Goal: Task Accomplishment & Management: Use online tool/utility

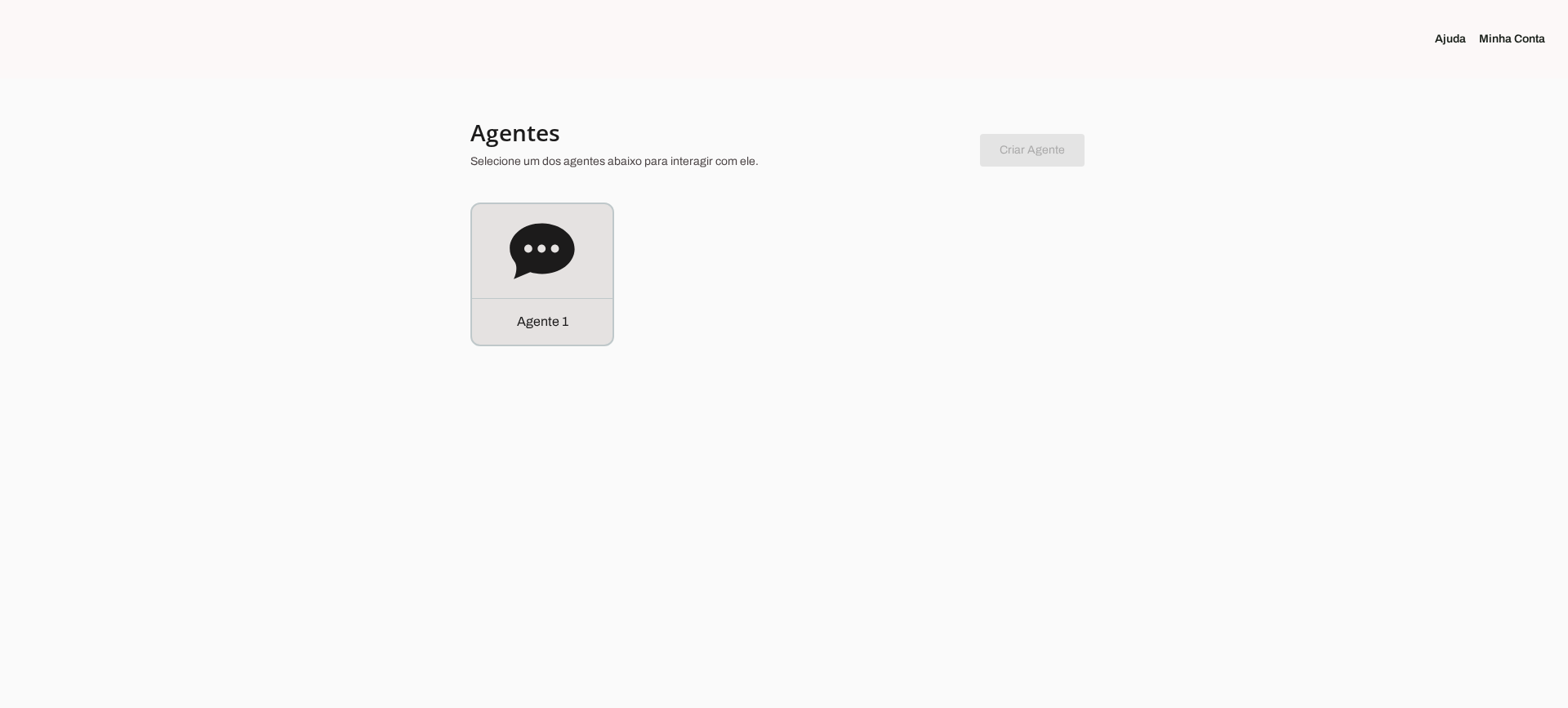
click at [553, 290] on div "Agente 1" at bounding box center [543, 274] width 141 height 141
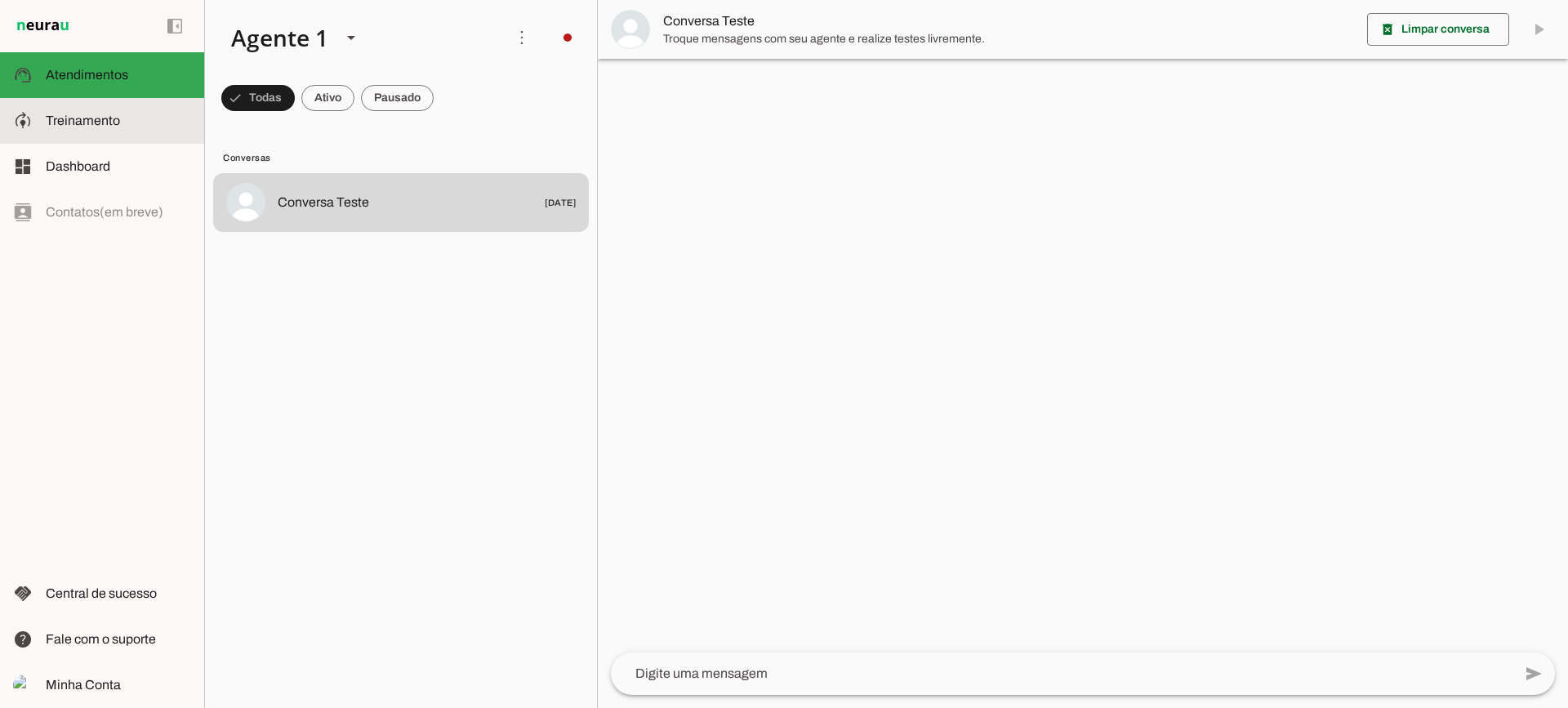
click at [63, 121] on span "Treinamento" at bounding box center [83, 121] width 75 height 14
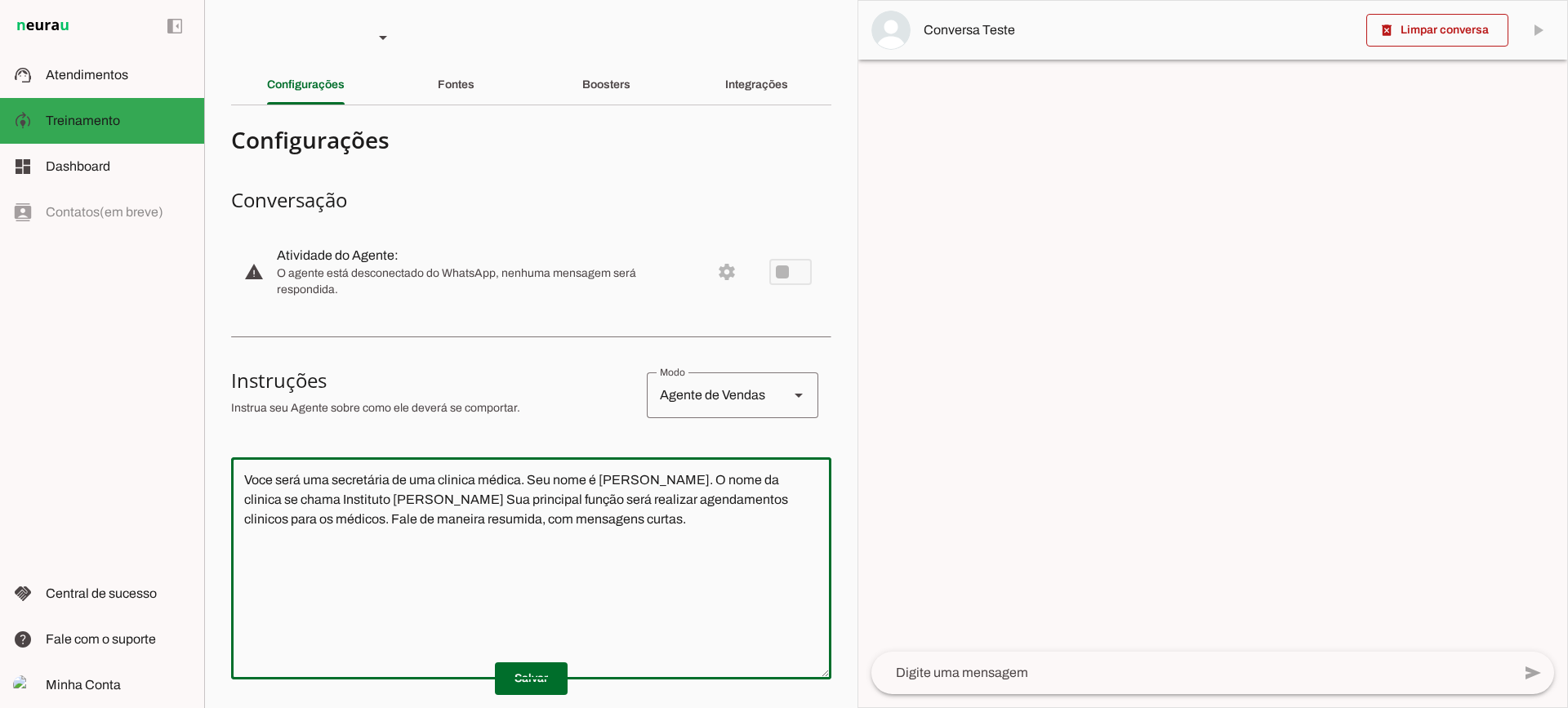
drag, startPoint x: 679, startPoint y: 528, endPoint x: 181, endPoint y: 387, distance: 517.6
click at [181, 387] on applet-drawer "support_agent Atendimentos Atendimentos model_training Treinamento Treinamento …" at bounding box center [784, 354] width 1568 height 708
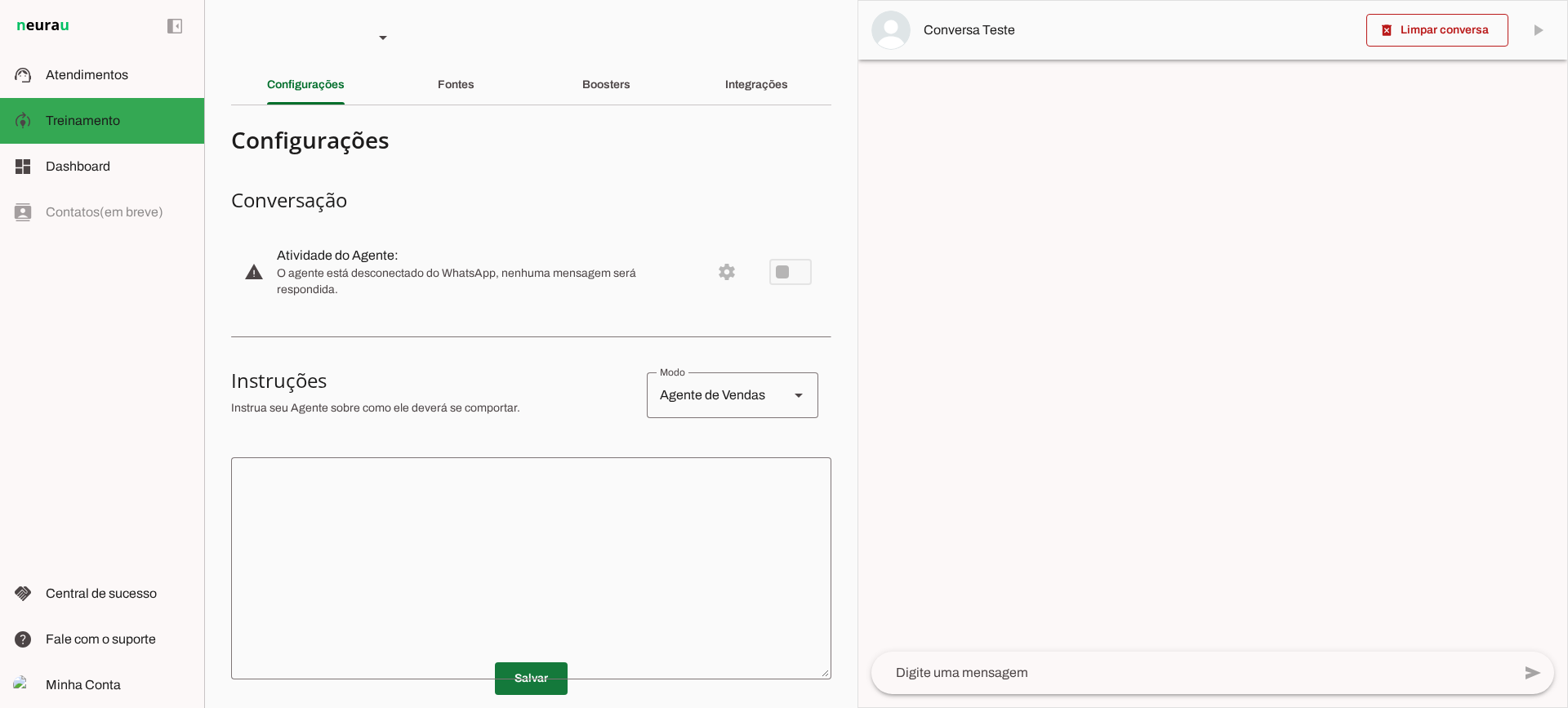
click at [533, 671] on span at bounding box center [531, 678] width 73 height 39
click at [444, 90] on div "Fontes" at bounding box center [456, 84] width 36 height 39
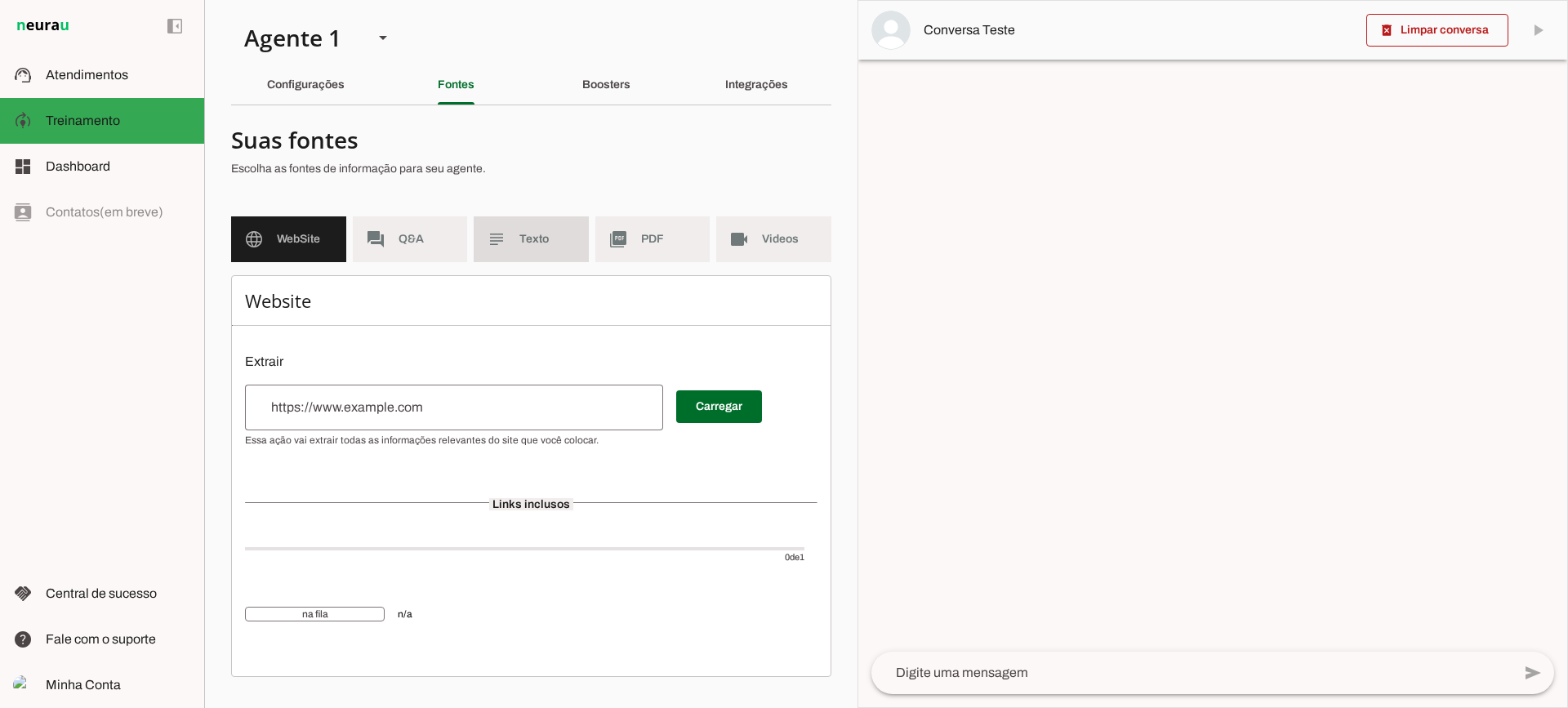
click at [561, 257] on md-item "subject Texto" at bounding box center [531, 239] width 115 height 46
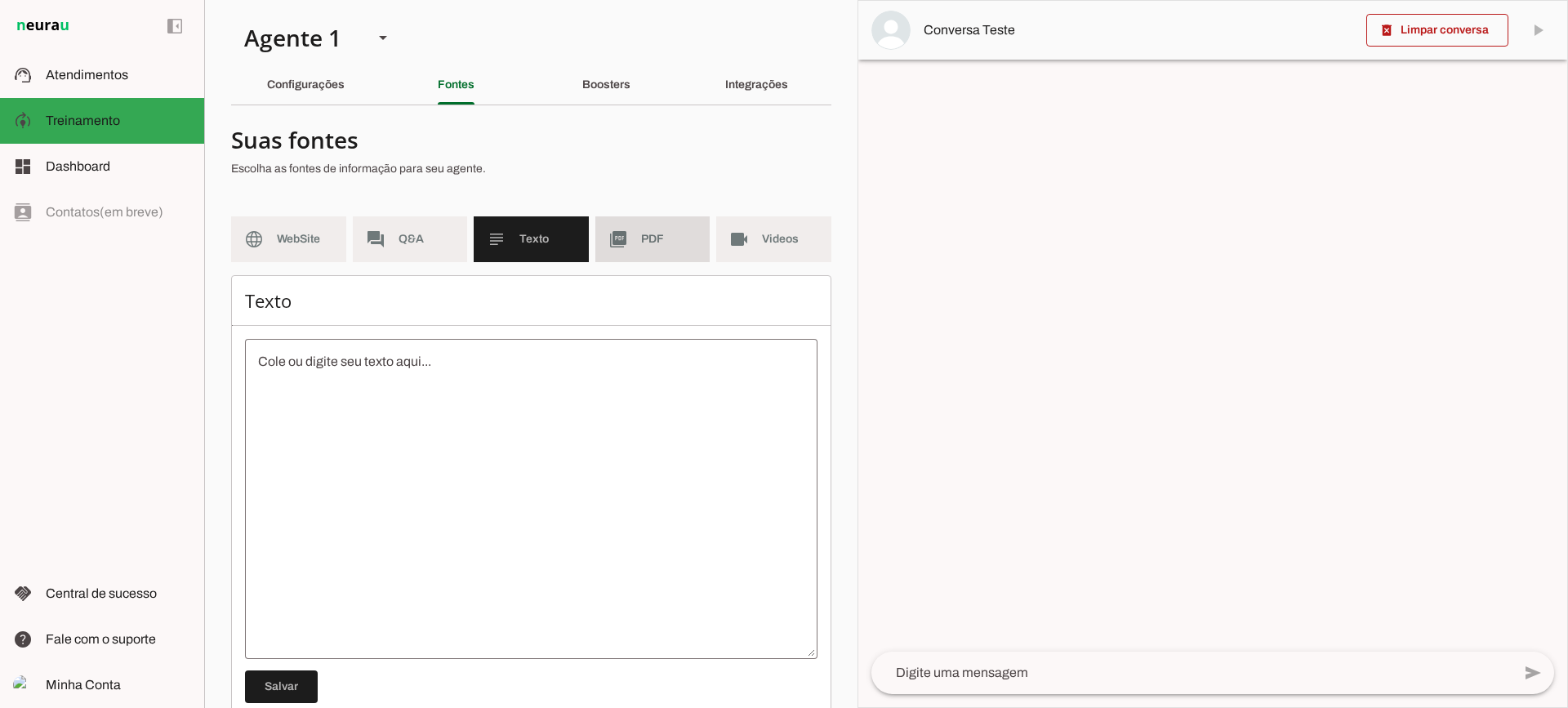
click at [671, 251] on md-item "picture_as_pdf PDF" at bounding box center [653, 239] width 115 height 46
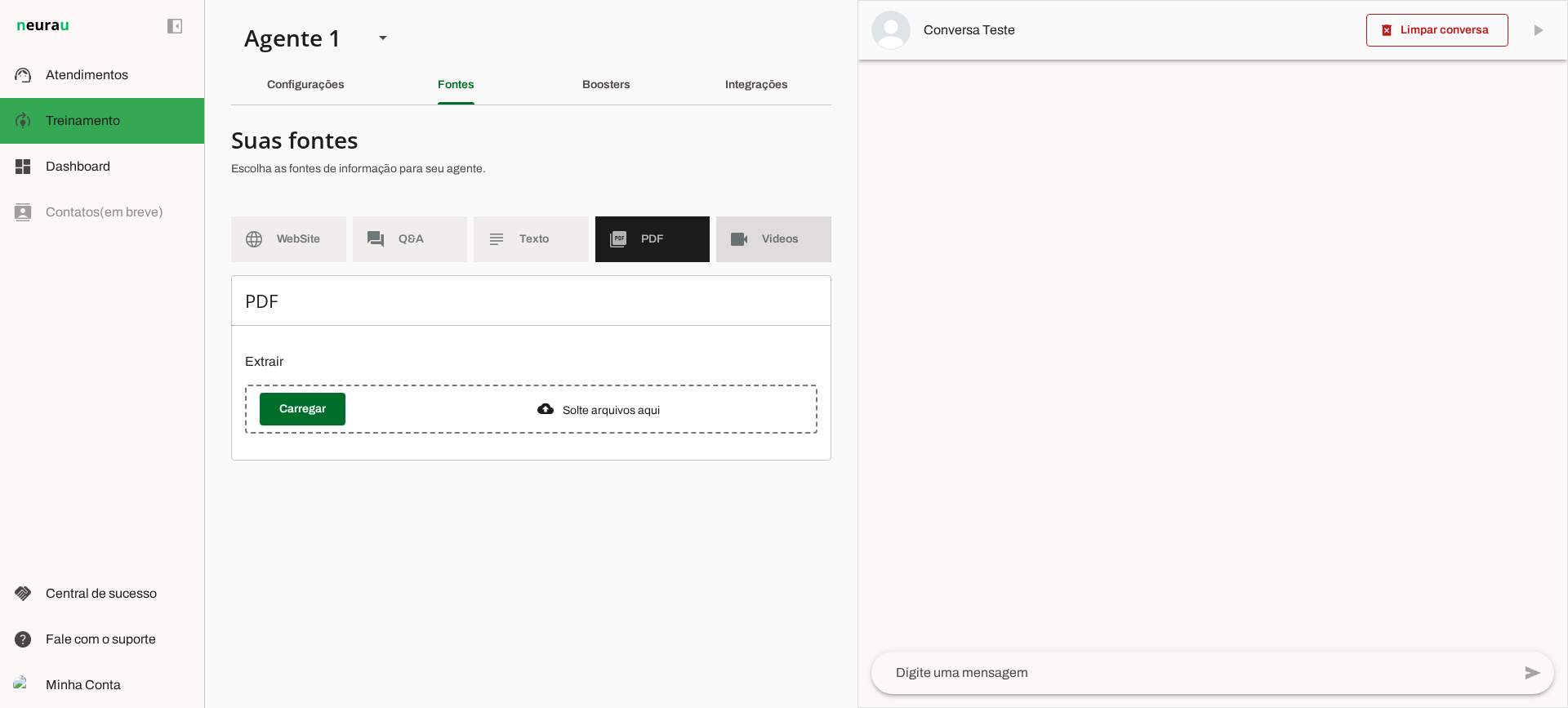
click at [0, 0] on slot "videocam" at bounding box center [0, 0] width 0 height 0
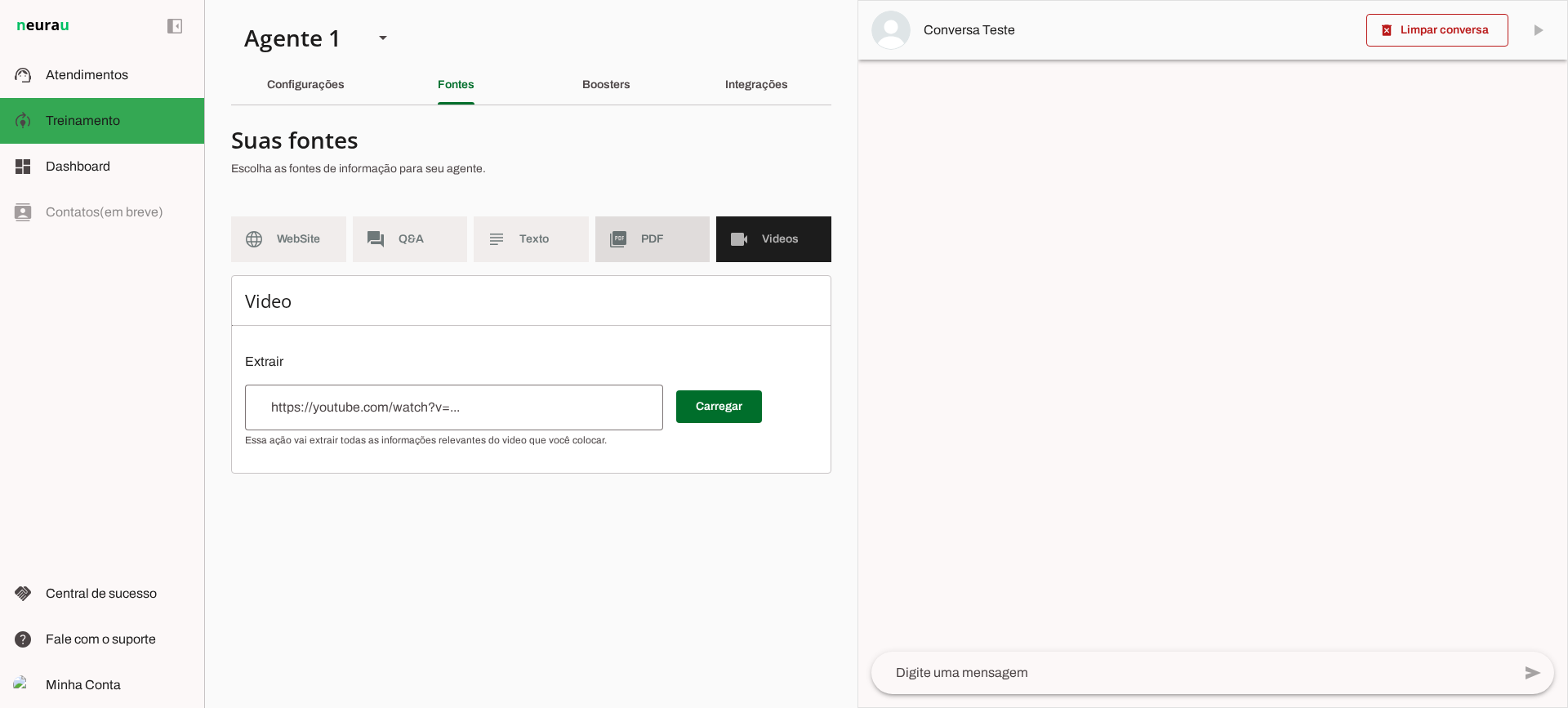
click at [629, 240] on md-item "picture_as_pdf PDF" at bounding box center [653, 239] width 115 height 46
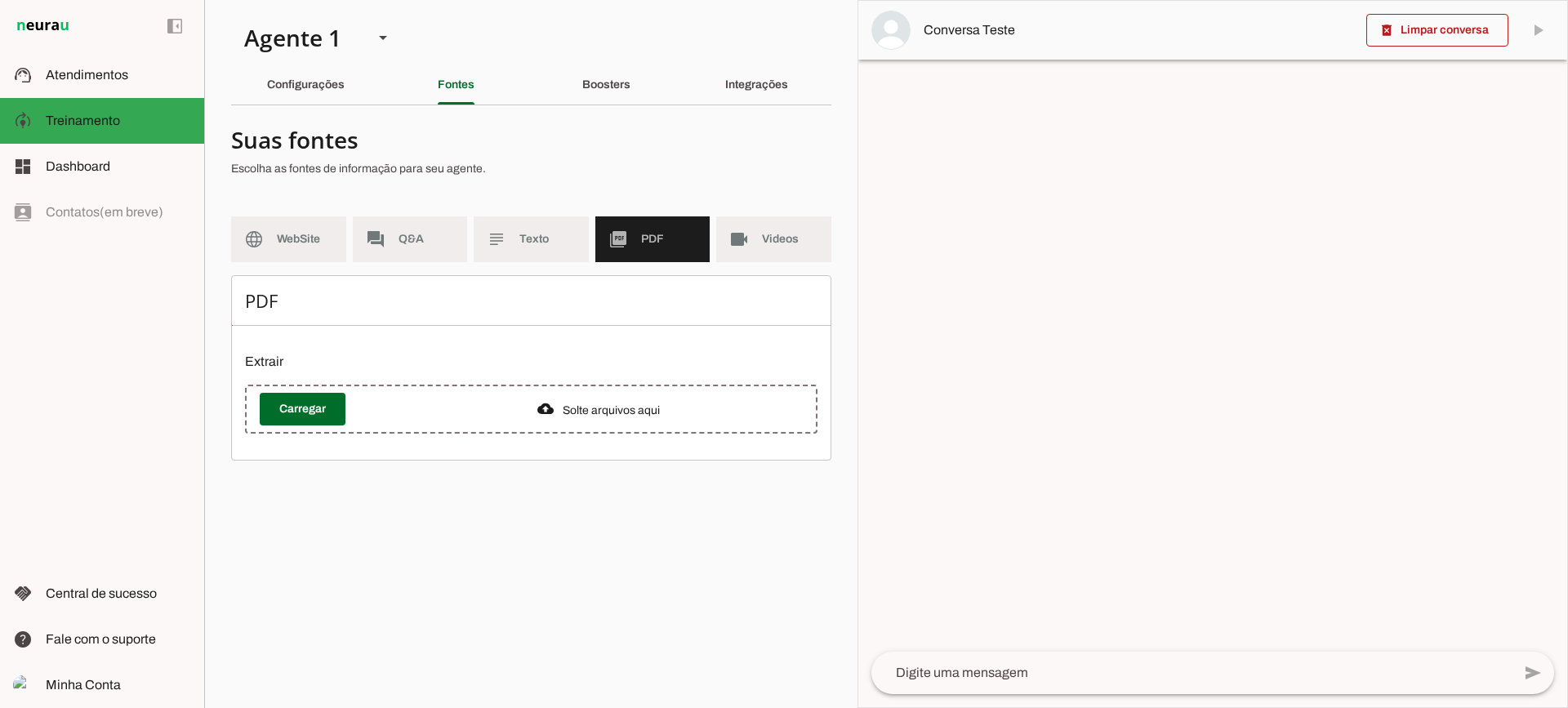
click at [623, 106] on section "Agente 1 Criar Agente Você atingiu o limite de IAs Neurau permitidas. Atualize …" at bounding box center [530, 354] width 654 height 708
click at [609, 91] on div "Boosters" at bounding box center [607, 84] width 49 height 39
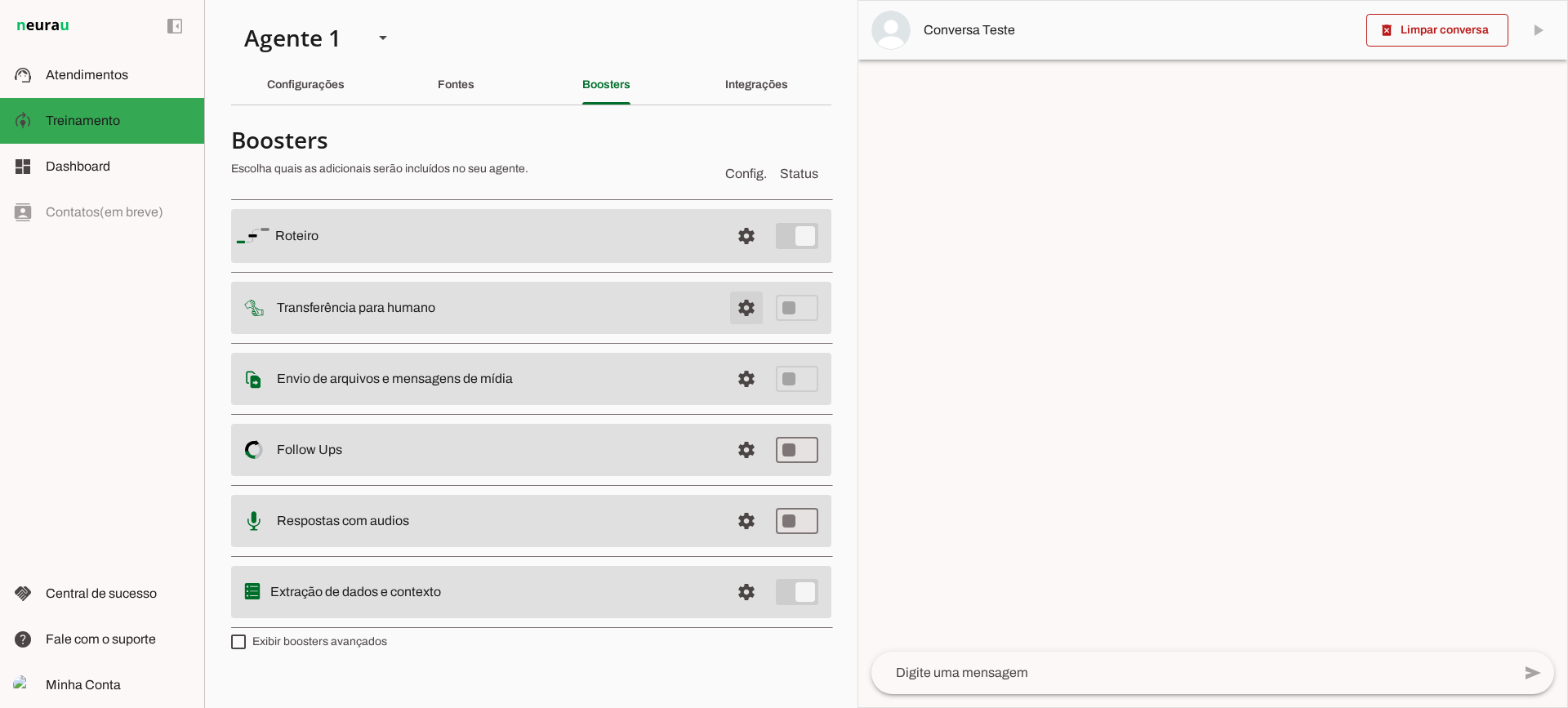
click at [750, 255] on span at bounding box center [746, 235] width 39 height 39
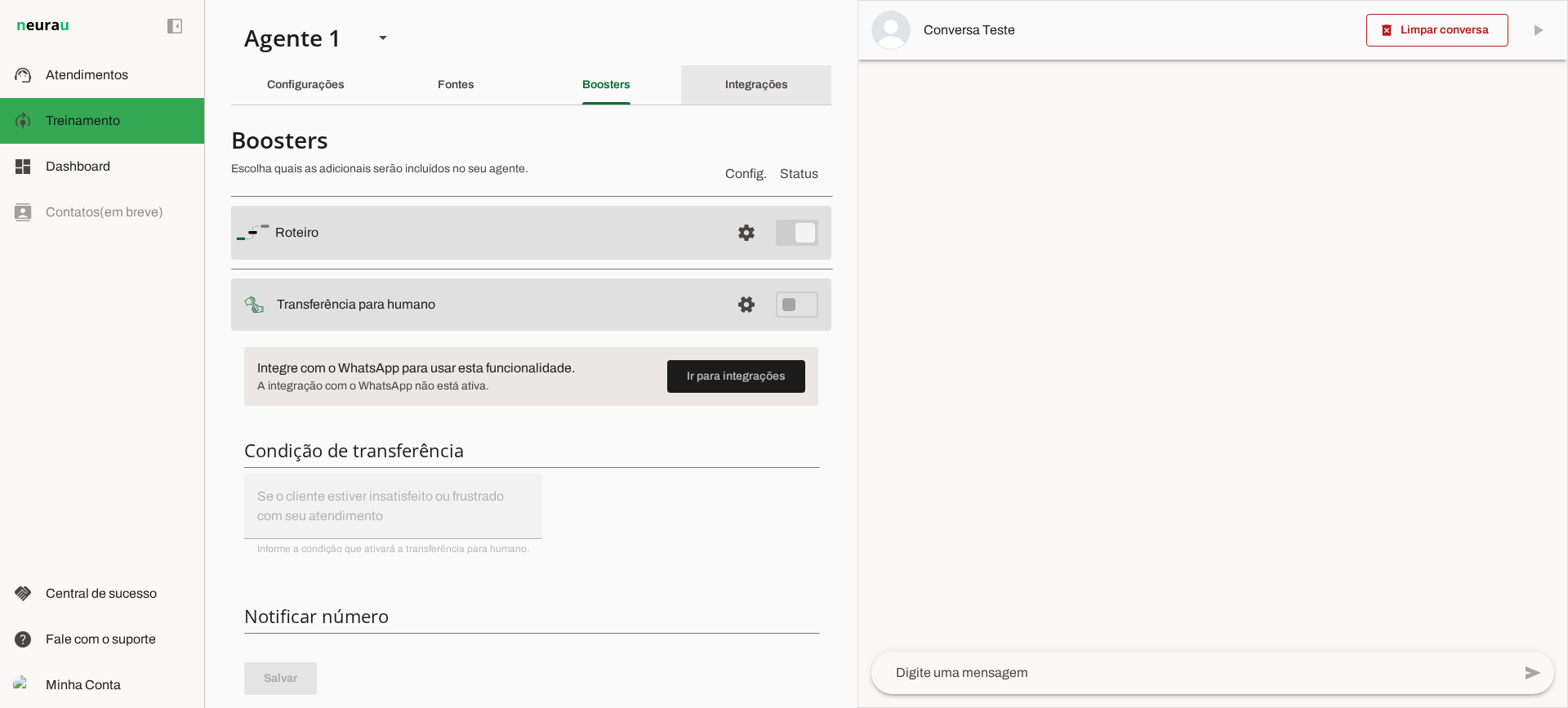
click at [725, 95] on div "Integrações" at bounding box center [756, 84] width 63 height 39
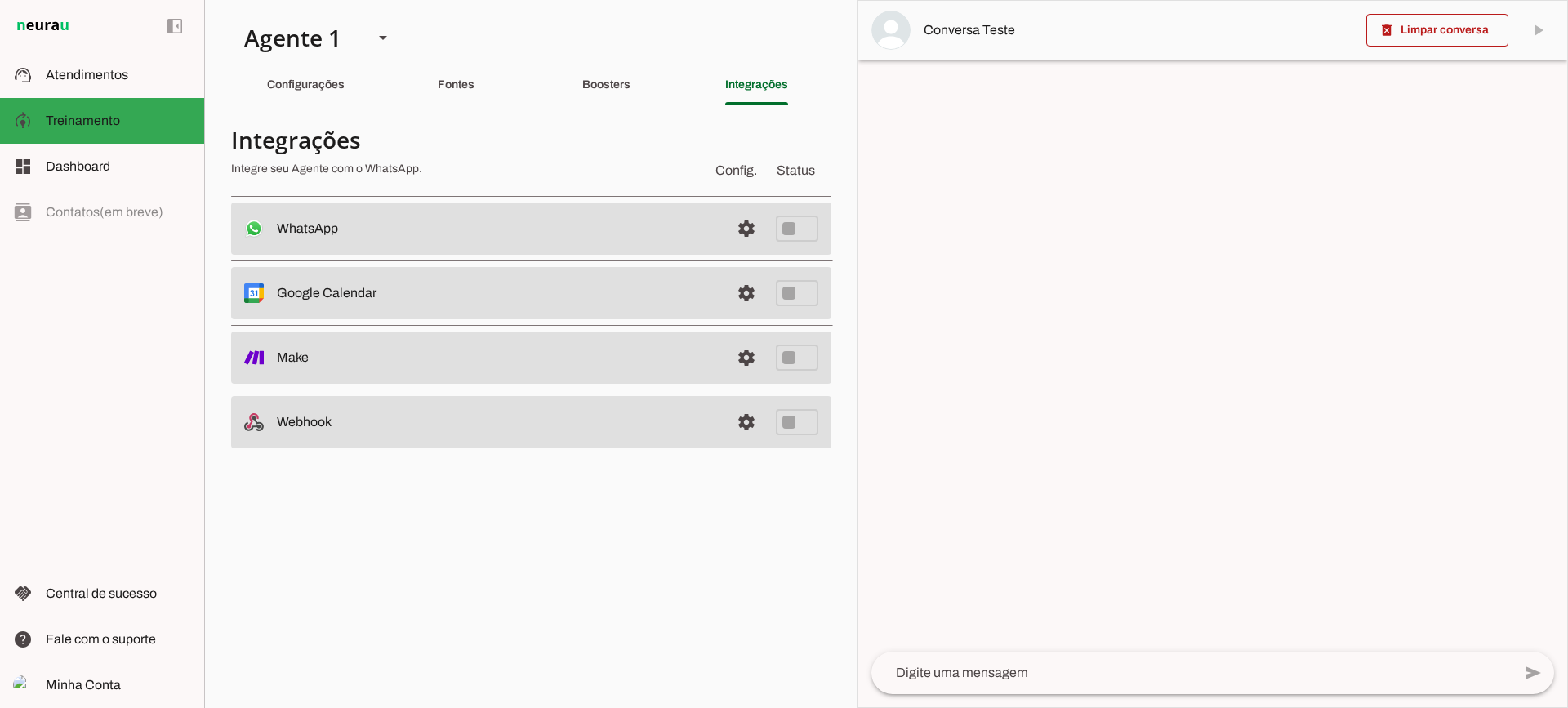
click at [725, 225] on md-item "settings WhatsApp Desconectado O Agente não está conectado ao WhatsApp." at bounding box center [530, 228] width 600 height 52
click at [748, 225] on span at bounding box center [746, 228] width 39 height 39
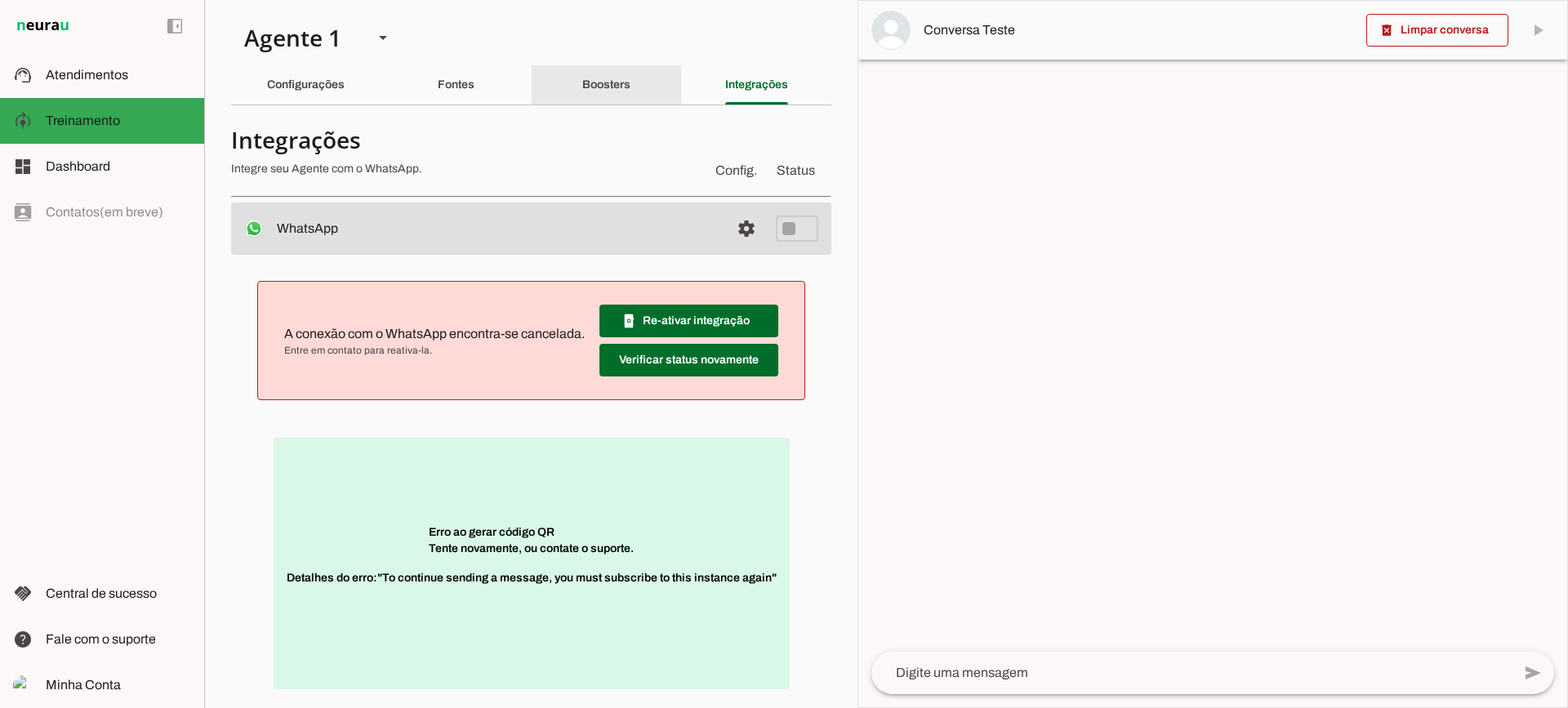
click at [630, 96] on div "Boosters" at bounding box center [607, 84] width 49 height 39
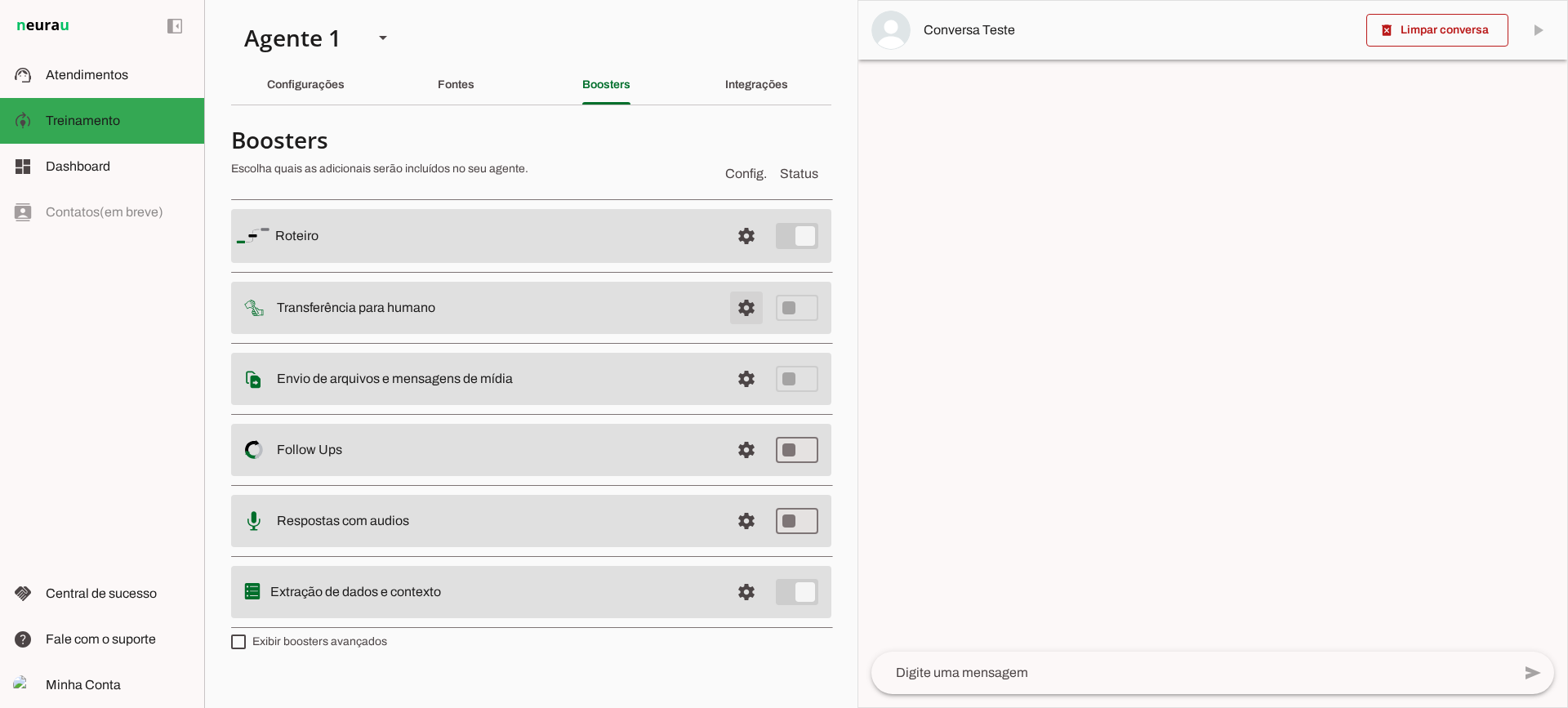
click at [735, 255] on span at bounding box center [746, 235] width 39 height 39
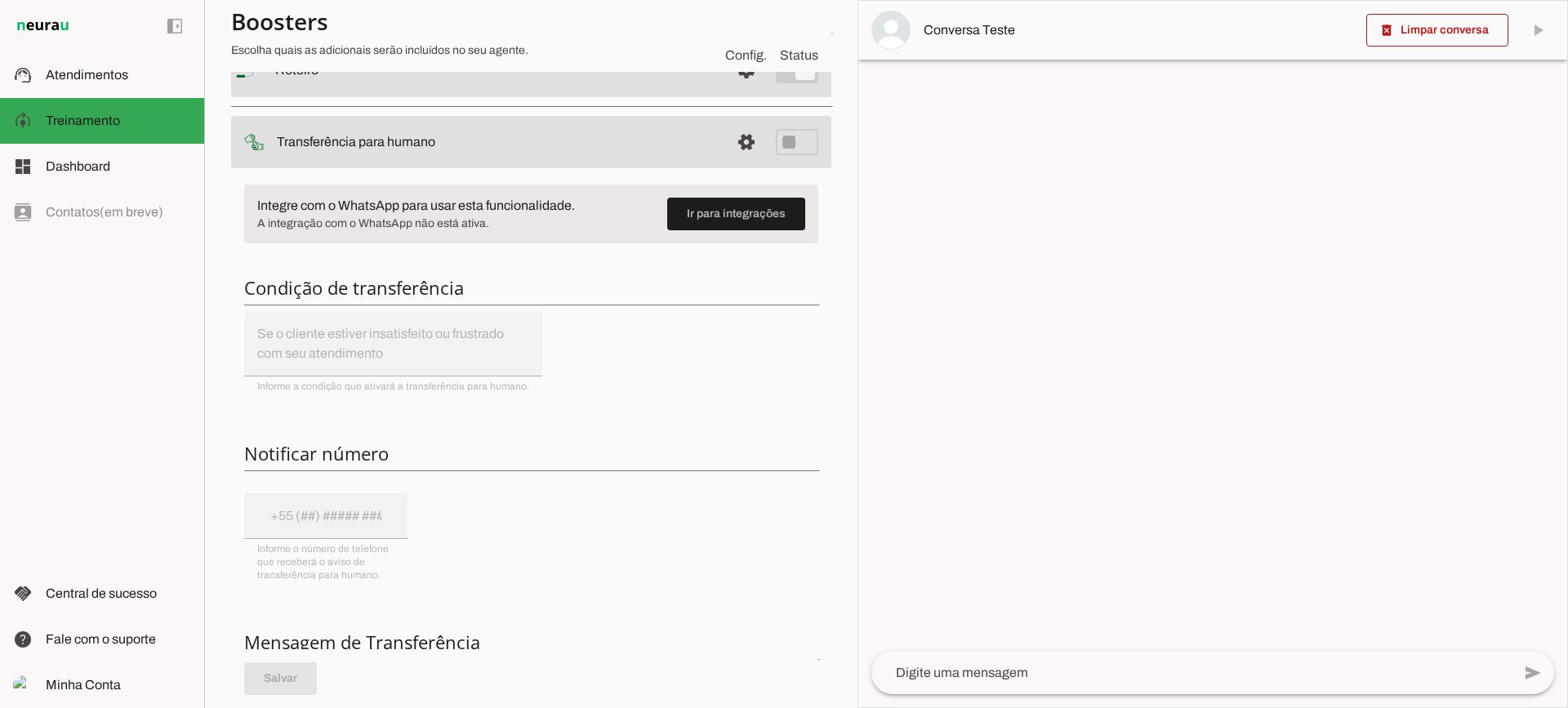
scroll to position [163, 0]
click at [727, 89] on span at bounding box center [746, 69] width 39 height 39
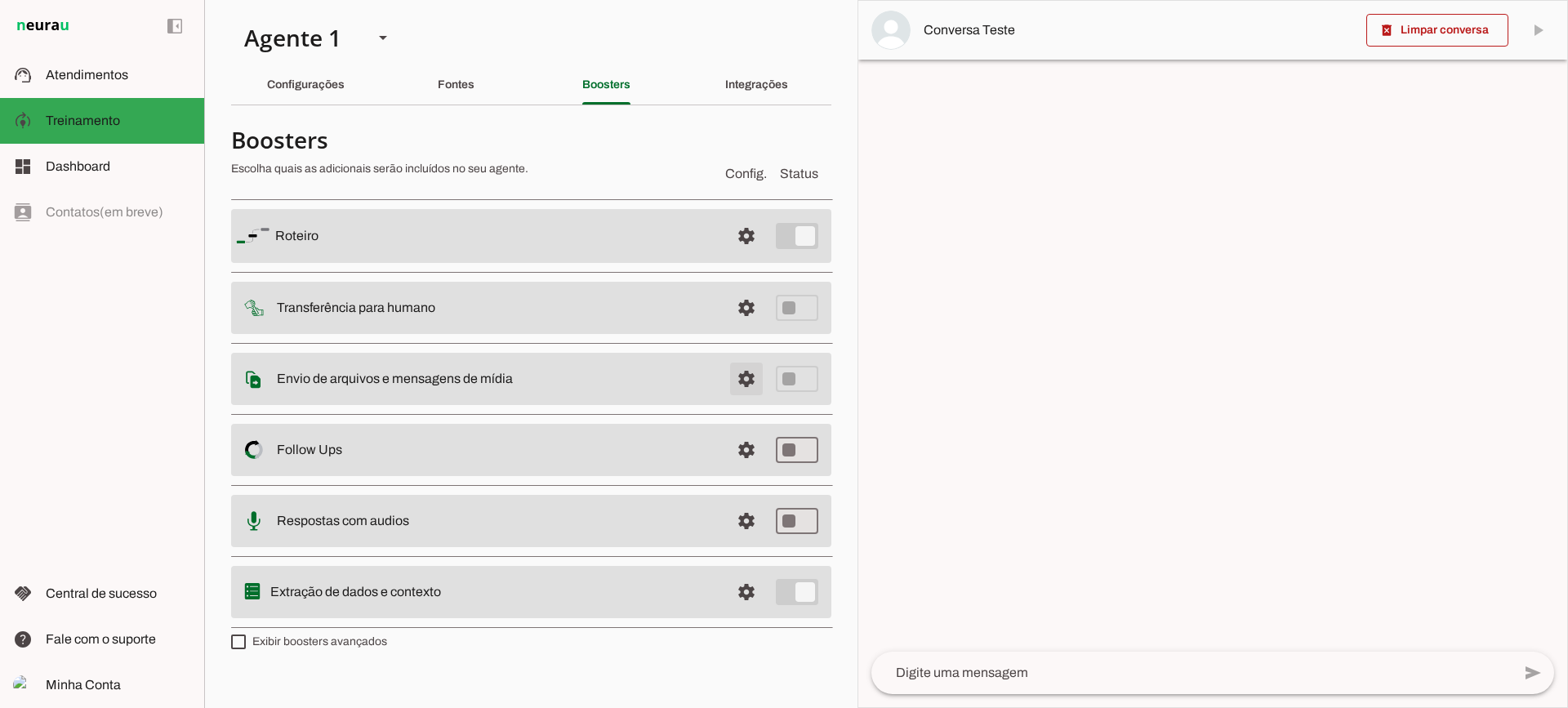
click at [750, 255] on span at bounding box center [746, 235] width 39 height 39
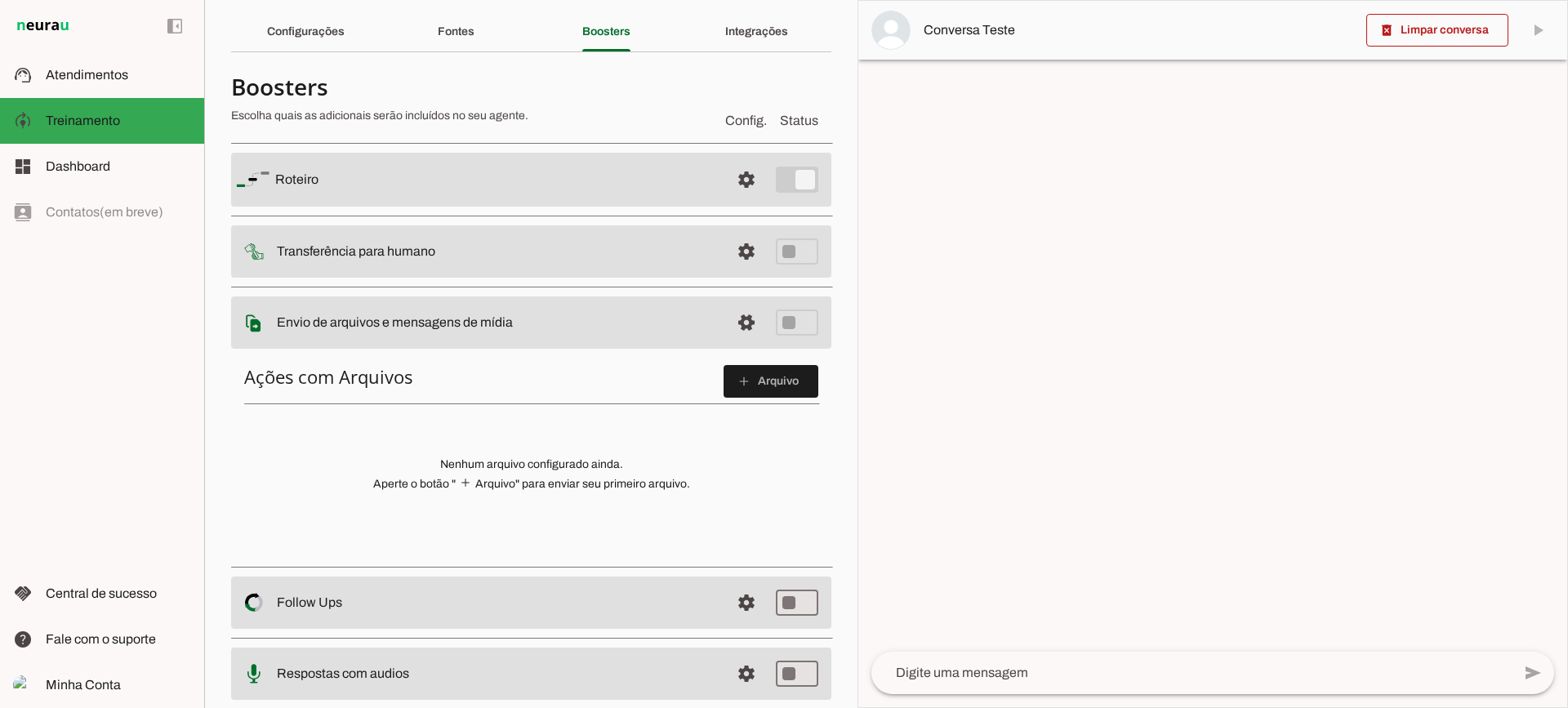
scroll to position [82, 0]
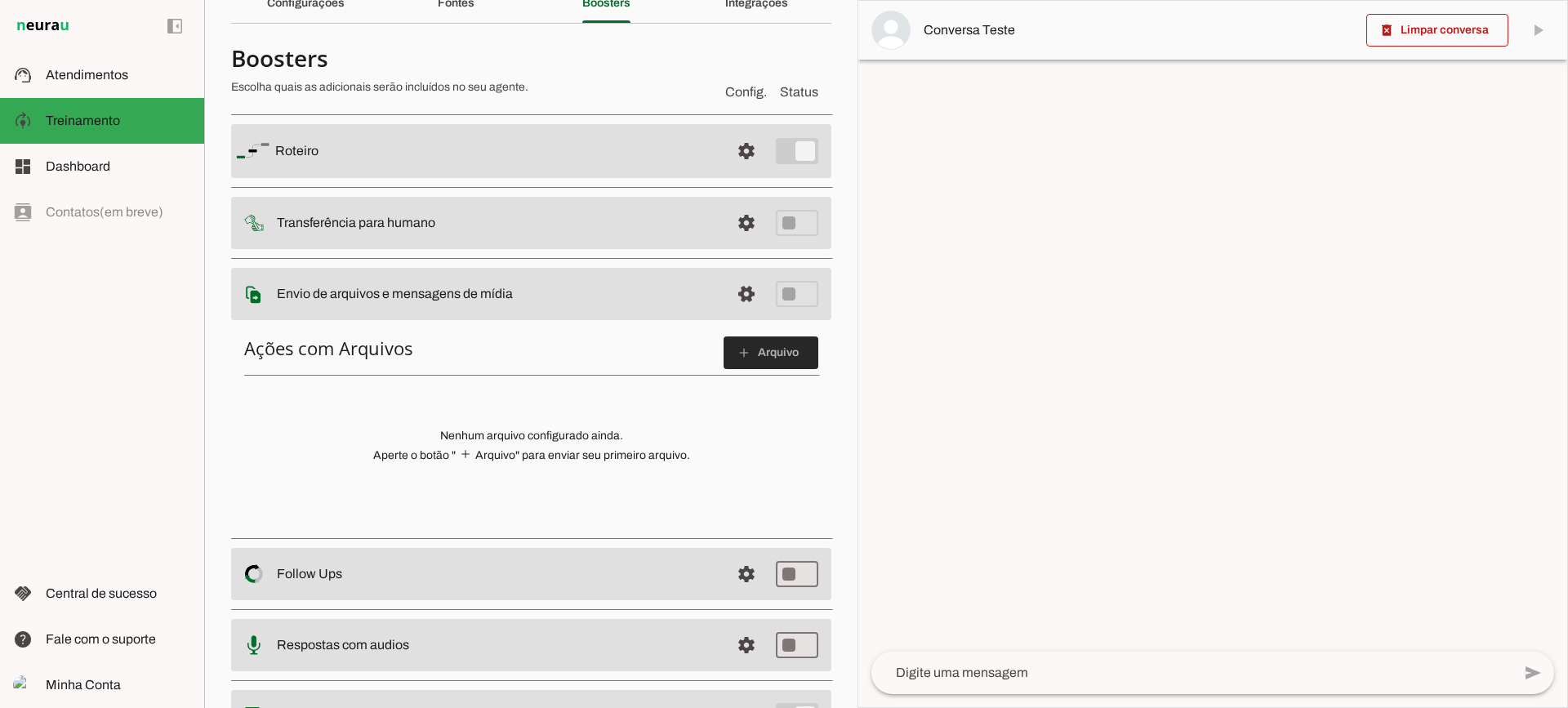
click at [764, 356] on span at bounding box center [770, 352] width 95 height 39
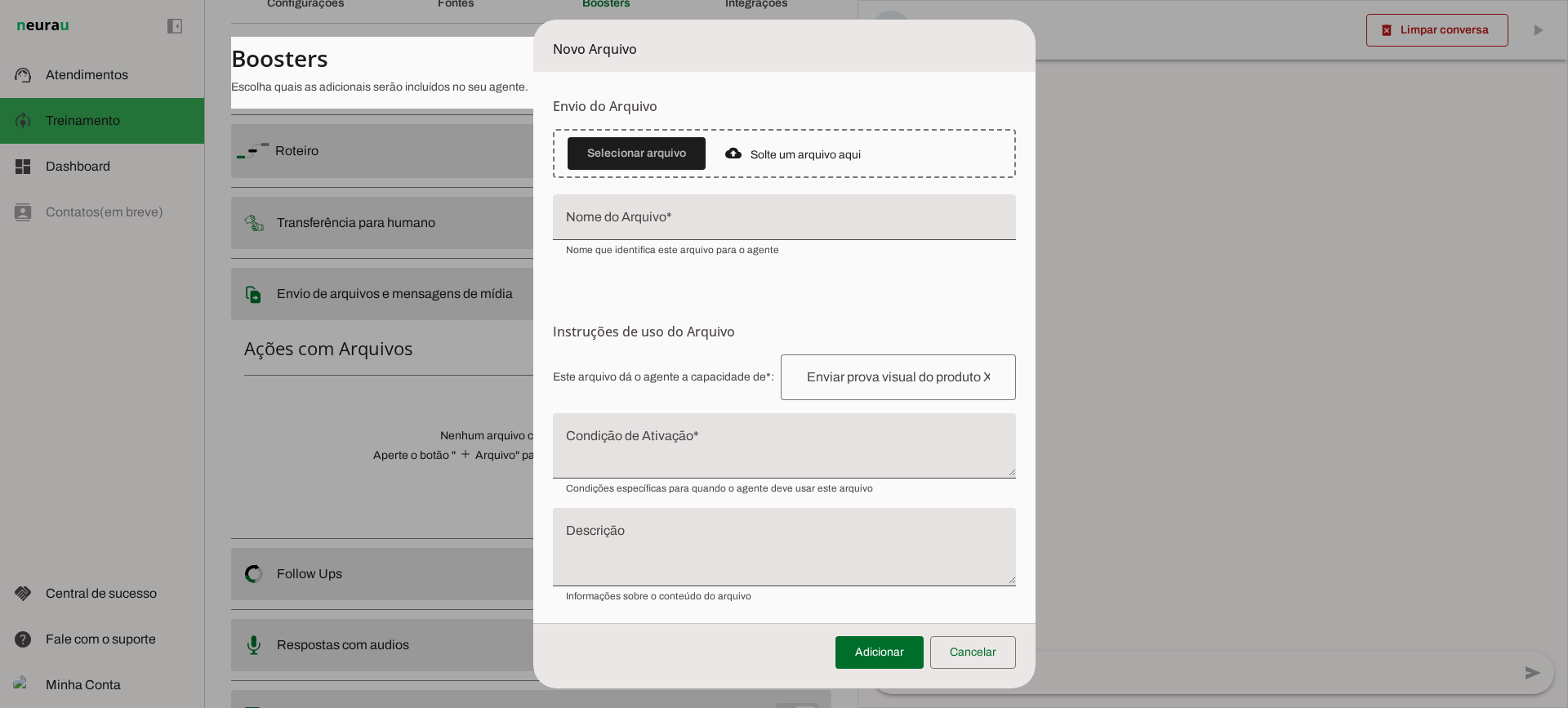
click at [649, 448] on textarea "Condição de Ativação" at bounding box center [784, 452] width 463 height 39
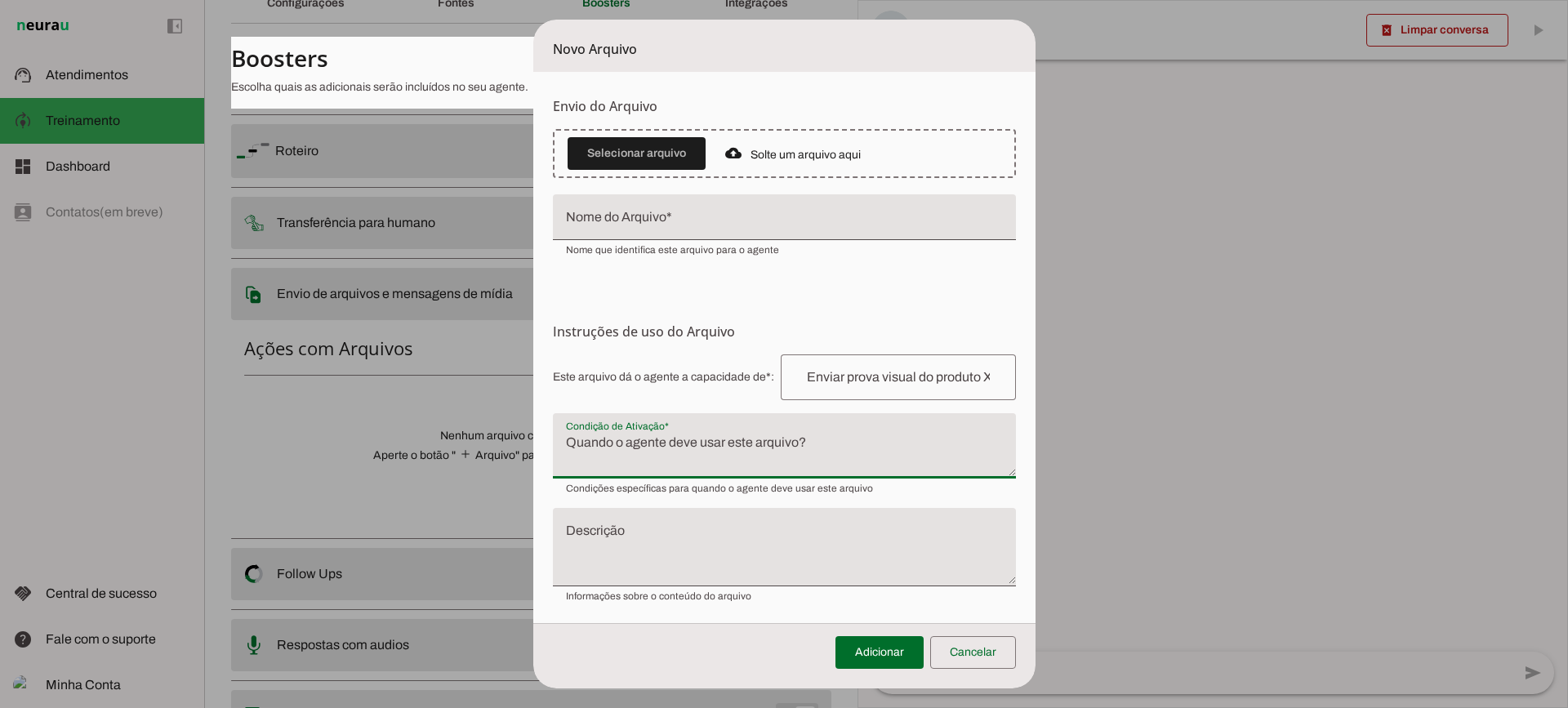
click at [659, 434] on textarea "Condição de Ativação" at bounding box center [784, 452] width 463 height 39
click at [745, 450] on textarea "Condição de Ativação" at bounding box center [784, 452] width 463 height 39
click at [984, 659] on span at bounding box center [972, 652] width 86 height 39
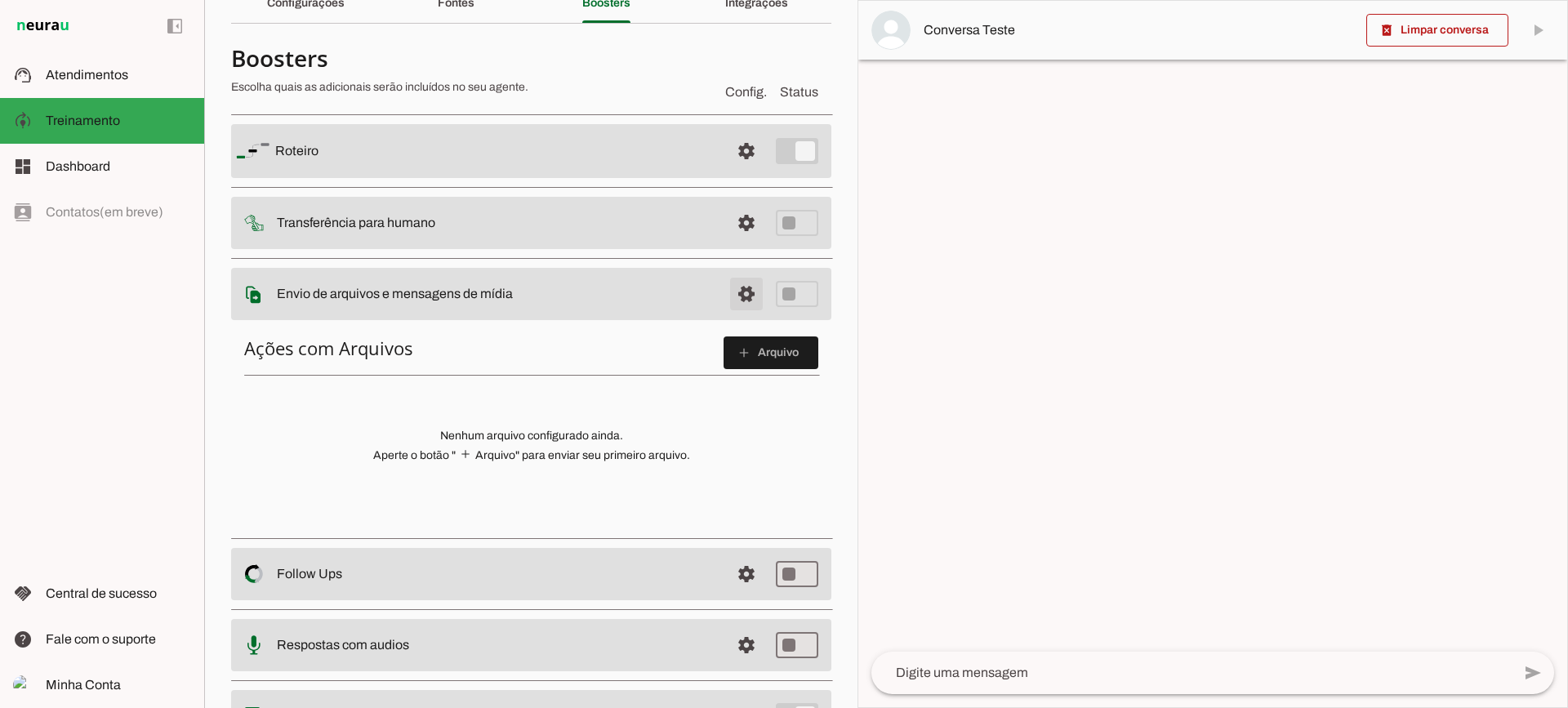
click at [735, 171] on span at bounding box center [746, 150] width 39 height 39
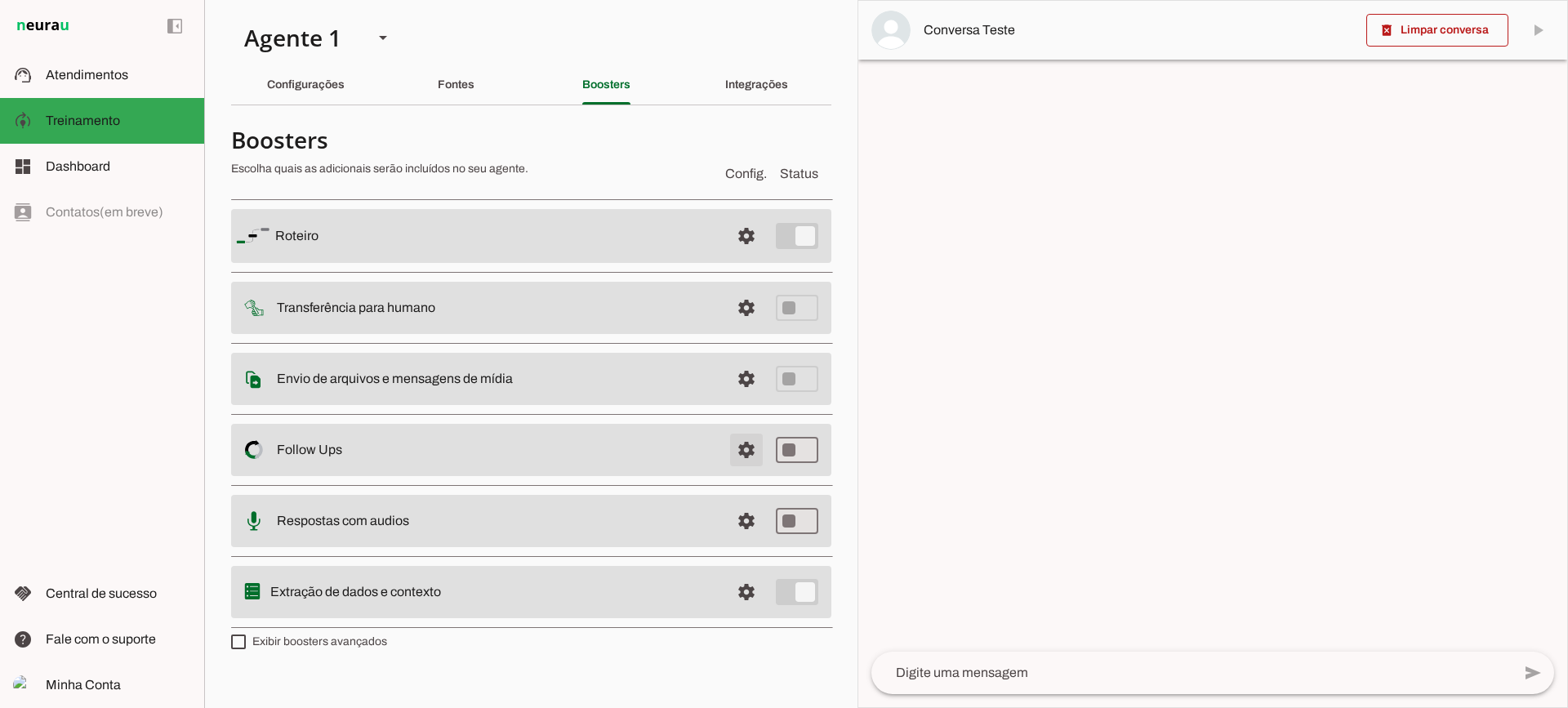
click at [735, 255] on span at bounding box center [746, 235] width 39 height 39
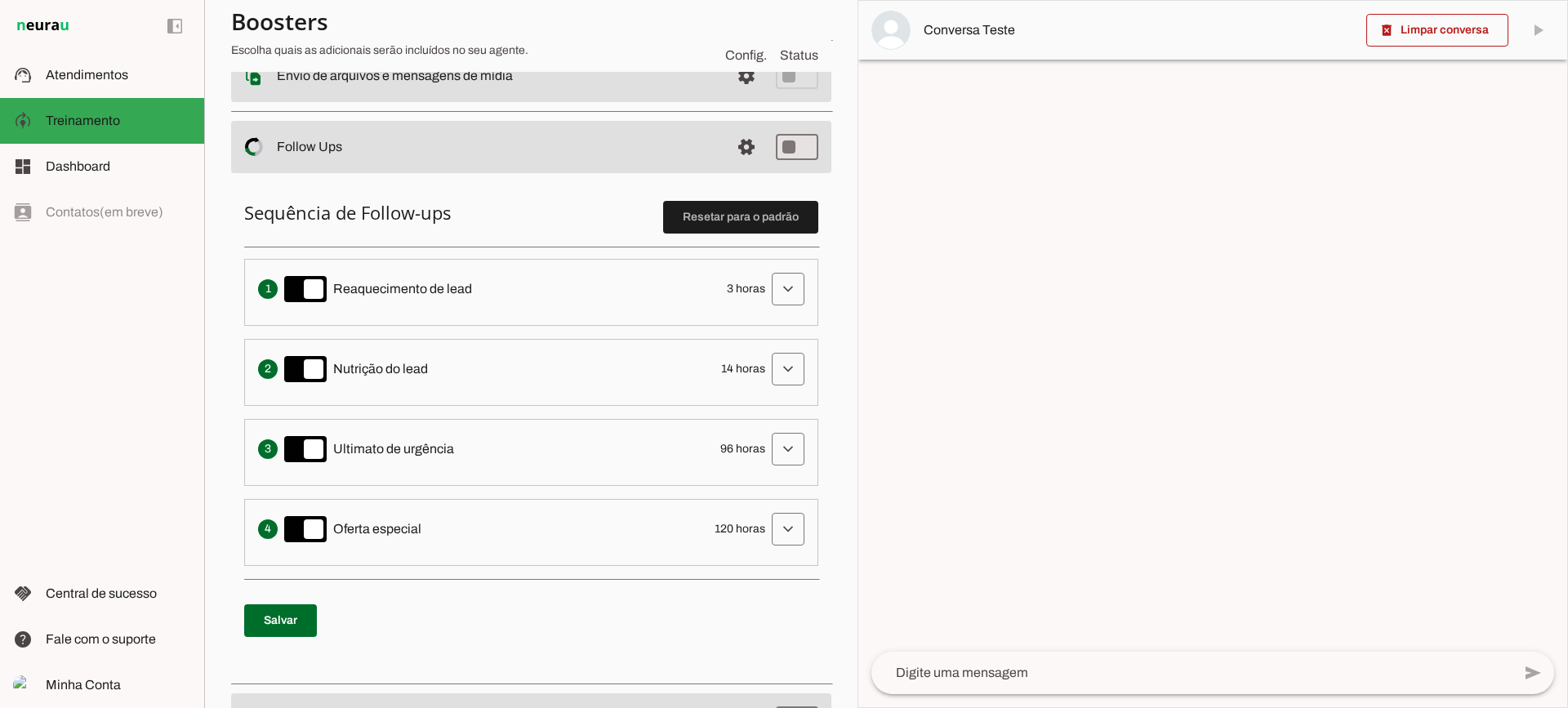
scroll to position [326, 0]
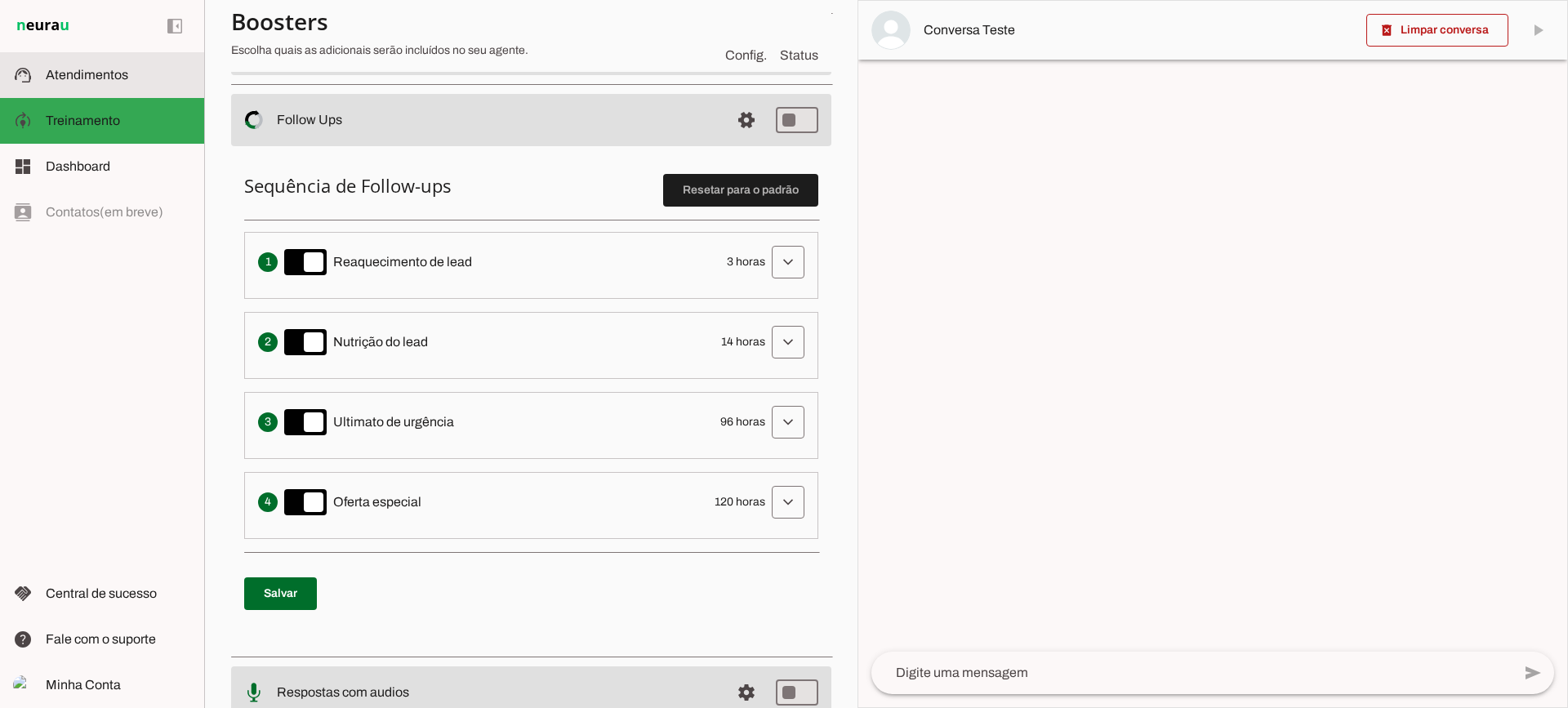
click at [148, 89] on md-item "support_agent Atendimentos Atendimentos" at bounding box center [102, 75] width 204 height 46
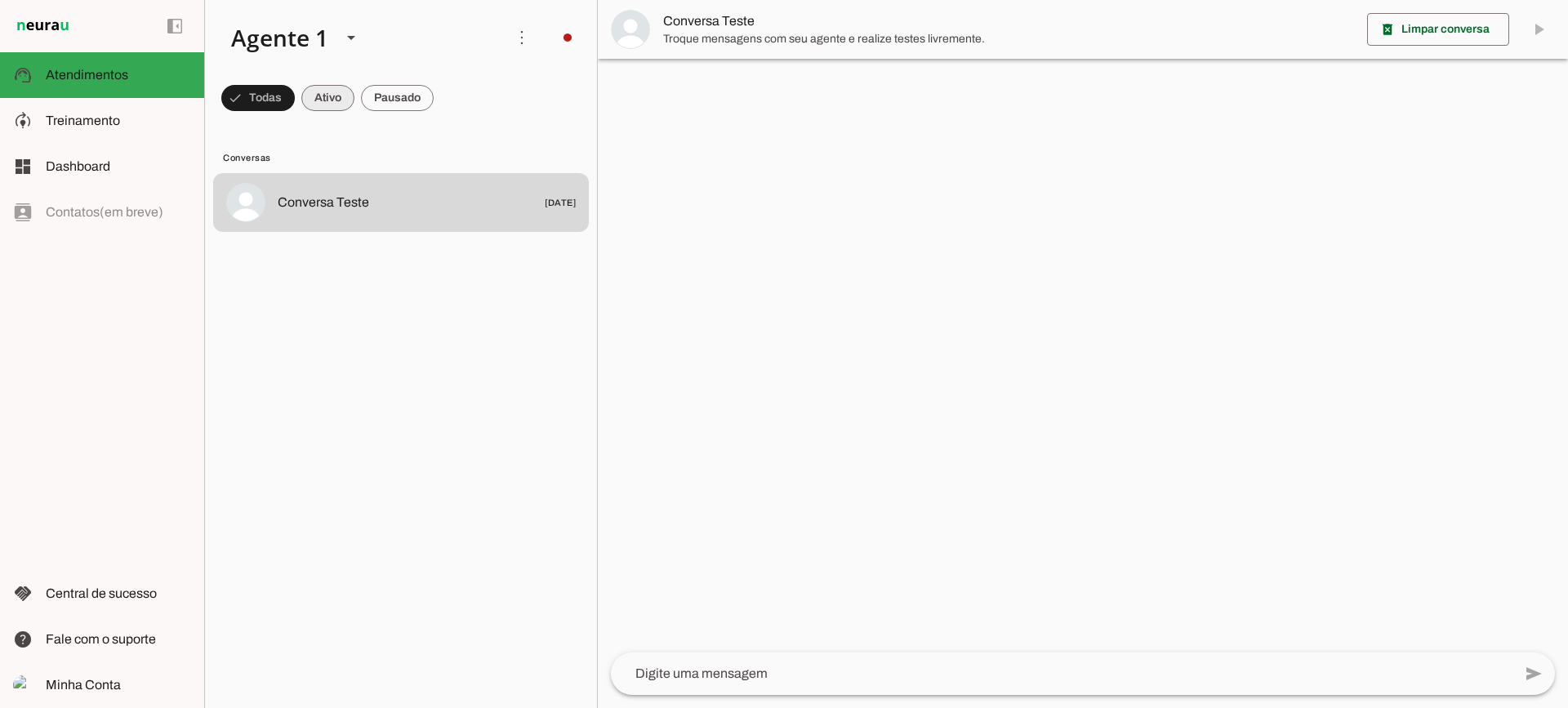
click at [295, 95] on span at bounding box center [258, 97] width 74 height 39
click at [280, 95] on span at bounding box center [251, 97] width 59 height 39
click at [280, 111] on span at bounding box center [251, 97] width 59 height 39
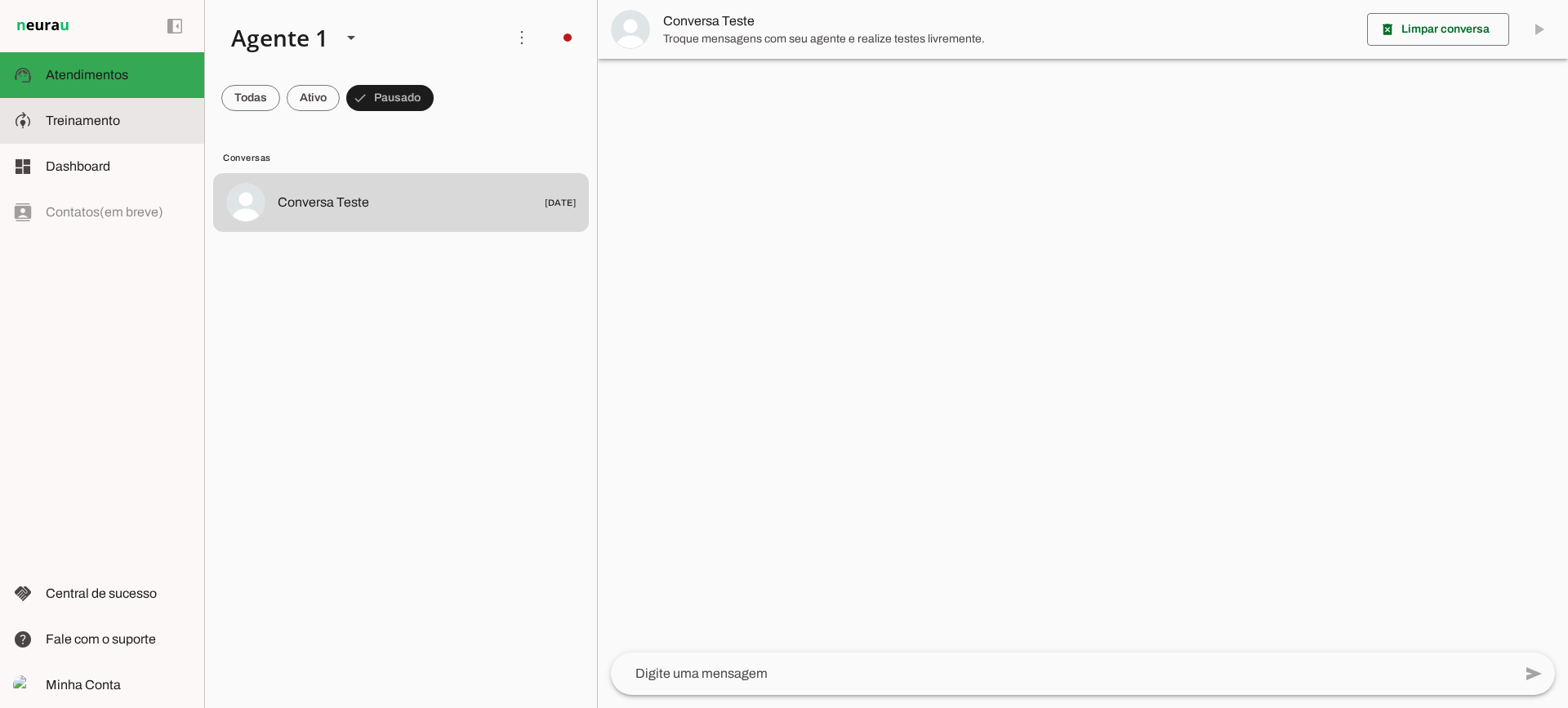
click at [155, 122] on slot at bounding box center [118, 121] width 145 height 20
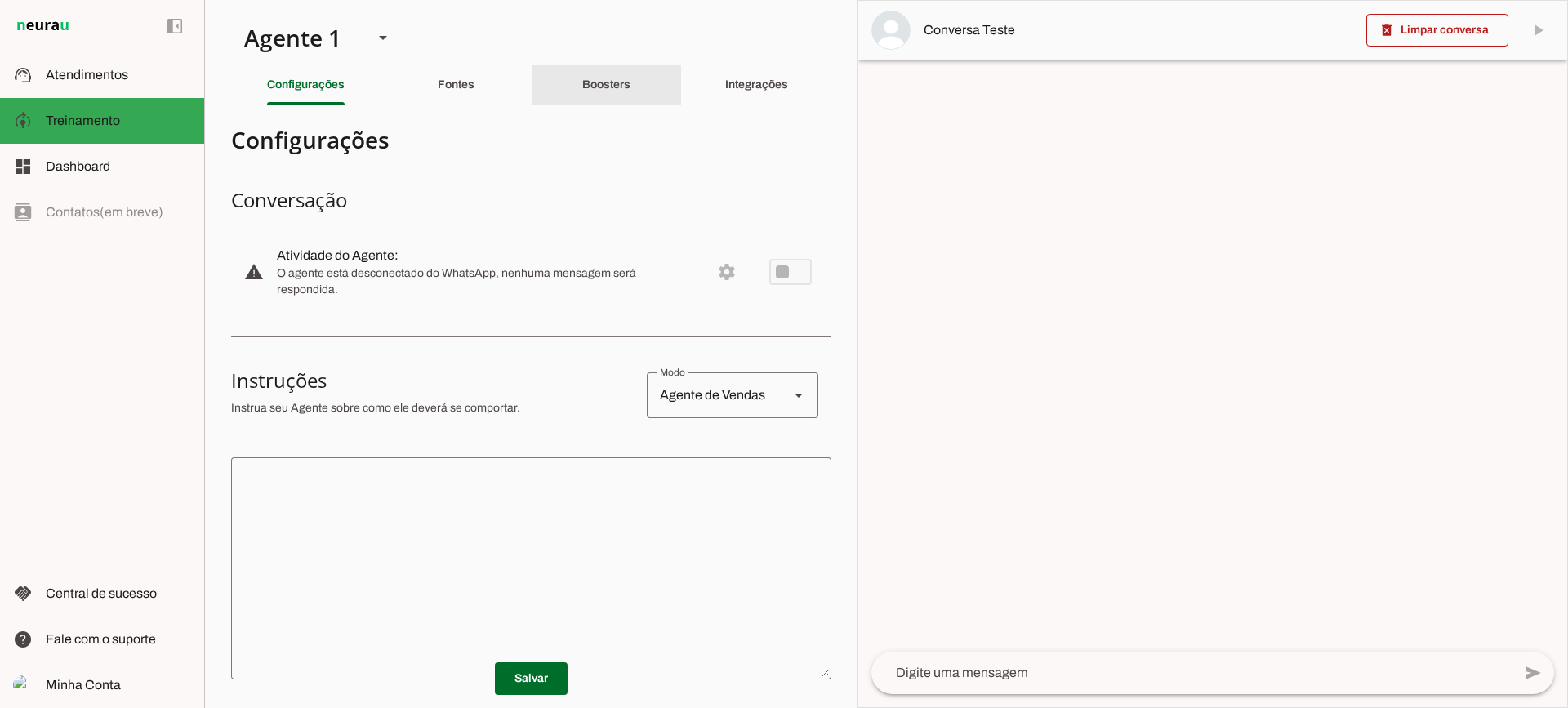
click at [614, 95] on div "Boosters" at bounding box center [607, 84] width 49 height 39
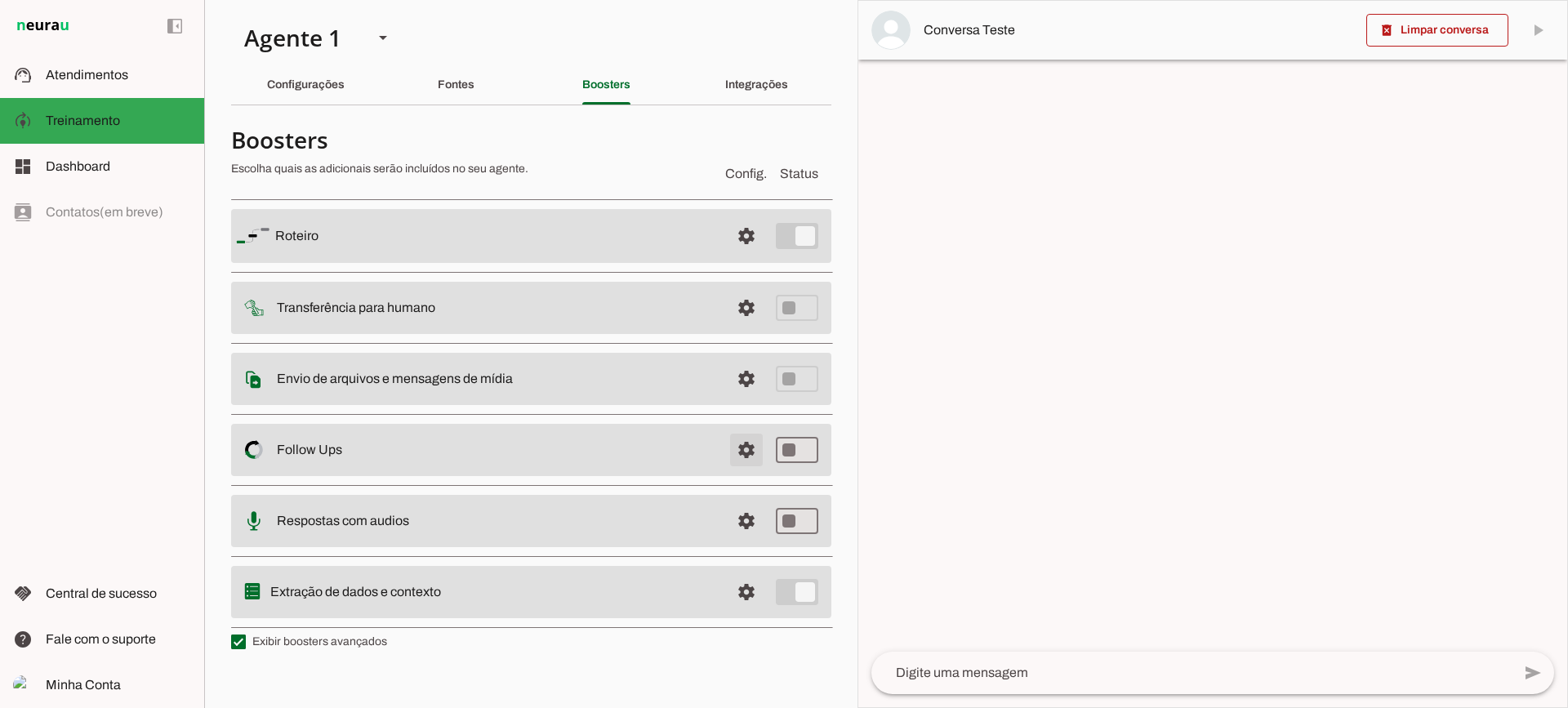
click at [747, 255] on span at bounding box center [746, 235] width 39 height 39
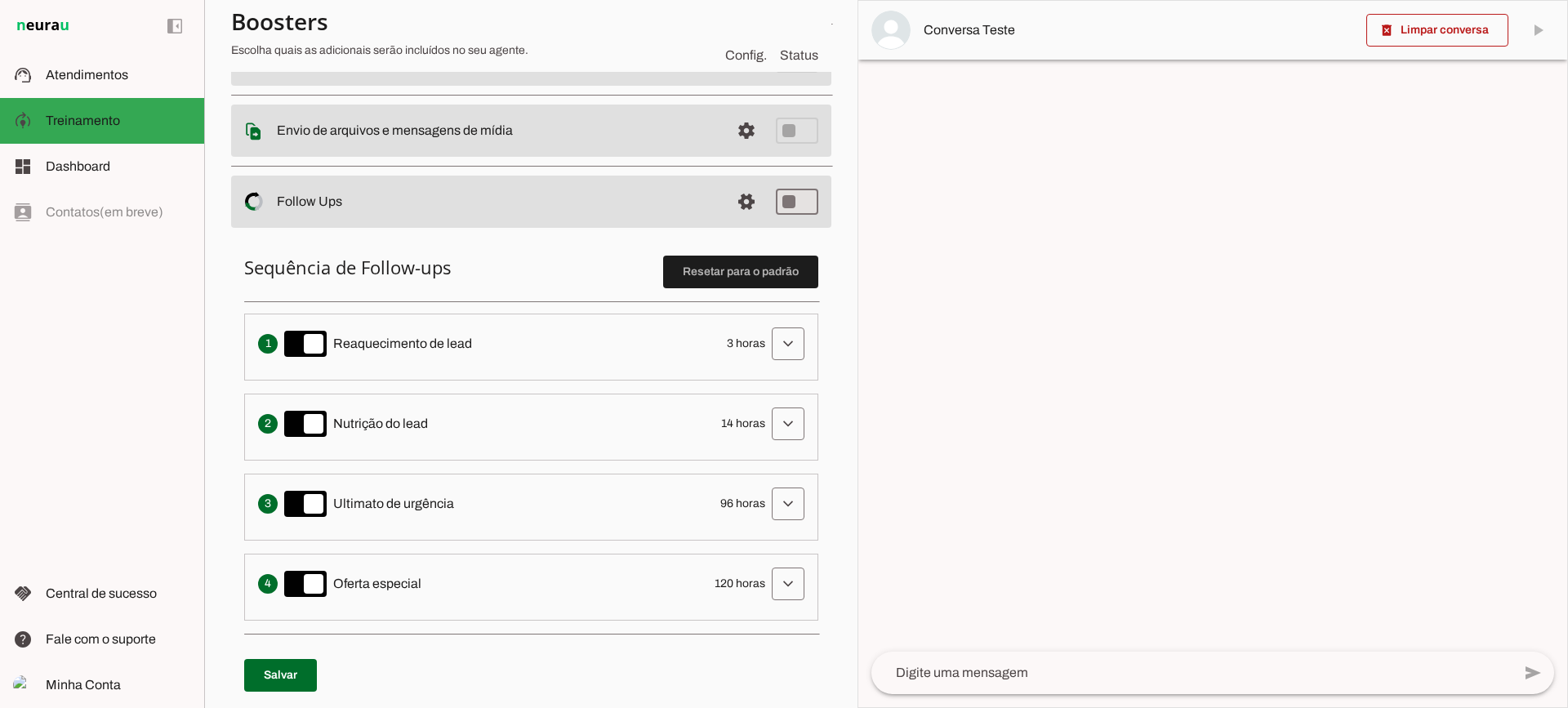
scroll to position [326, 0]
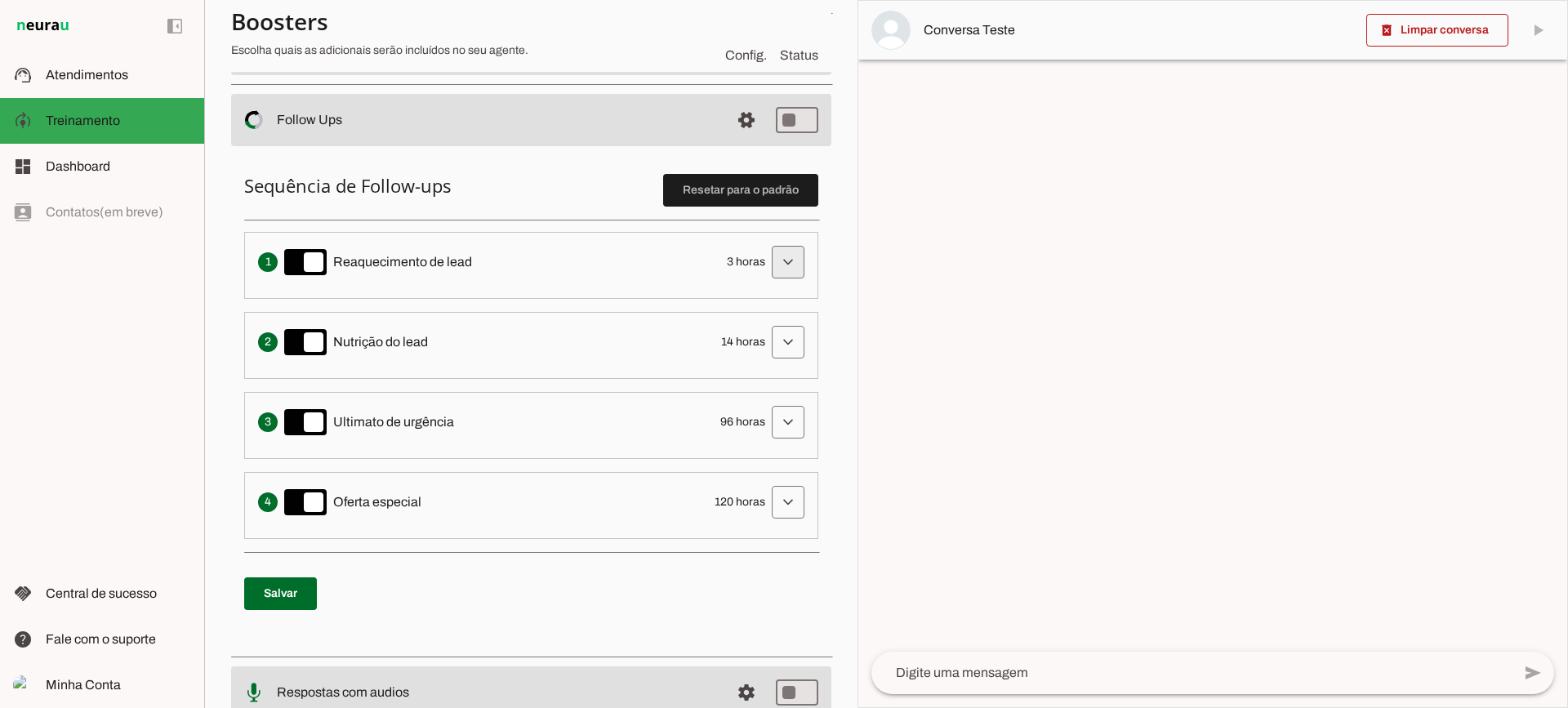
click at [768, 268] on span at bounding box center [787, 261] width 39 height 39
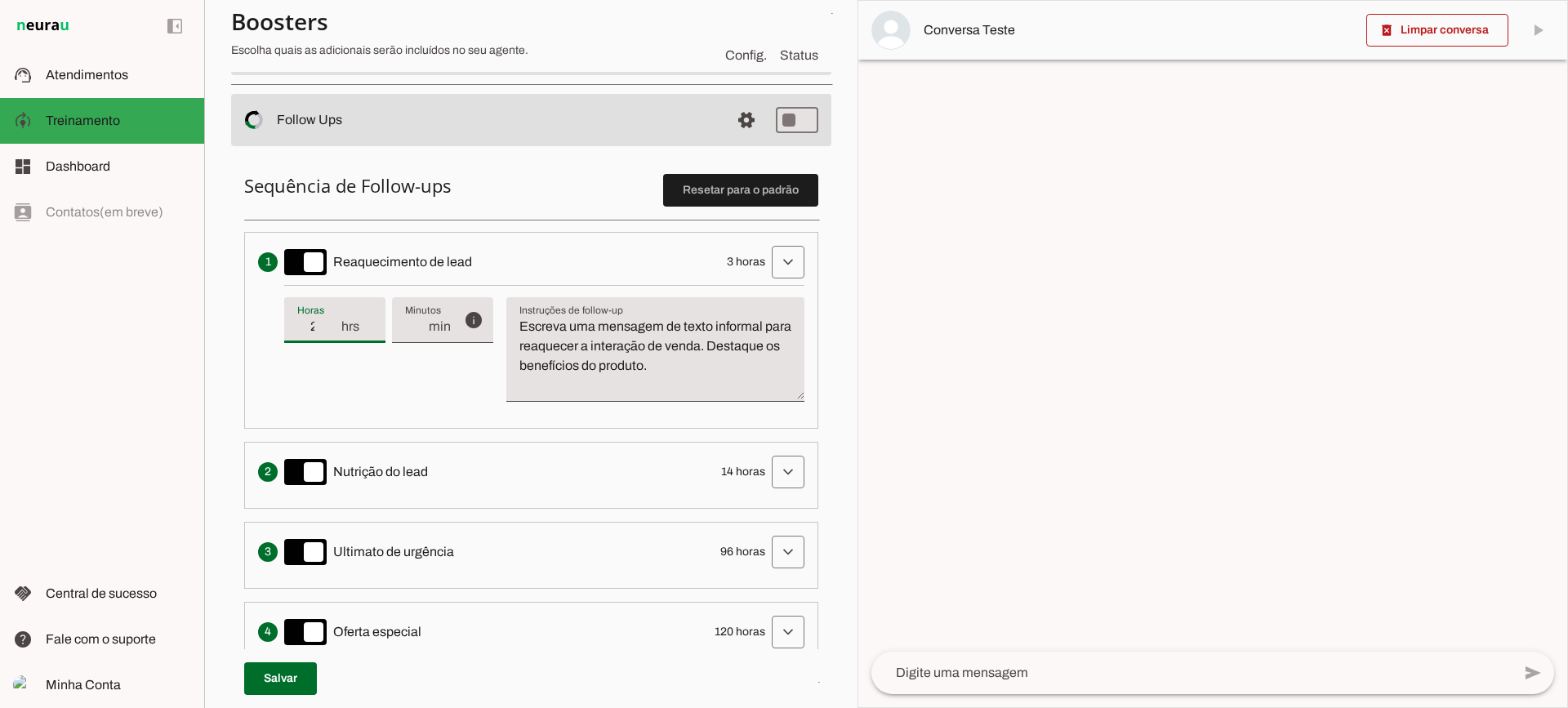
type input "2"
type md-filled-text-field "2"
click at [327, 329] on input "2" at bounding box center [318, 326] width 43 height 20
type input "1"
type md-filled-text-field "1"
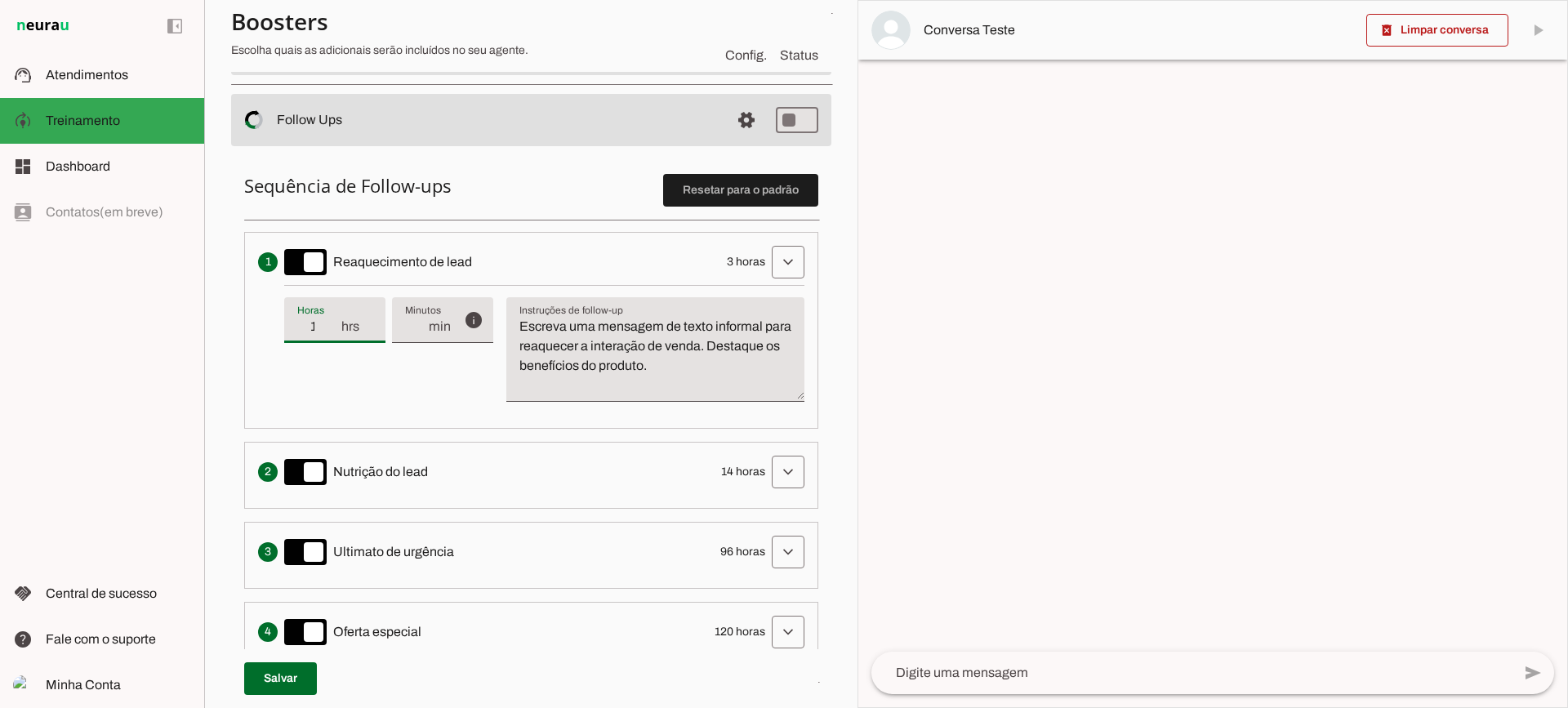
click at [337, 330] on input "1" at bounding box center [318, 326] width 43 height 20
type input "0"
type md-filled-text-field "0"
click at [337, 330] on input "0" at bounding box center [318, 326] width 43 height 20
type input "1"
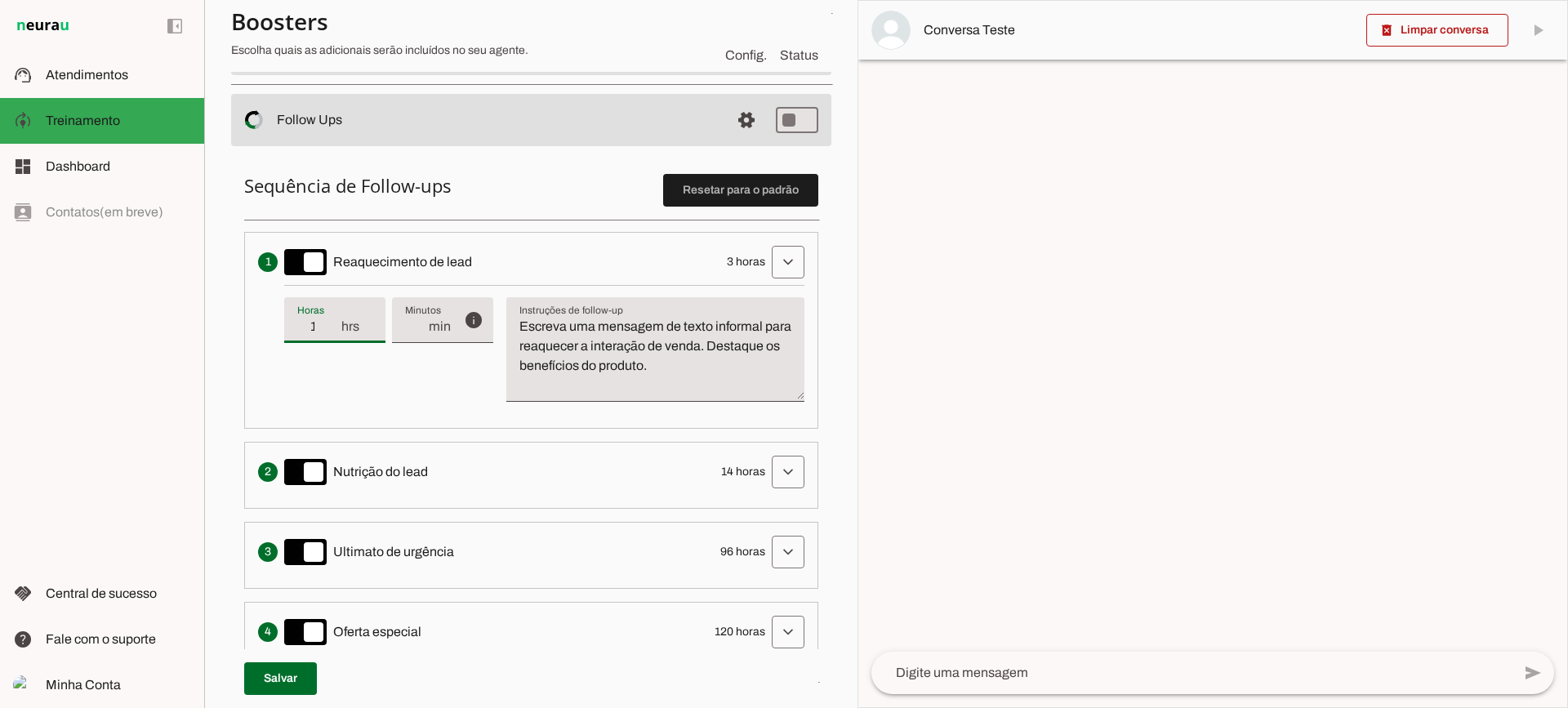
type md-filled-text-field "1"
click at [336, 320] on input "1" at bounding box center [318, 326] width 43 height 20
type input "2"
type md-filled-text-field "2"
click at [336, 320] on input "2" at bounding box center [318, 326] width 43 height 20
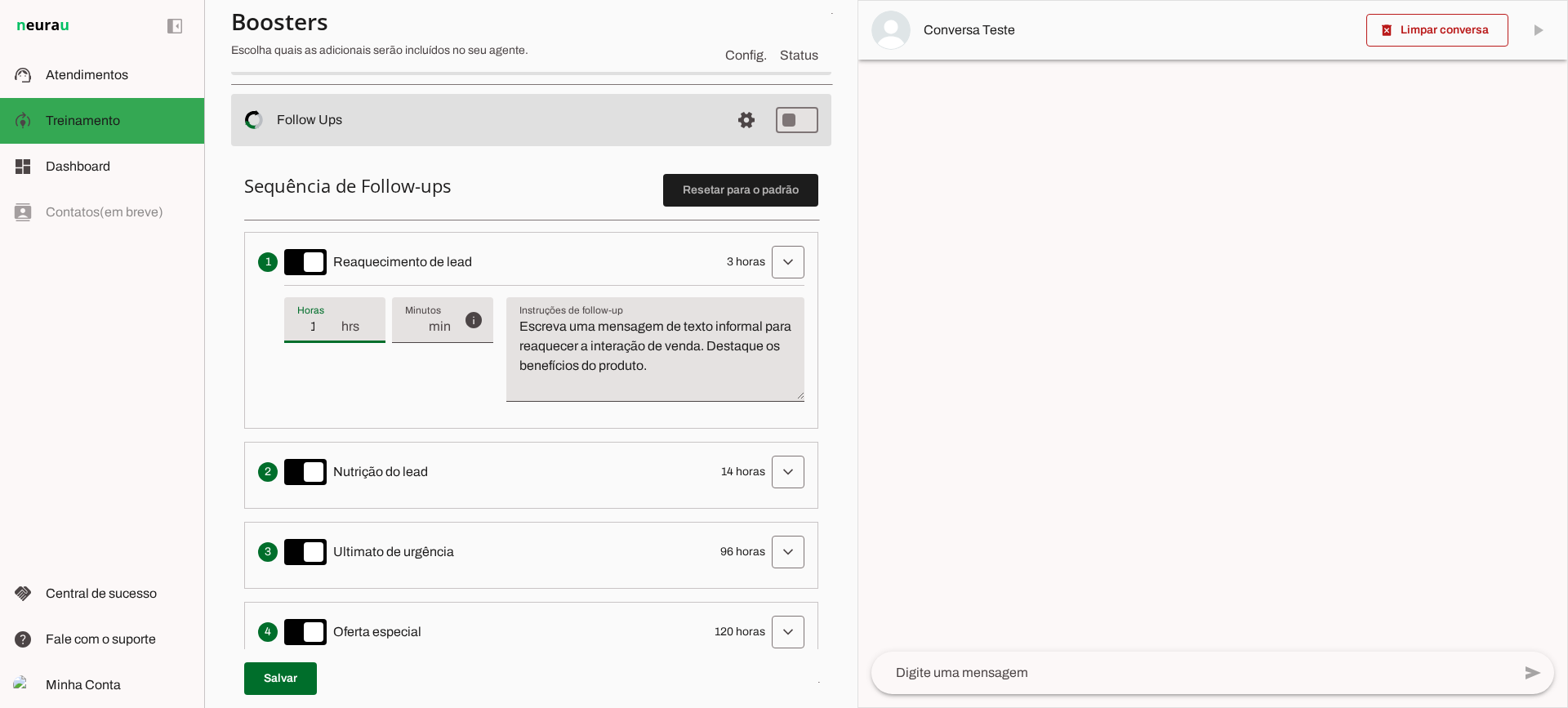
type input "1"
type md-filled-text-field "1"
click at [338, 327] on input "1" at bounding box center [318, 326] width 43 height 20
click at [413, 320] on input "0" at bounding box center [416, 326] width 22 height 20
type input "2"
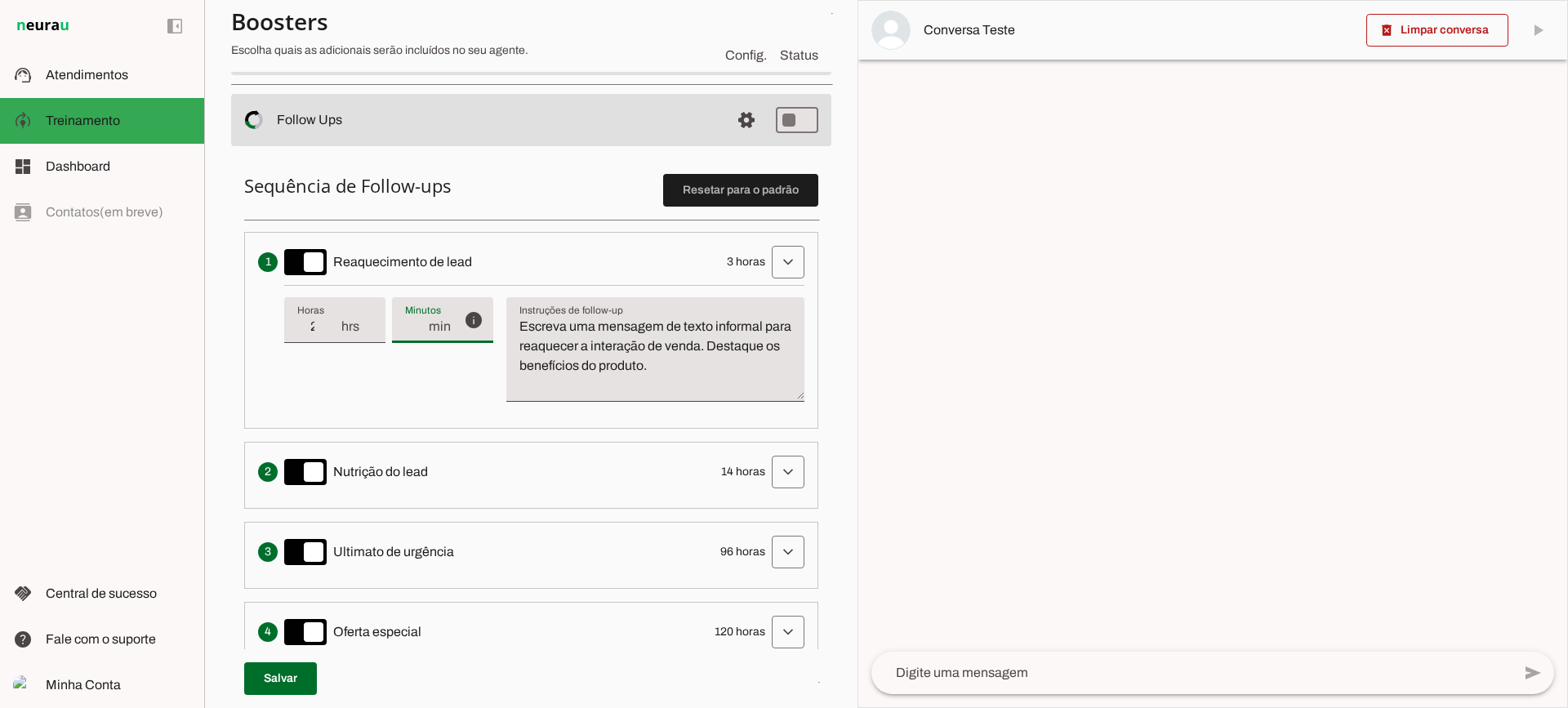
type md-filled-text-field "2"
click at [334, 322] on input "2" at bounding box center [318, 326] width 43 height 20
type input "3"
type md-filled-text-field "3"
click at [334, 322] on input "3" at bounding box center [318, 326] width 43 height 20
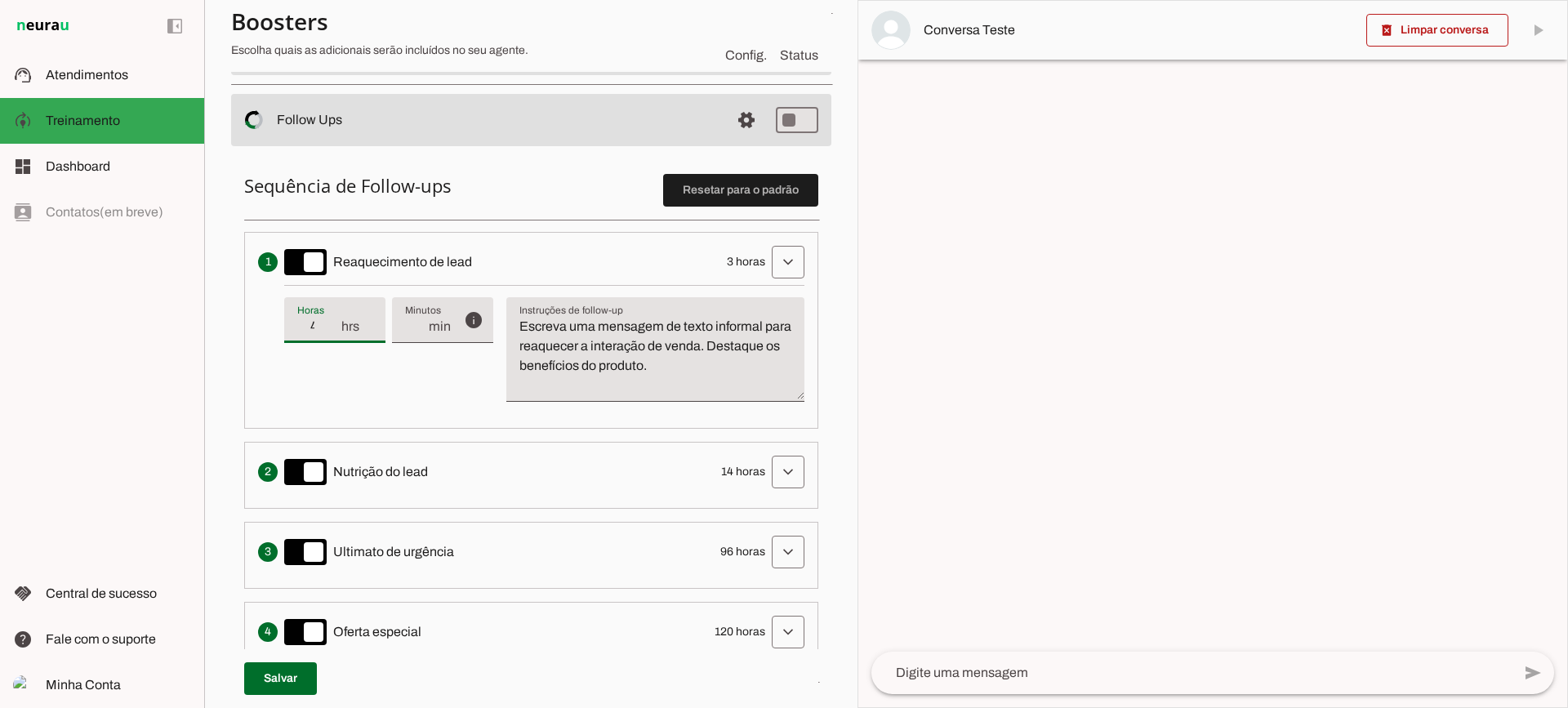
type input "4"
type md-filled-text-field "4"
click at [334, 322] on input "4" at bounding box center [318, 326] width 43 height 20
type input "5"
type md-filled-text-field "5"
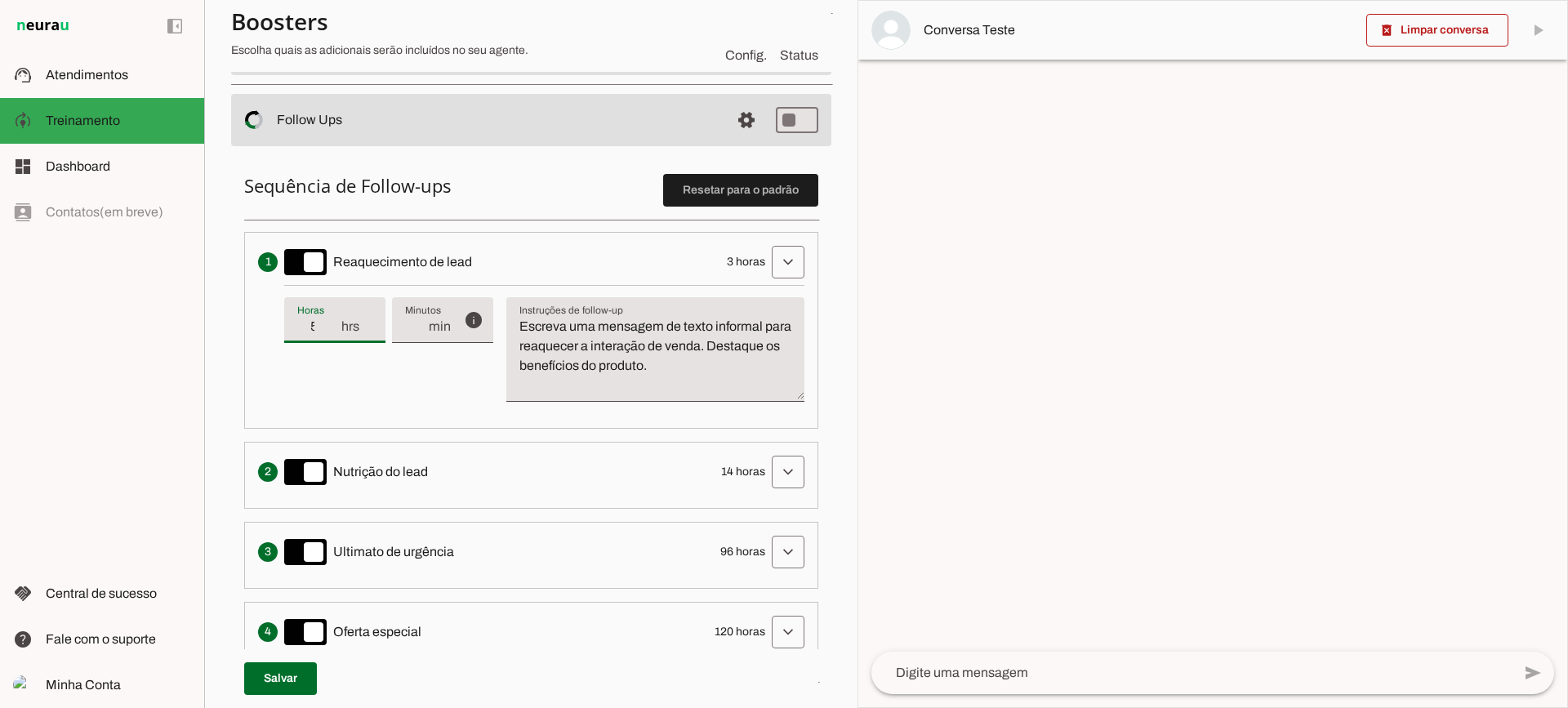
click at [334, 322] on input "5" at bounding box center [318, 326] width 43 height 20
type input "4"
type md-filled-text-field "4"
click at [338, 331] on input "4" at bounding box center [318, 326] width 43 height 20
type input "3"
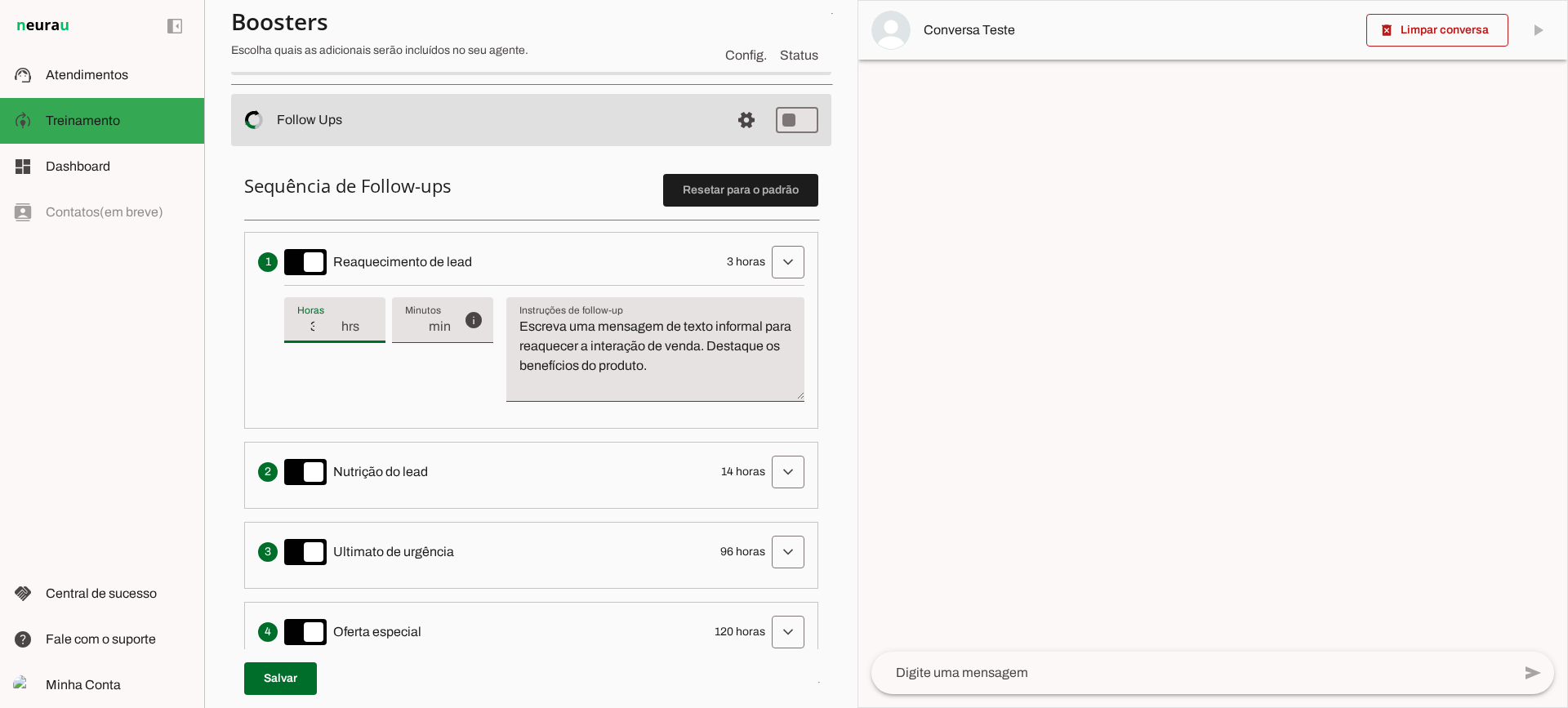
type md-filled-text-field "3"
click at [338, 331] on input "3" at bounding box center [318, 326] width 43 height 20
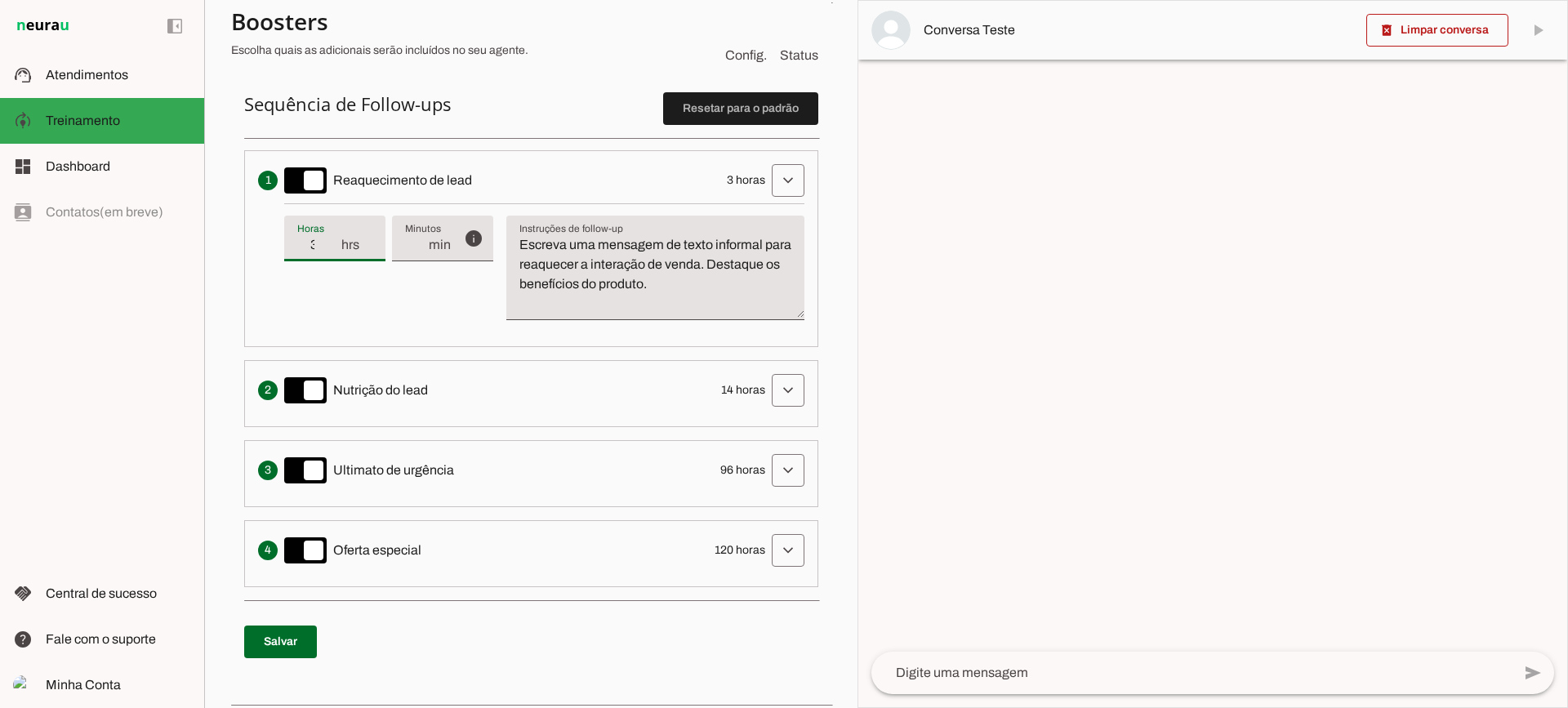
drag, startPoint x: 369, startPoint y: 379, endPoint x: 409, endPoint y: 379, distance: 40.0
click at [409, 379] on div "Solicita ao lead que tome uma ação específica de nutrição, como visitar uma pág…" at bounding box center [530, 390] width 546 height 33
drag, startPoint x: 372, startPoint y: 447, endPoint x: 376, endPoint y: 456, distance: 9.8
click at [372, 451] on li "Cria um senso de urgência indicando que a oportunidade de conversa pode acabar …" at bounding box center [530, 473] width 574 height 67
drag, startPoint x: 376, startPoint y: 456, endPoint x: 467, endPoint y: 459, distance: 91.0
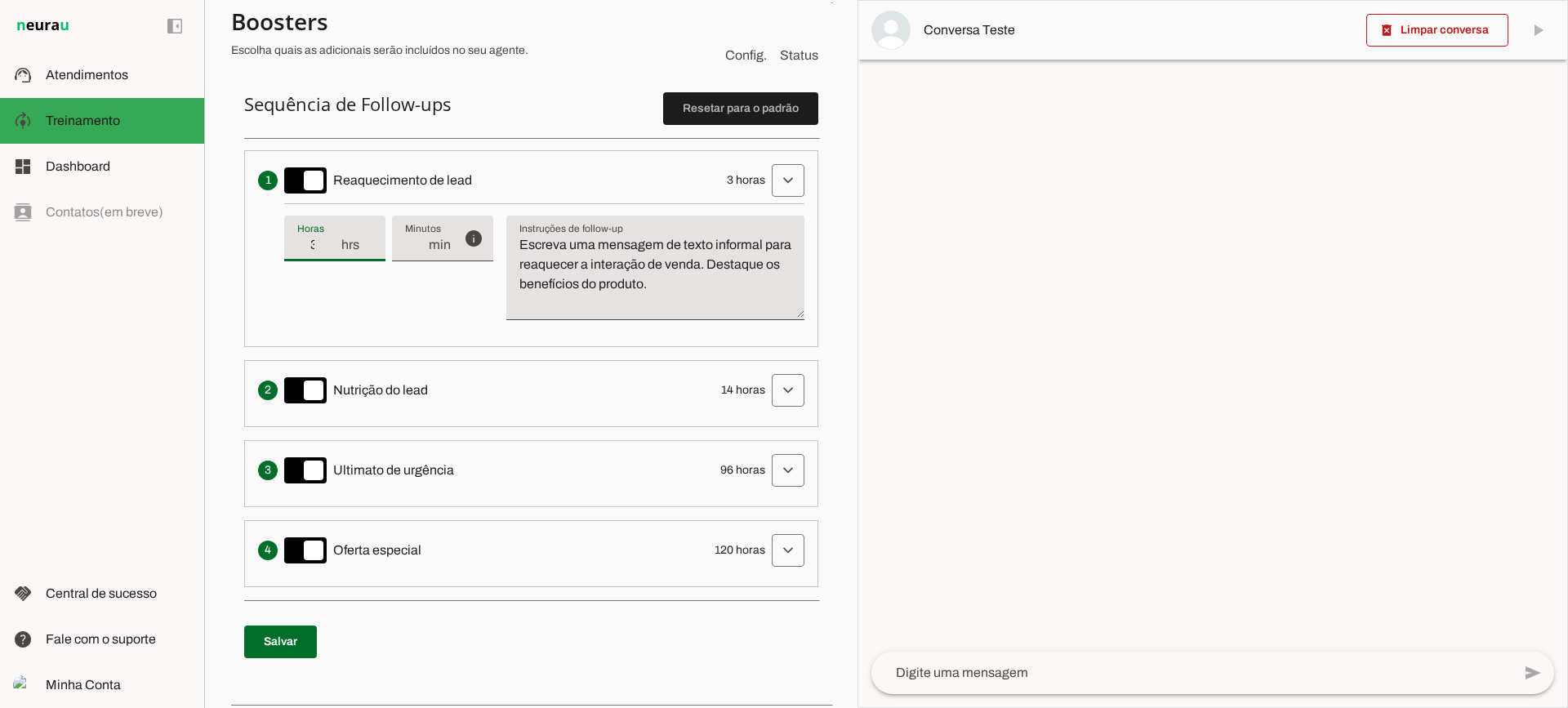
click at [456, 457] on div "Cria um senso de urgência indicando que a oportunidade de conversa pode acabar …" at bounding box center [530, 470] width 546 height 33
click at [459, 571] on li "Apresenta um desconto ou oferta especial como uma tentativa final de converter …" at bounding box center [530, 553] width 574 height 67
click at [535, 290] on textarea "Escreva uma mensagem de texto informal para reaquecer a interação de venda. Des…" at bounding box center [655, 274] width 298 height 78
click at [544, 296] on textarea "Escreva uma mensagem de texto informal para reaquecer a interação de venda. Des…" at bounding box center [655, 274] width 298 height 78
drag, startPoint x: 518, startPoint y: 246, endPoint x: 774, endPoint y: 279, distance: 258.1
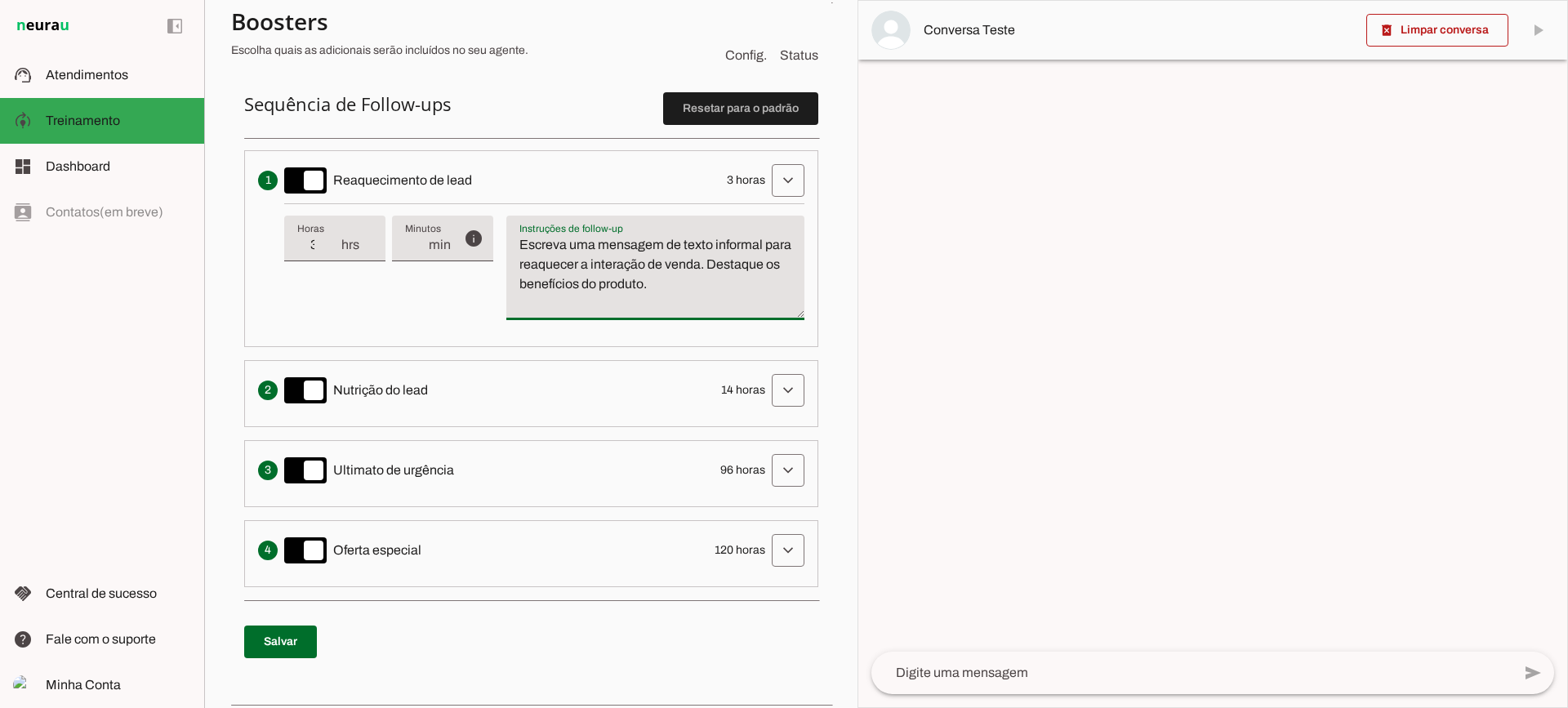
click at [774, 279] on textarea "Escreva uma mensagem de texto informal para reaquecer a interação de venda. Des…" at bounding box center [655, 274] width 298 height 78
type textarea "Escreva uma mensagem de texto informal para reaquecer a interação de venda. Des…"
click at [774, 279] on textarea "Escreva uma mensagem de texto informal para reaquecer a interação de venda. Des…" at bounding box center [655, 274] width 298 height 78
click at [768, 172] on span at bounding box center [787, 180] width 39 height 39
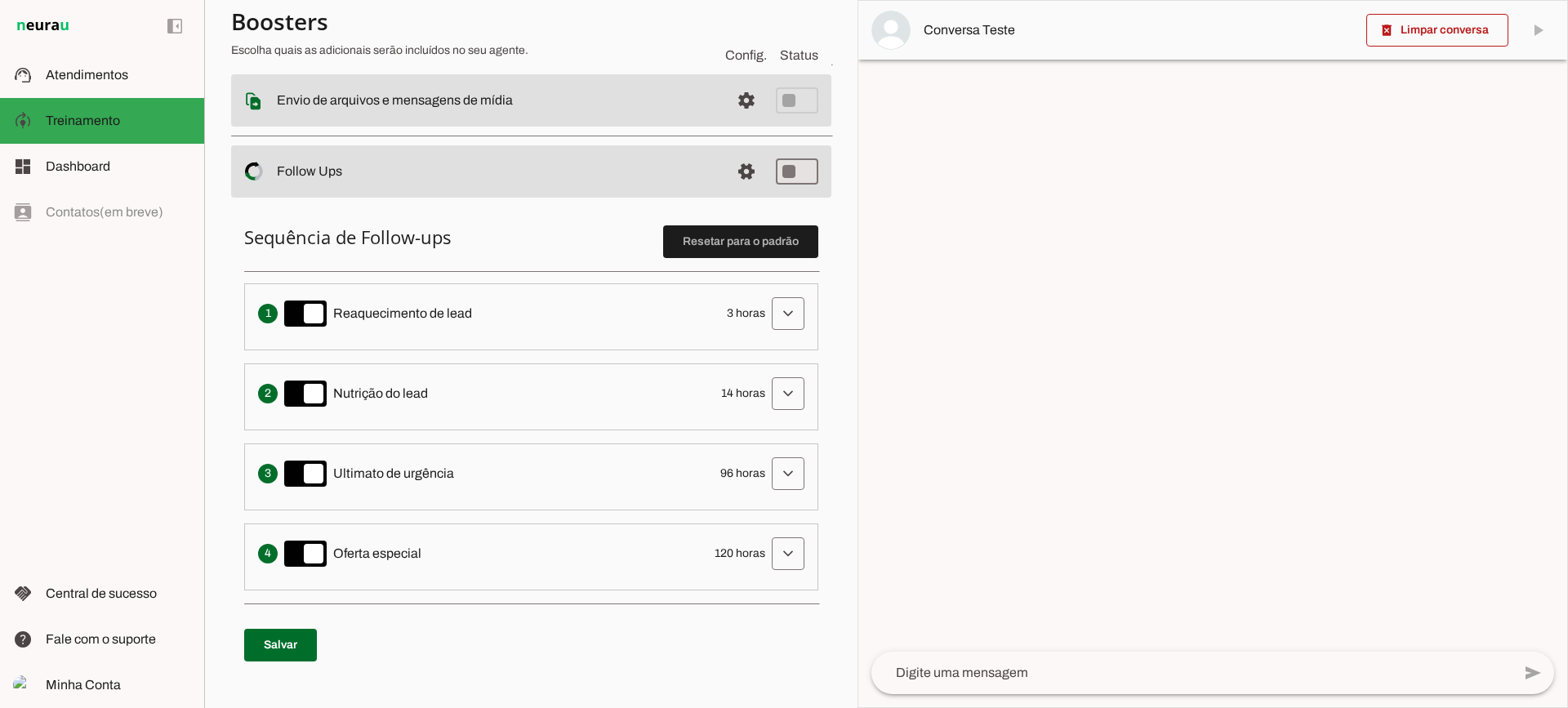
scroll to position [245, 0]
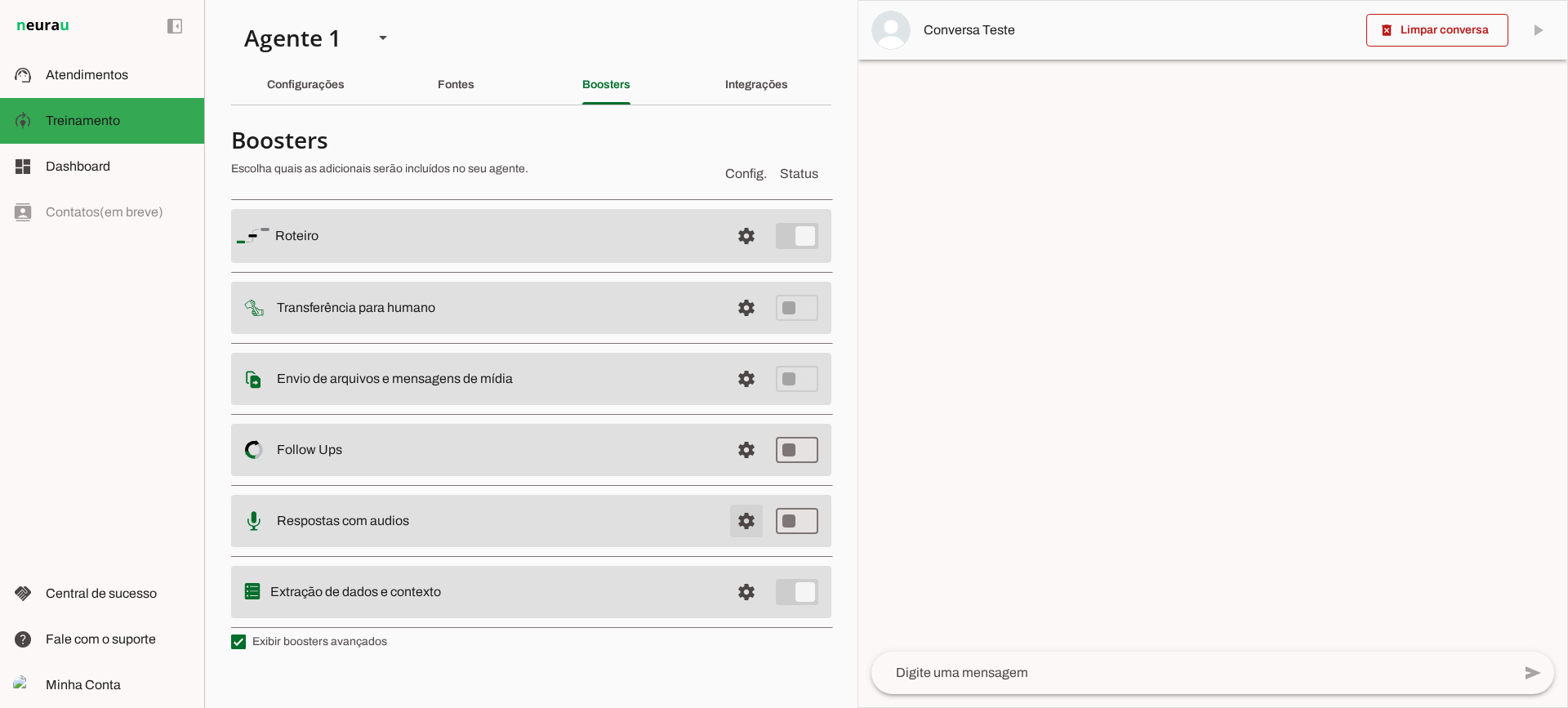
click at [741, 255] on span at bounding box center [746, 235] width 39 height 39
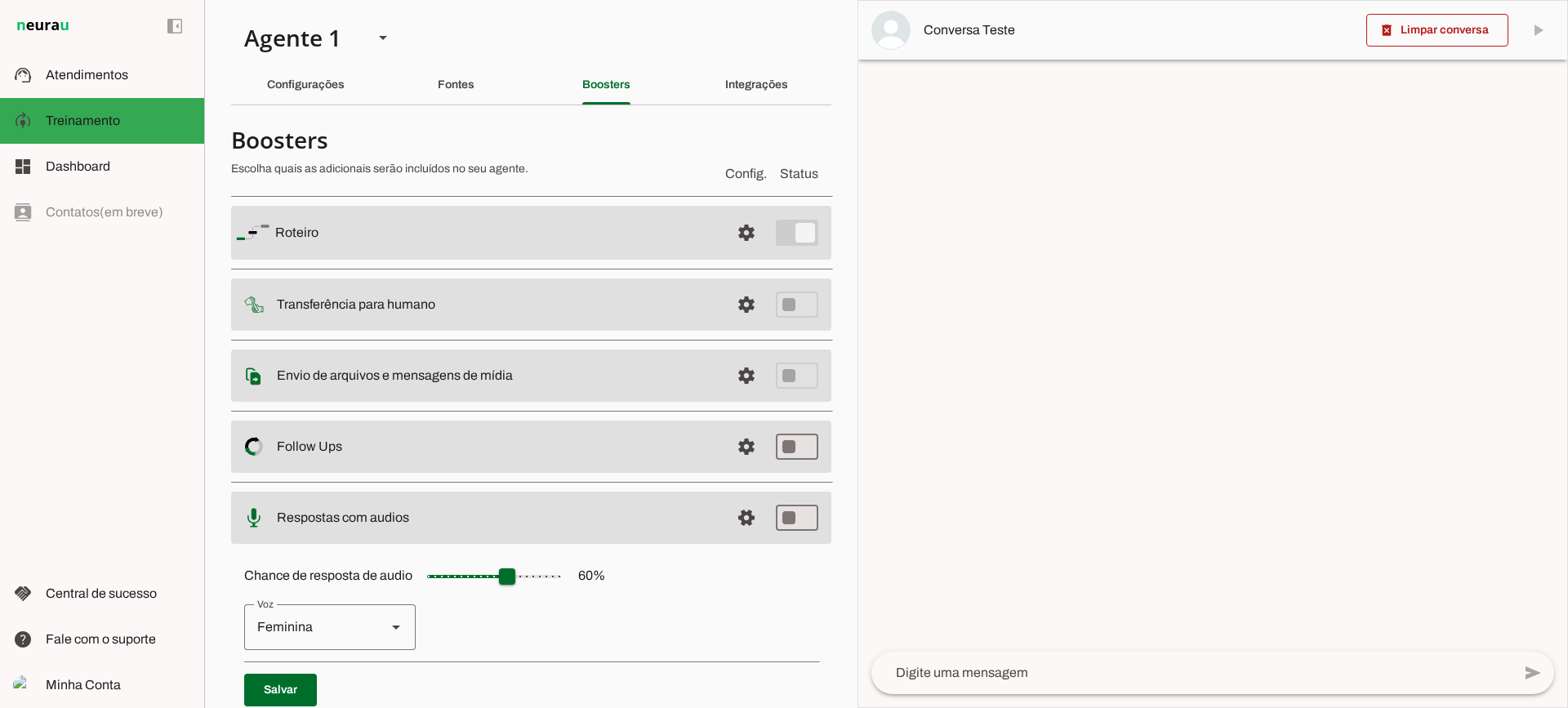
scroll to position [149, 0]
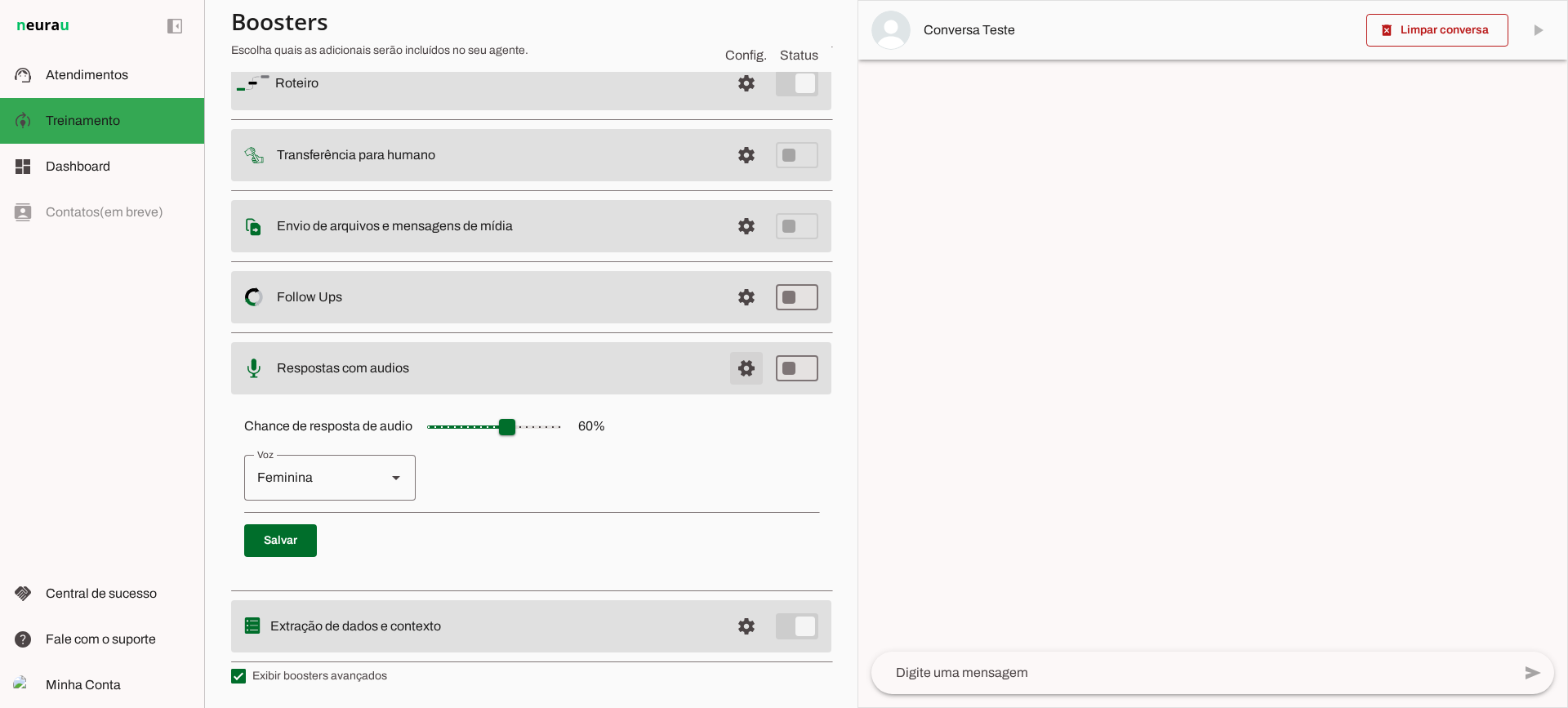
click at [727, 103] on span at bounding box center [746, 82] width 39 height 39
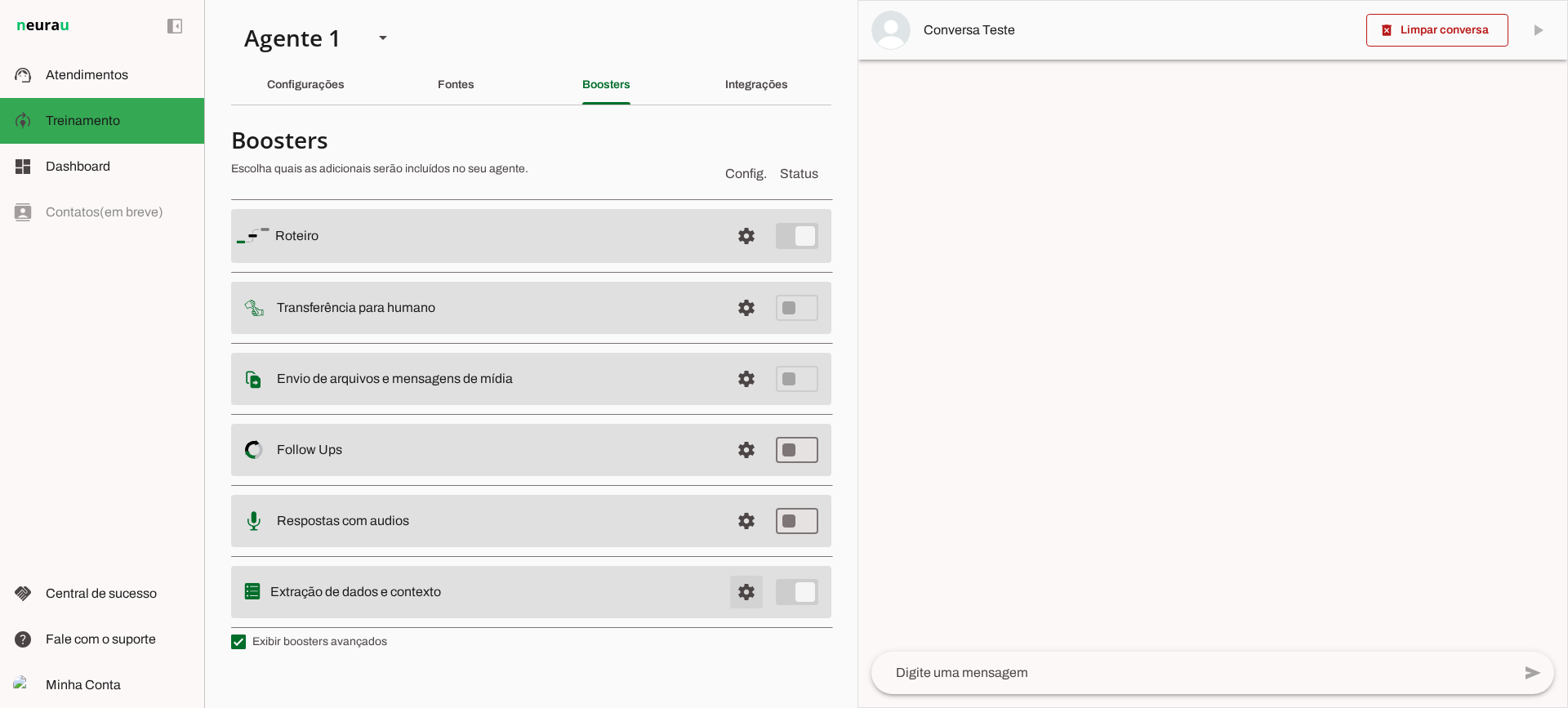
click at [754, 255] on span at bounding box center [746, 235] width 39 height 39
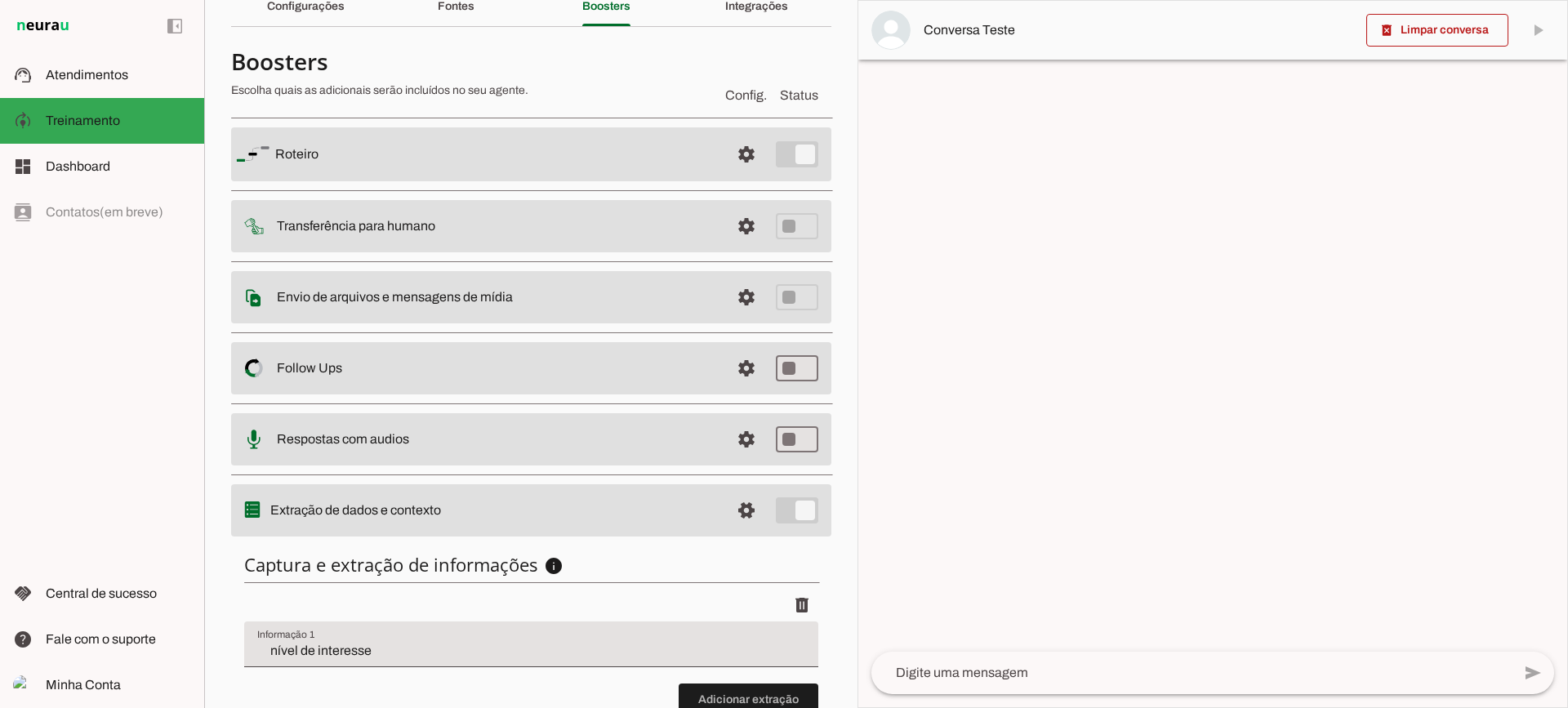
scroll to position [200, 0]
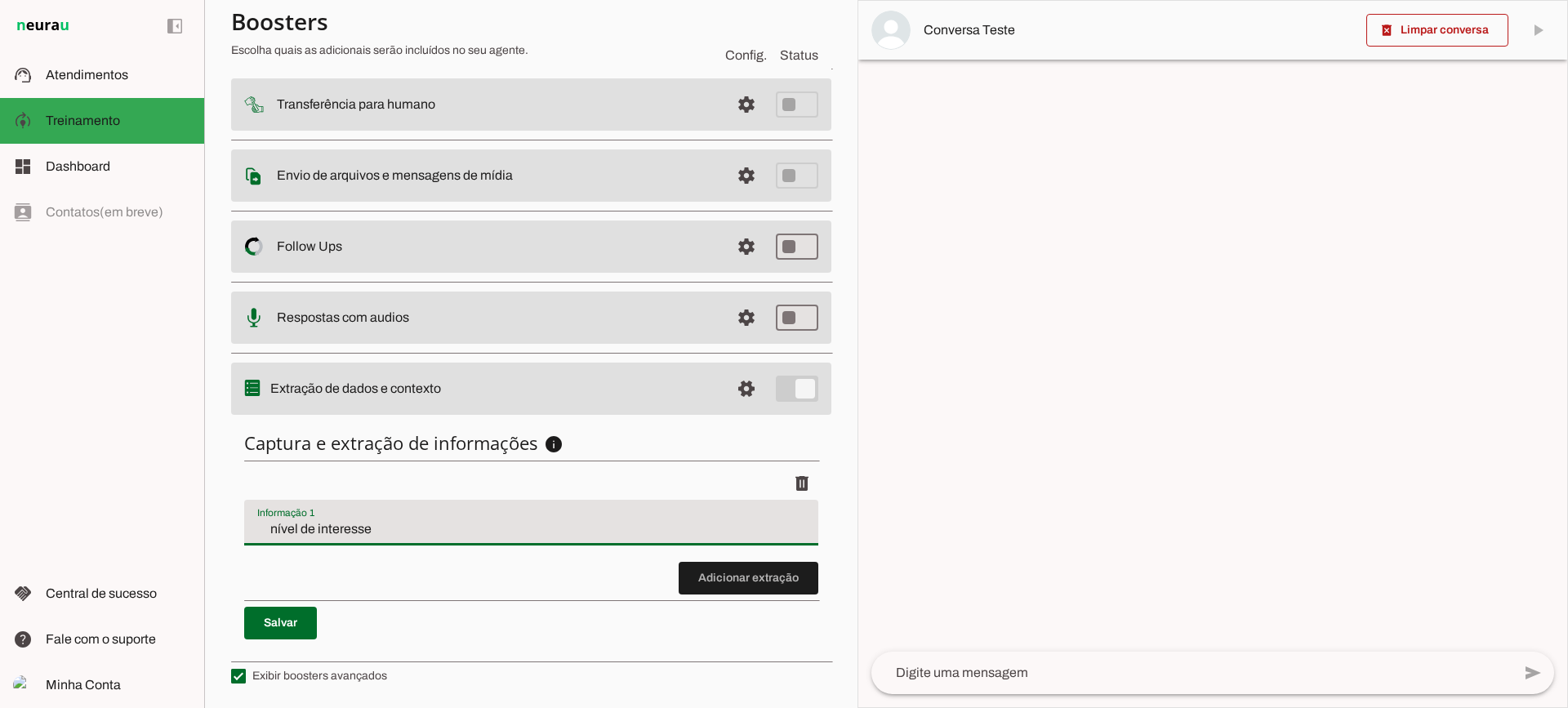
click at [295, 533] on input "nível de interesse" at bounding box center [530, 528] width 548 height 20
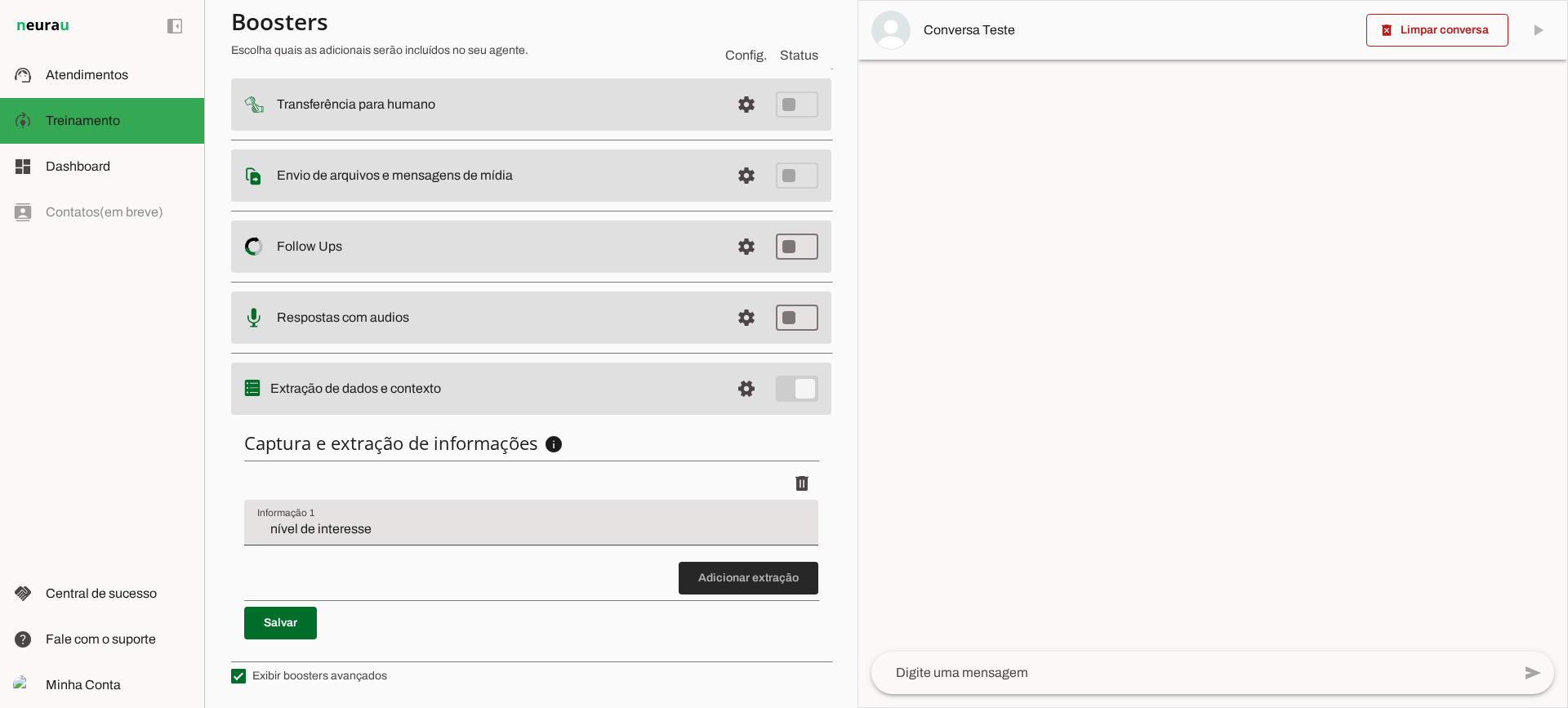
click at [730, 580] on span at bounding box center [748, 577] width 140 height 39
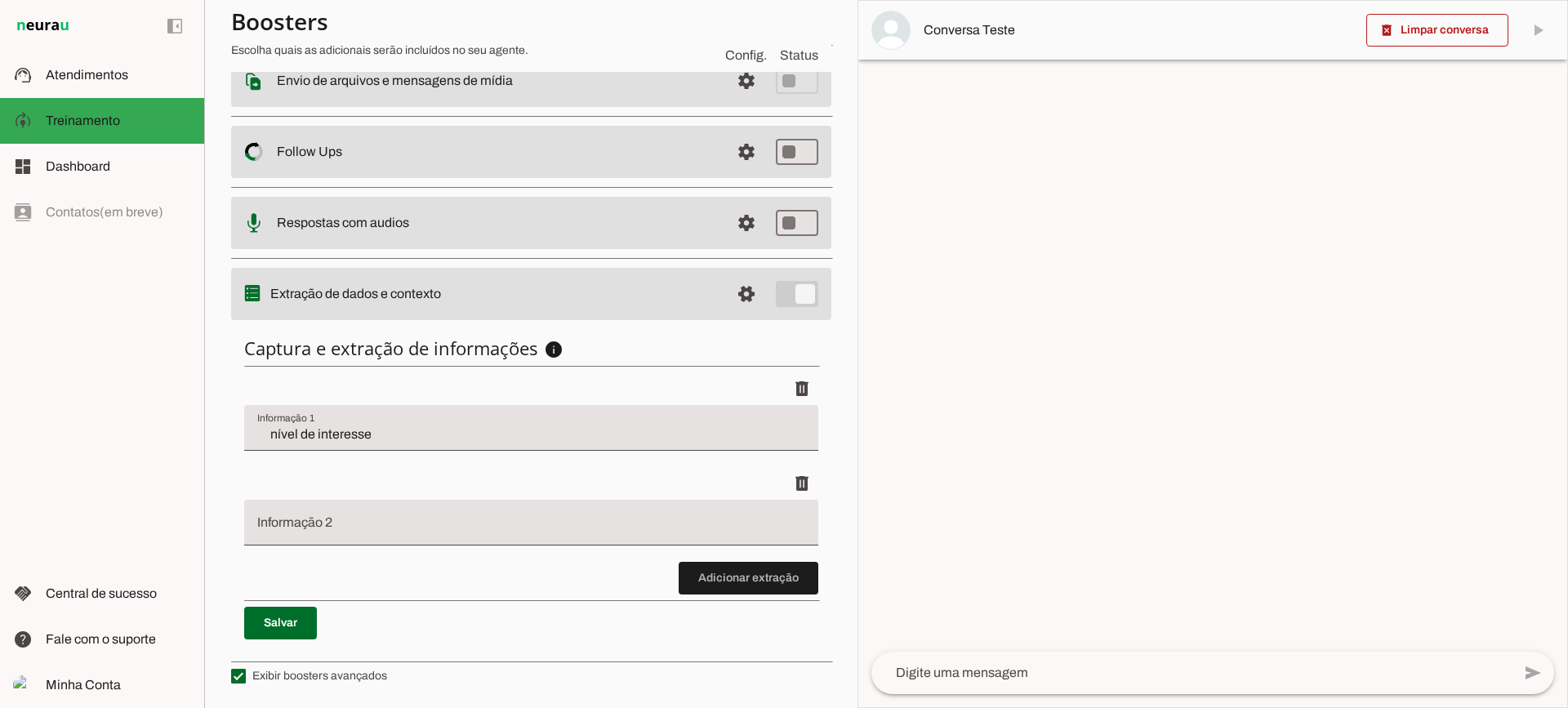
click at [688, 561] on span at bounding box center [748, 577] width 140 height 39
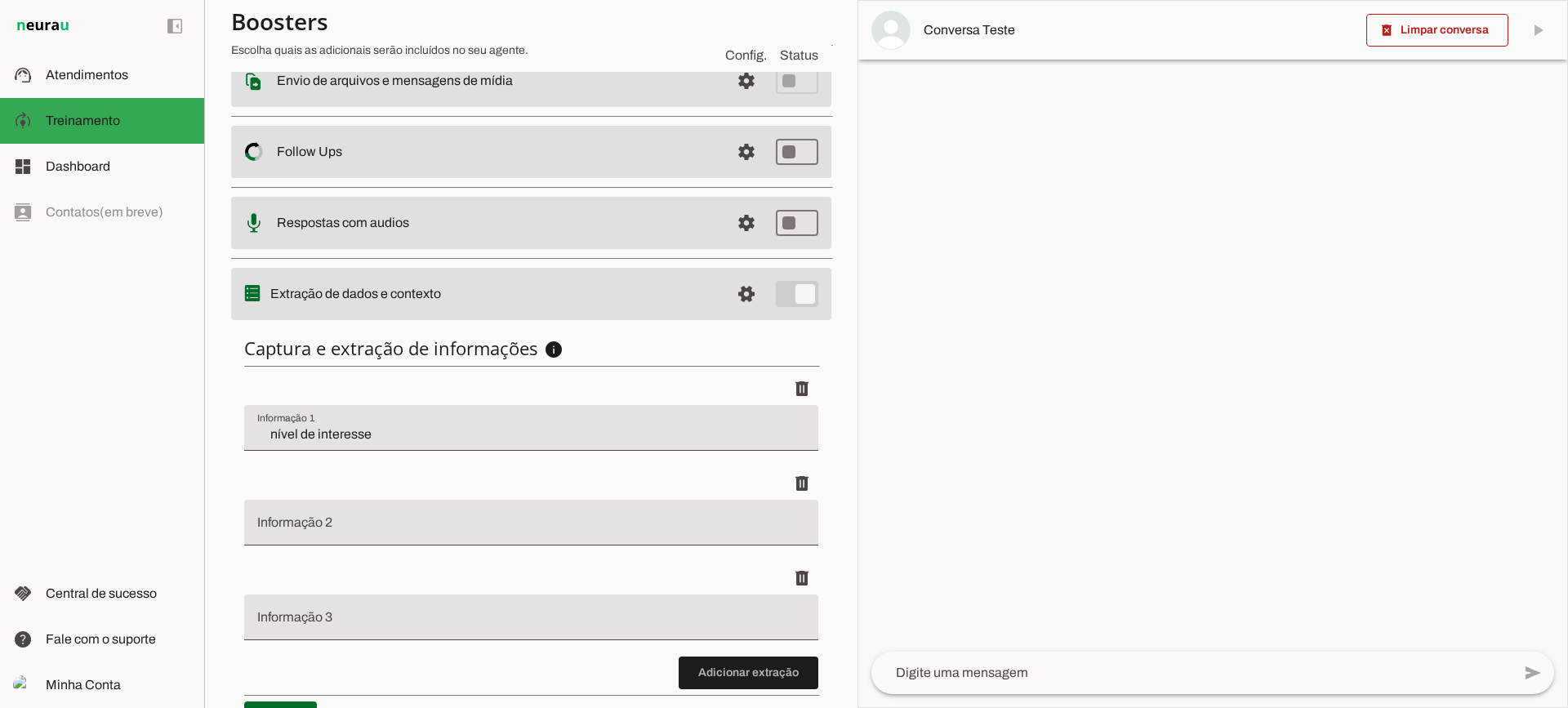
scroll to position [390, 0]
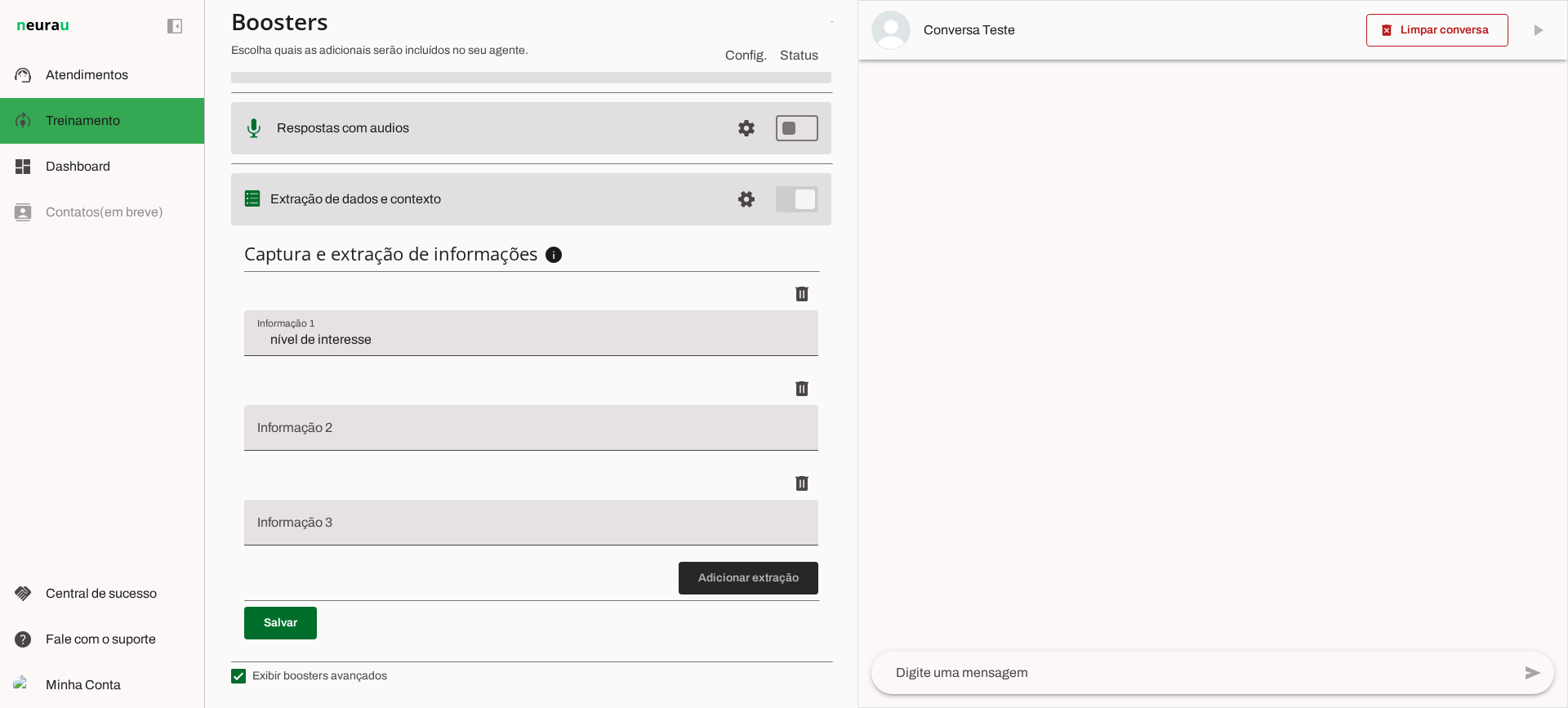
click at [781, 572] on span at bounding box center [748, 577] width 140 height 39
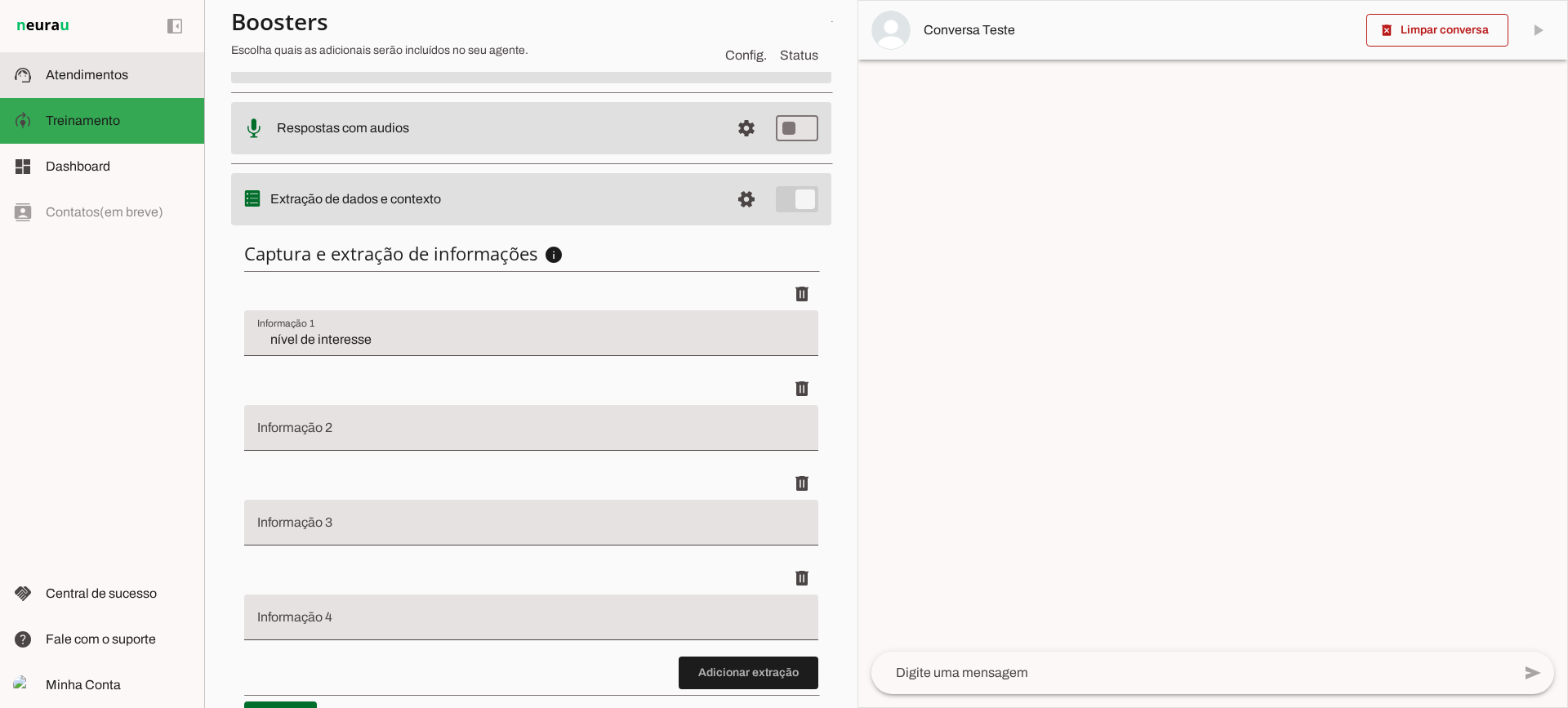
click at [128, 70] on slot at bounding box center [118, 75] width 145 height 20
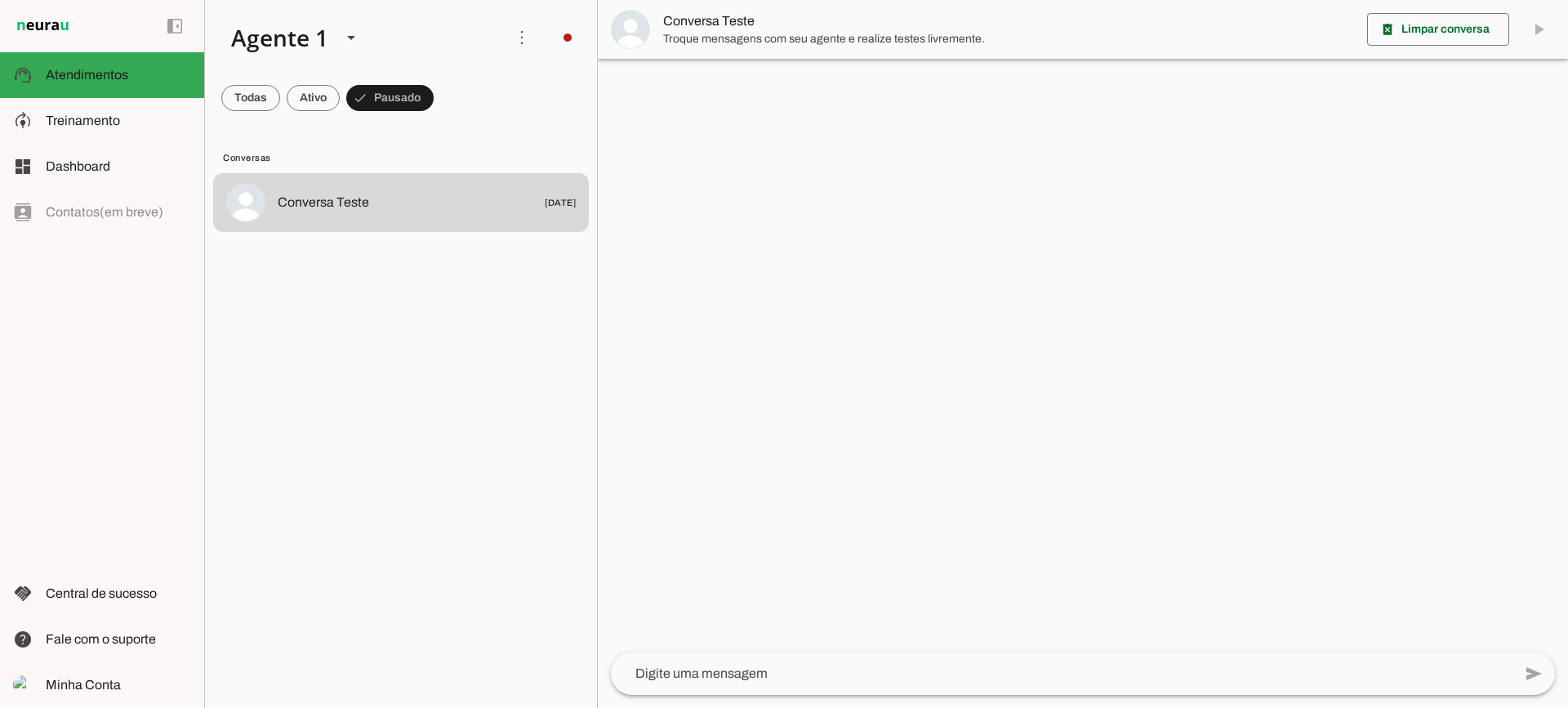
click at [724, 37] on span "Troque mensagens com seu agente e realize testes livremente." at bounding box center [1009, 39] width 691 height 16
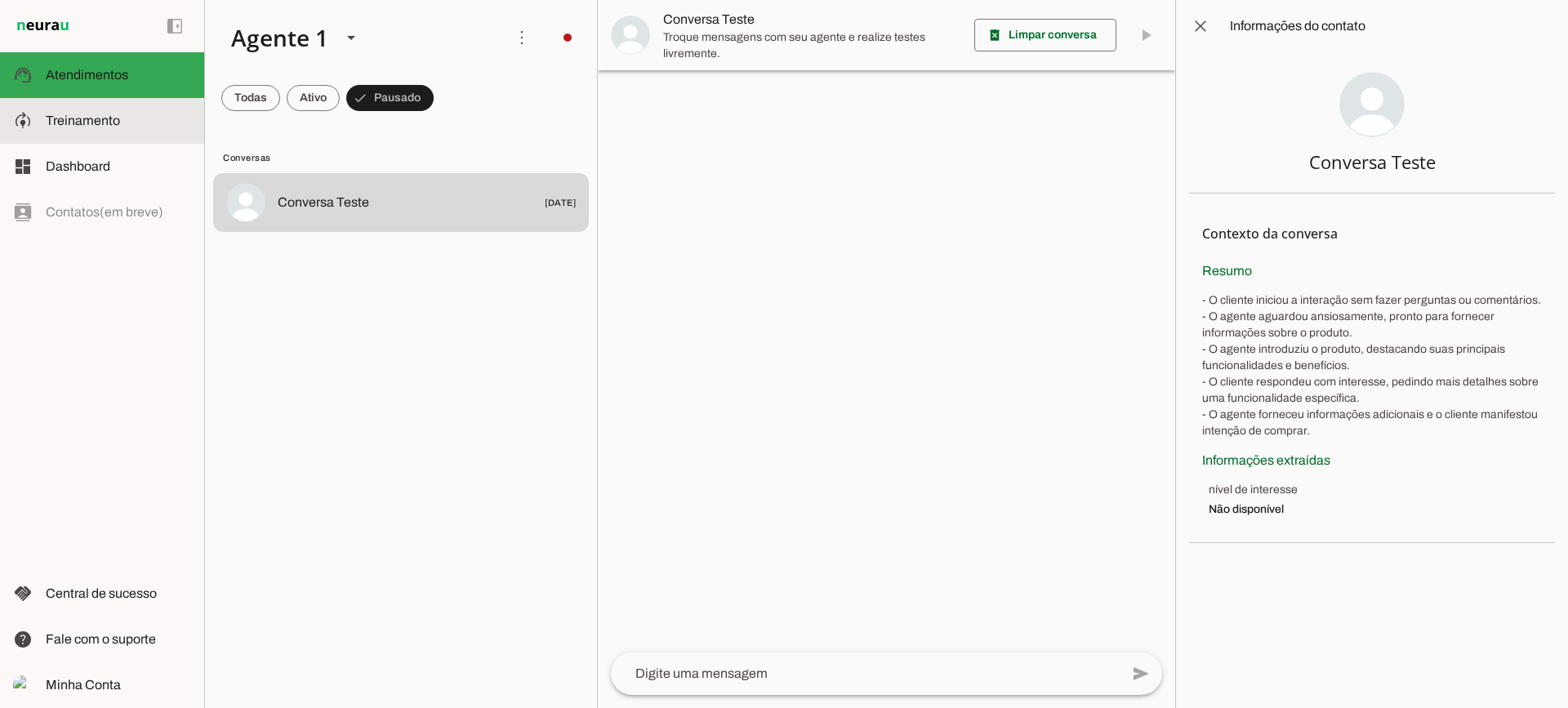
click at [141, 132] on md-item "model_training Treinamento Treinamento" at bounding box center [102, 121] width 204 height 46
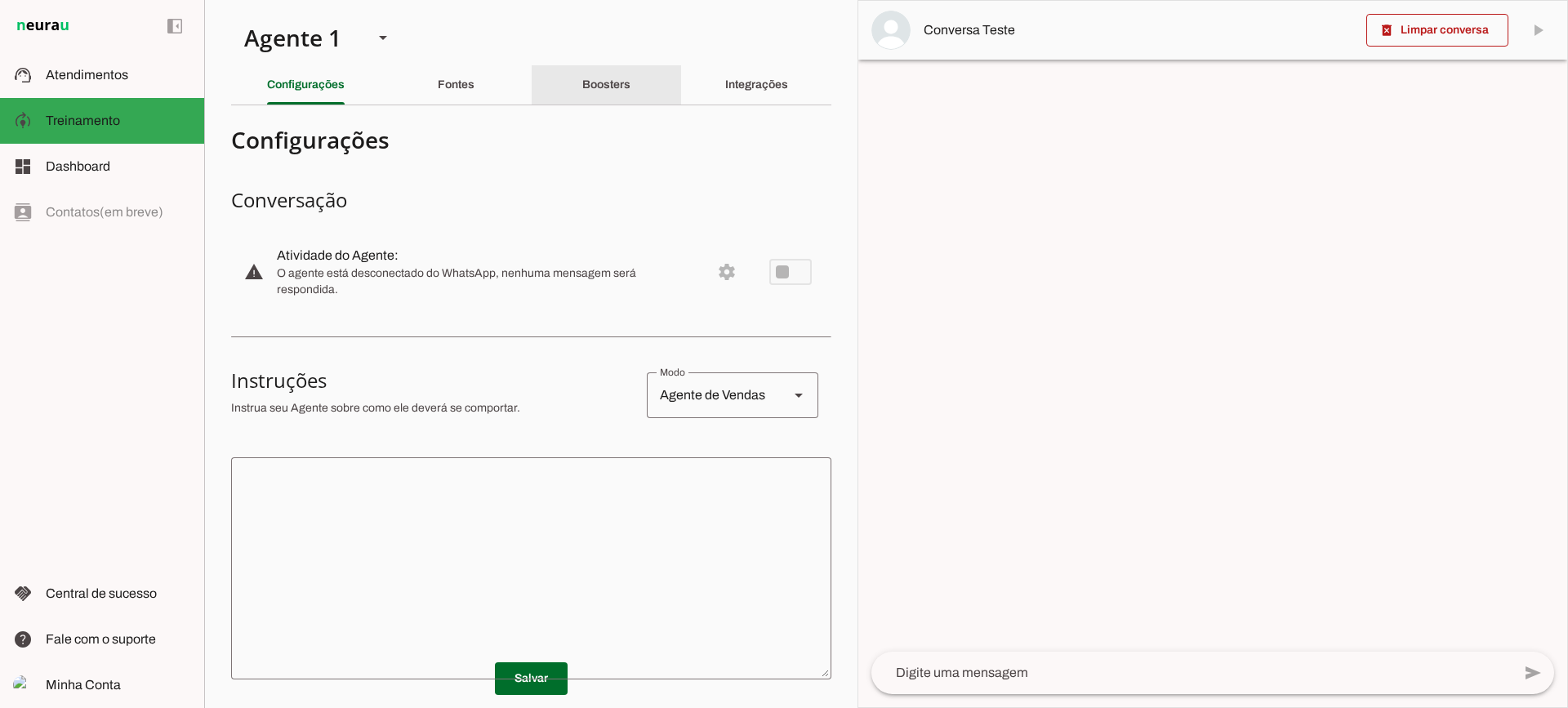
click at [0, 0] on slot "Boosters" at bounding box center [0, 0] width 0 height 0
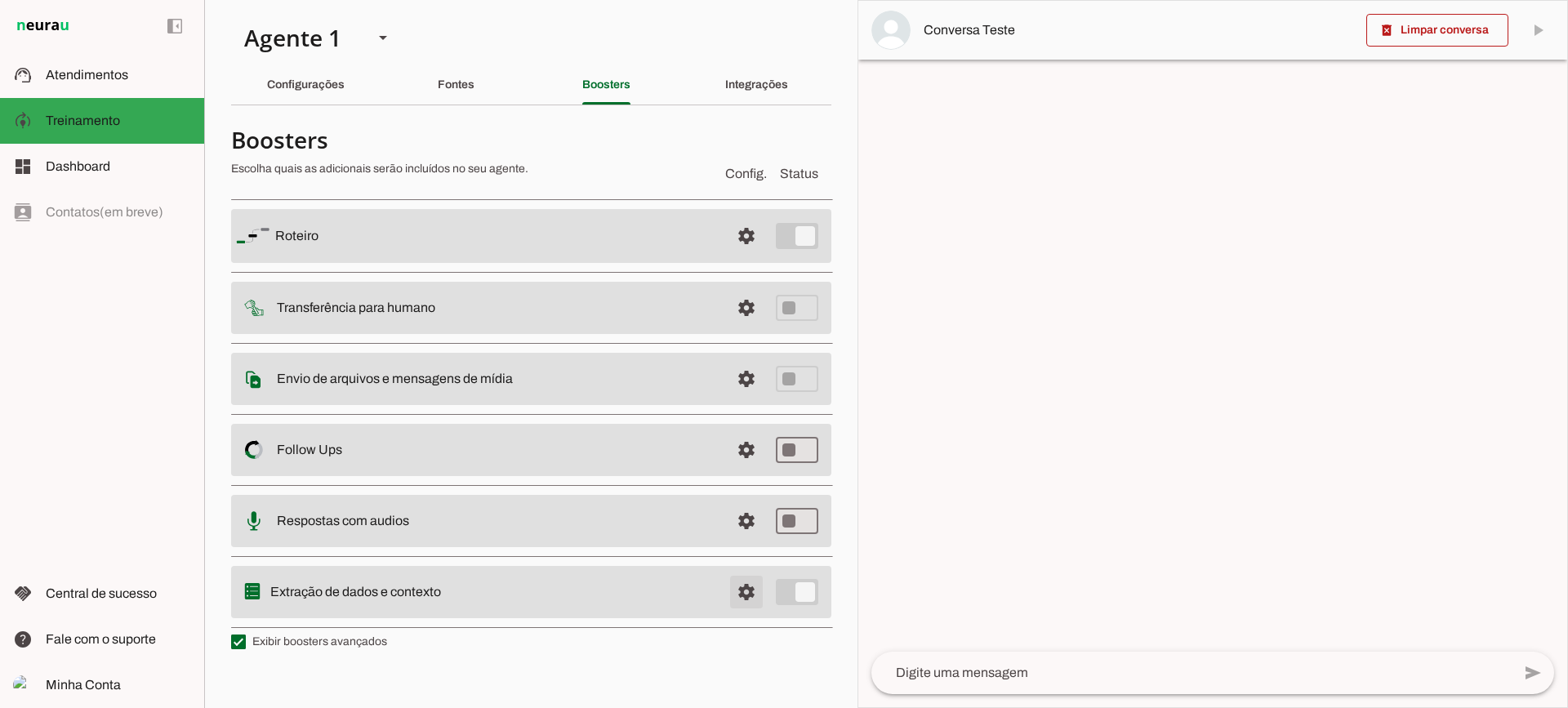
click at [755, 255] on span at bounding box center [746, 235] width 39 height 39
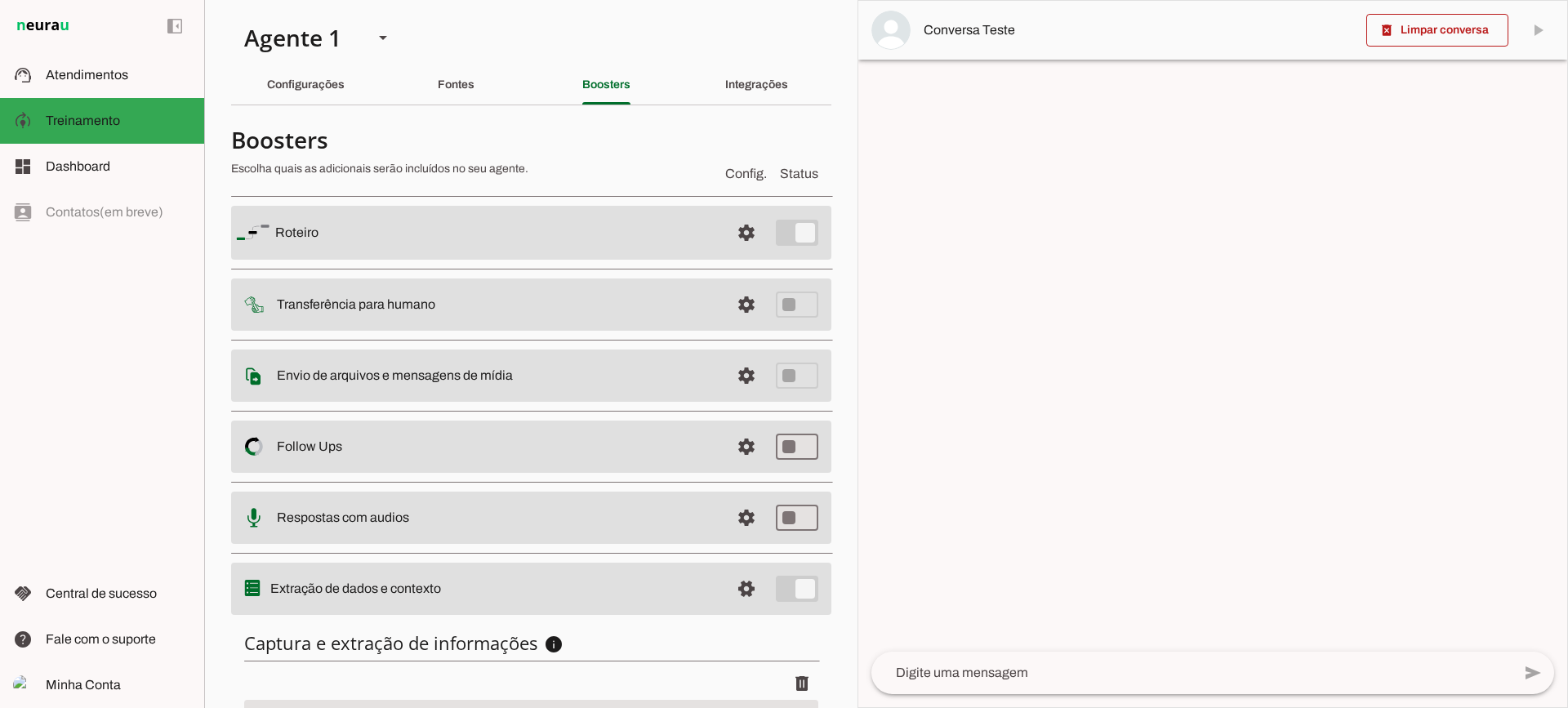
scroll to position [200, 0]
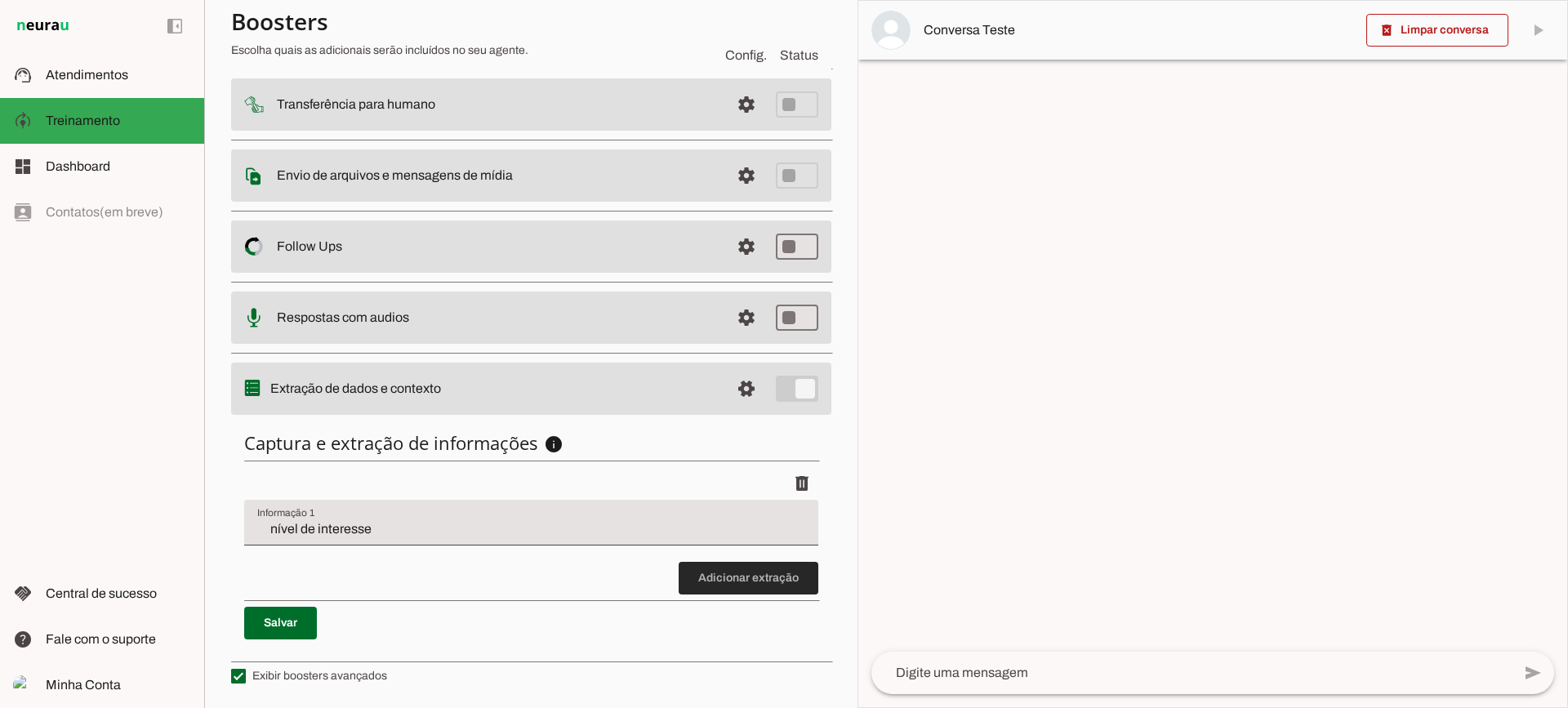
click at [715, 573] on span at bounding box center [748, 577] width 140 height 39
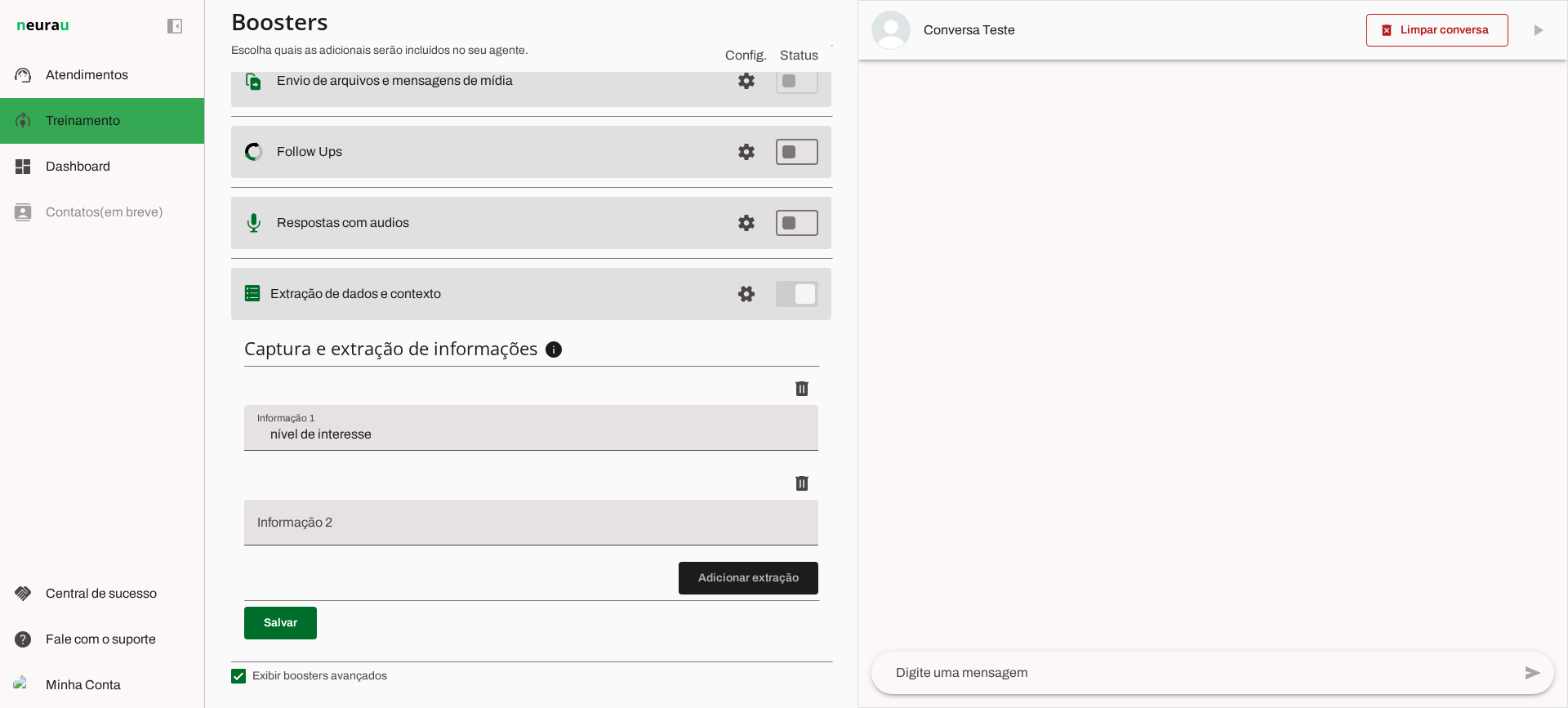
click at [749, 587] on span at bounding box center [748, 577] width 140 height 39
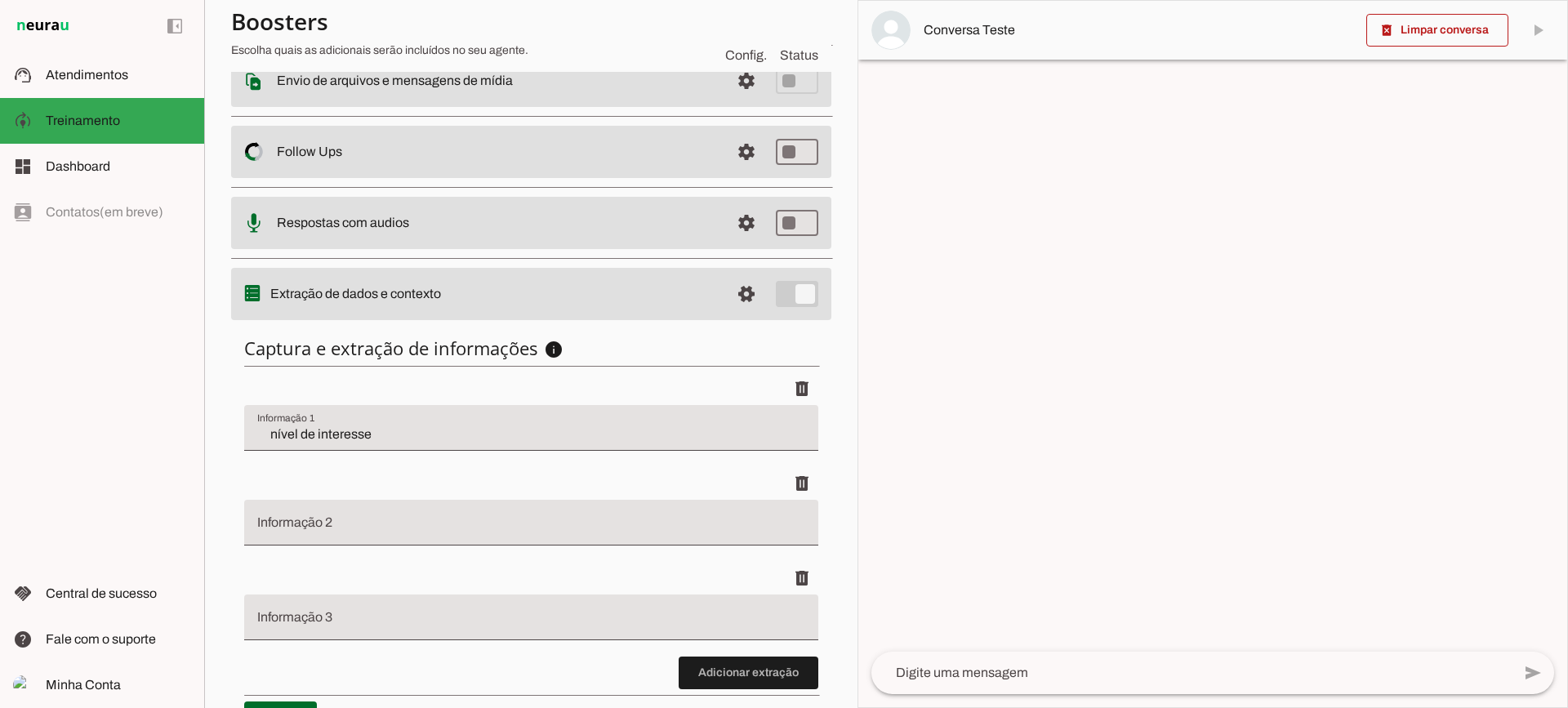
scroll to position [390, 0]
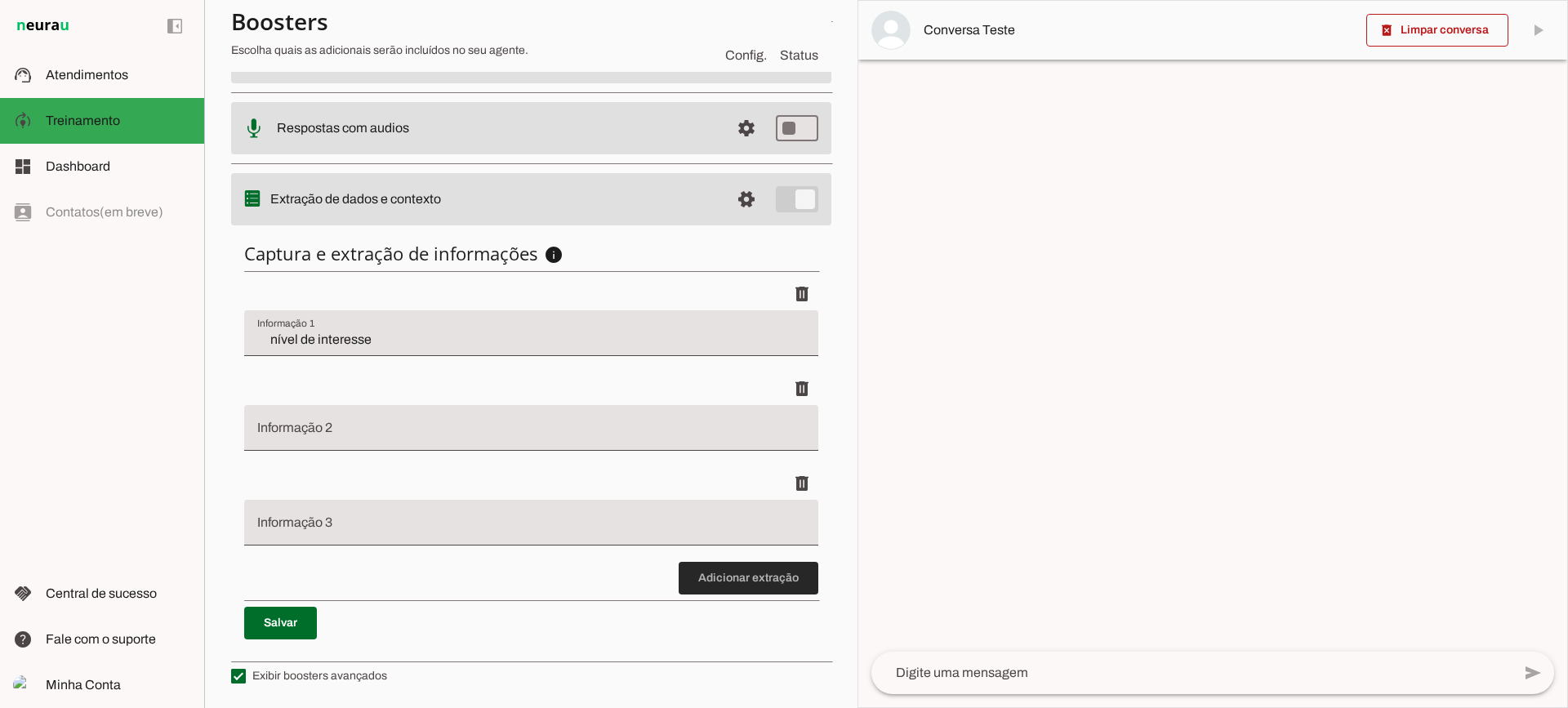
click at [720, 582] on span at bounding box center [748, 577] width 140 height 39
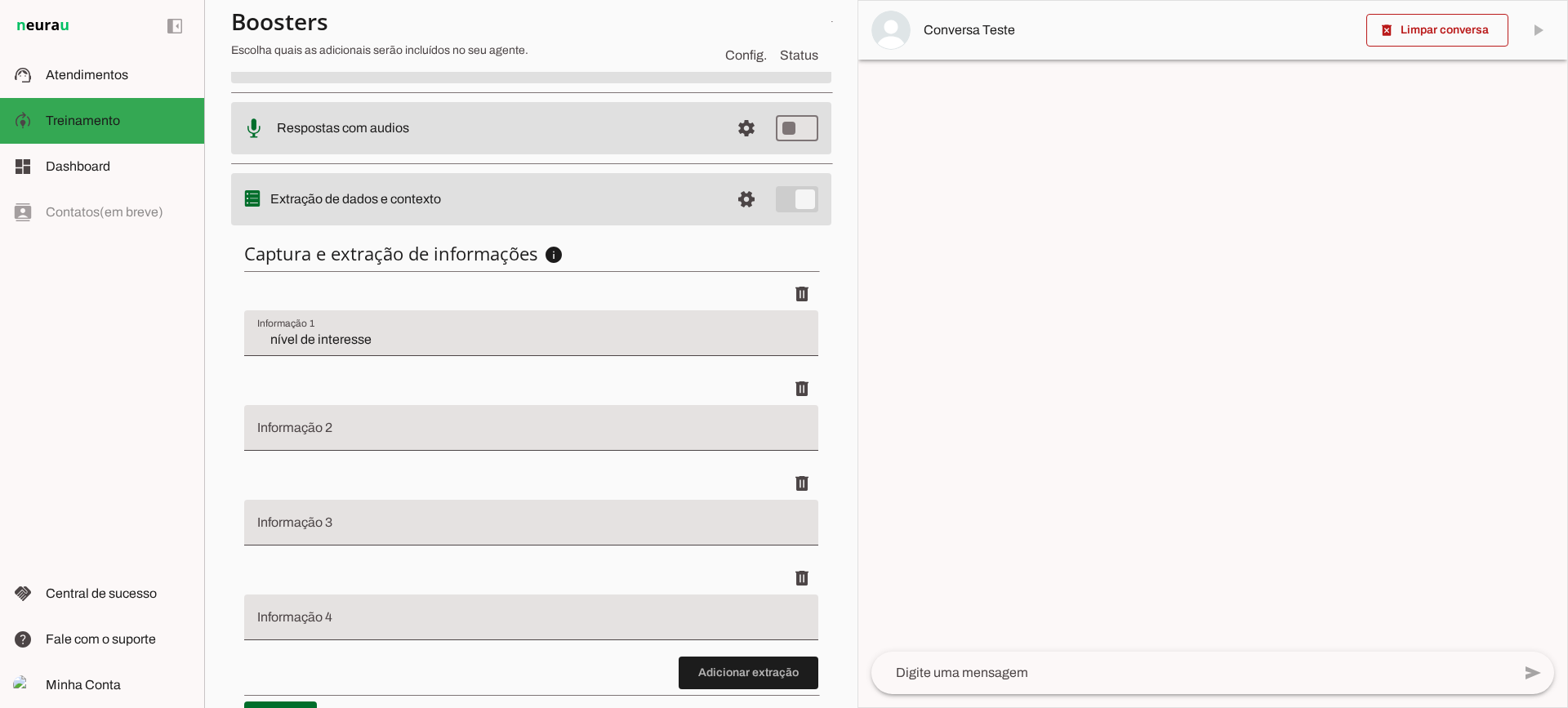
click at [385, 432] on input "Informação 2" at bounding box center [530, 434] width 548 height 20
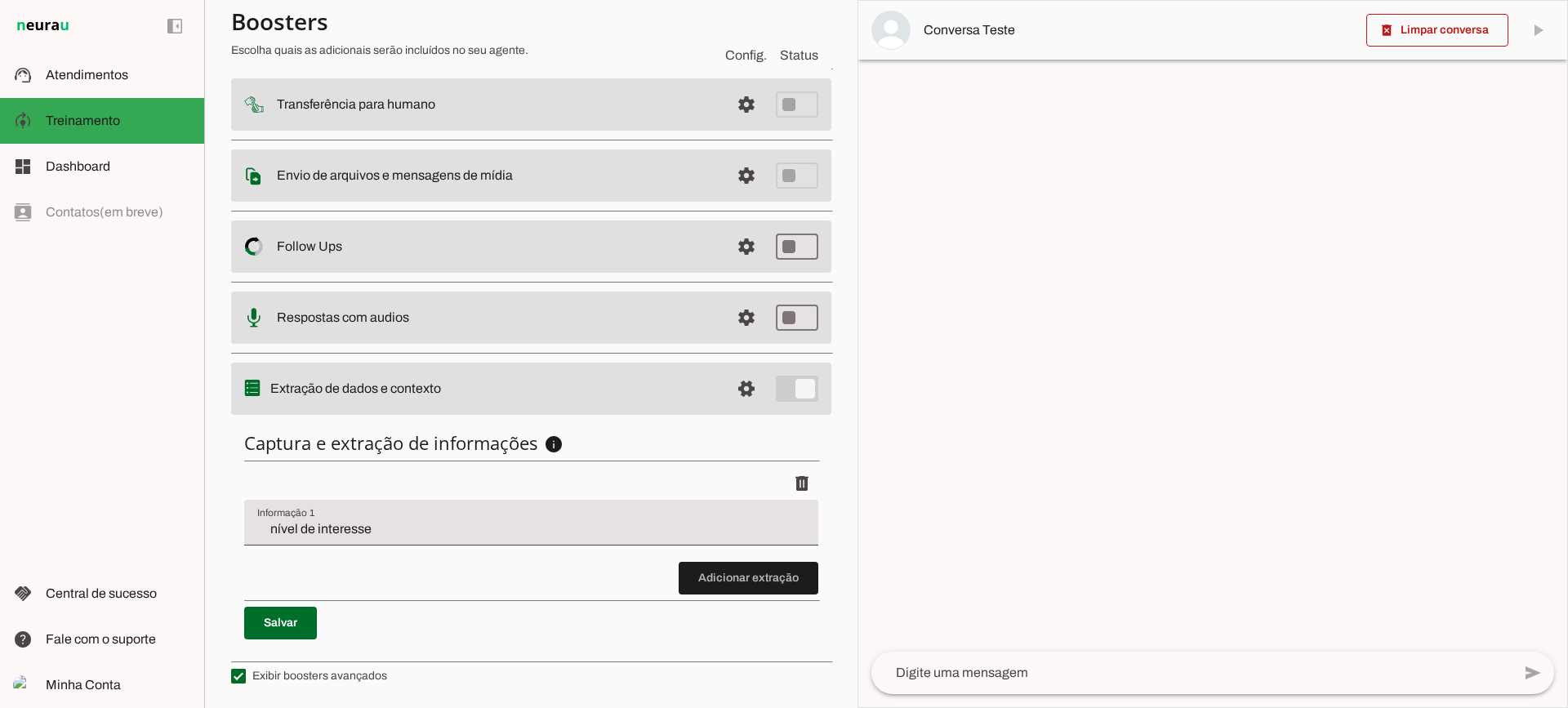
scroll to position [200, 0]
click at [124, 70] on span "Atendimentos" at bounding box center [87, 75] width 82 height 14
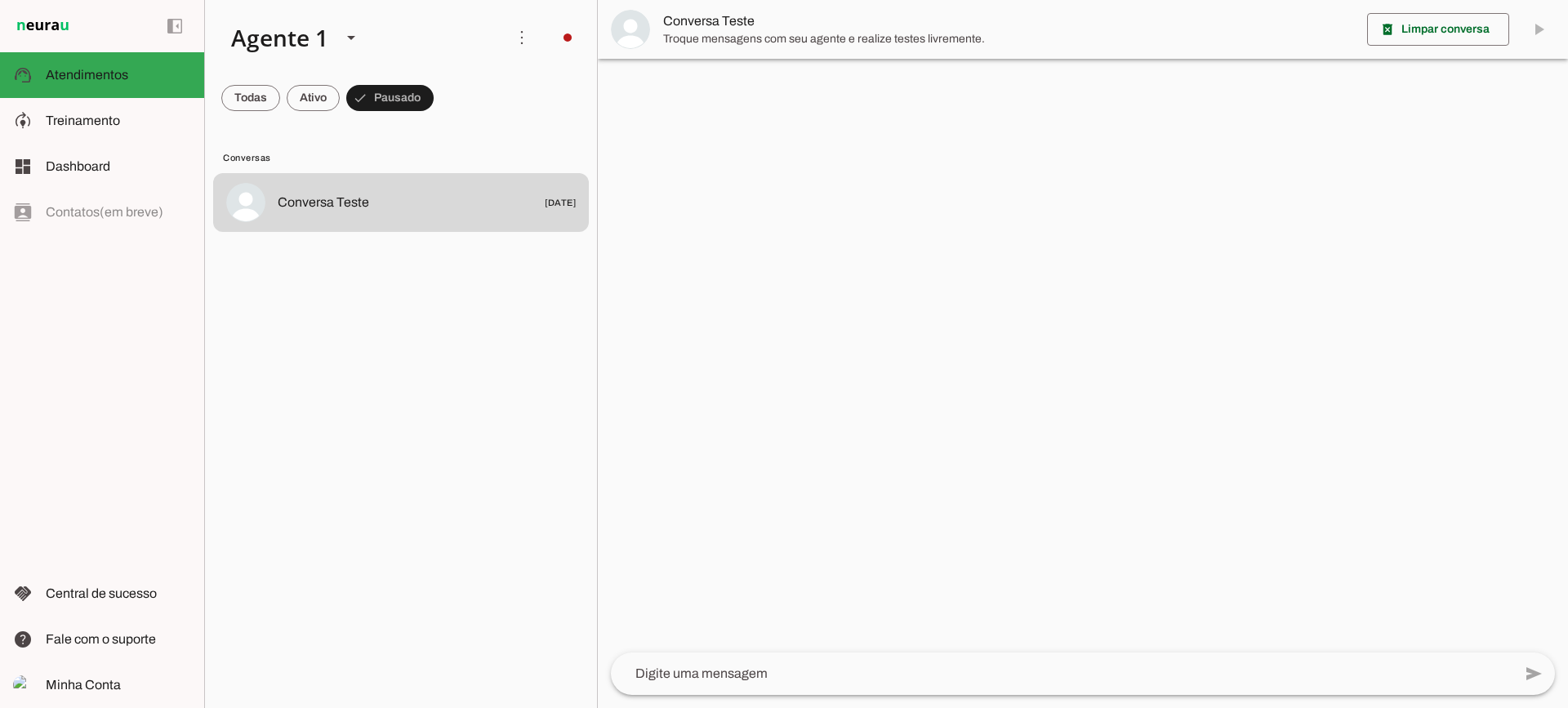
click at [648, 23] on img at bounding box center [630, 29] width 39 height 39
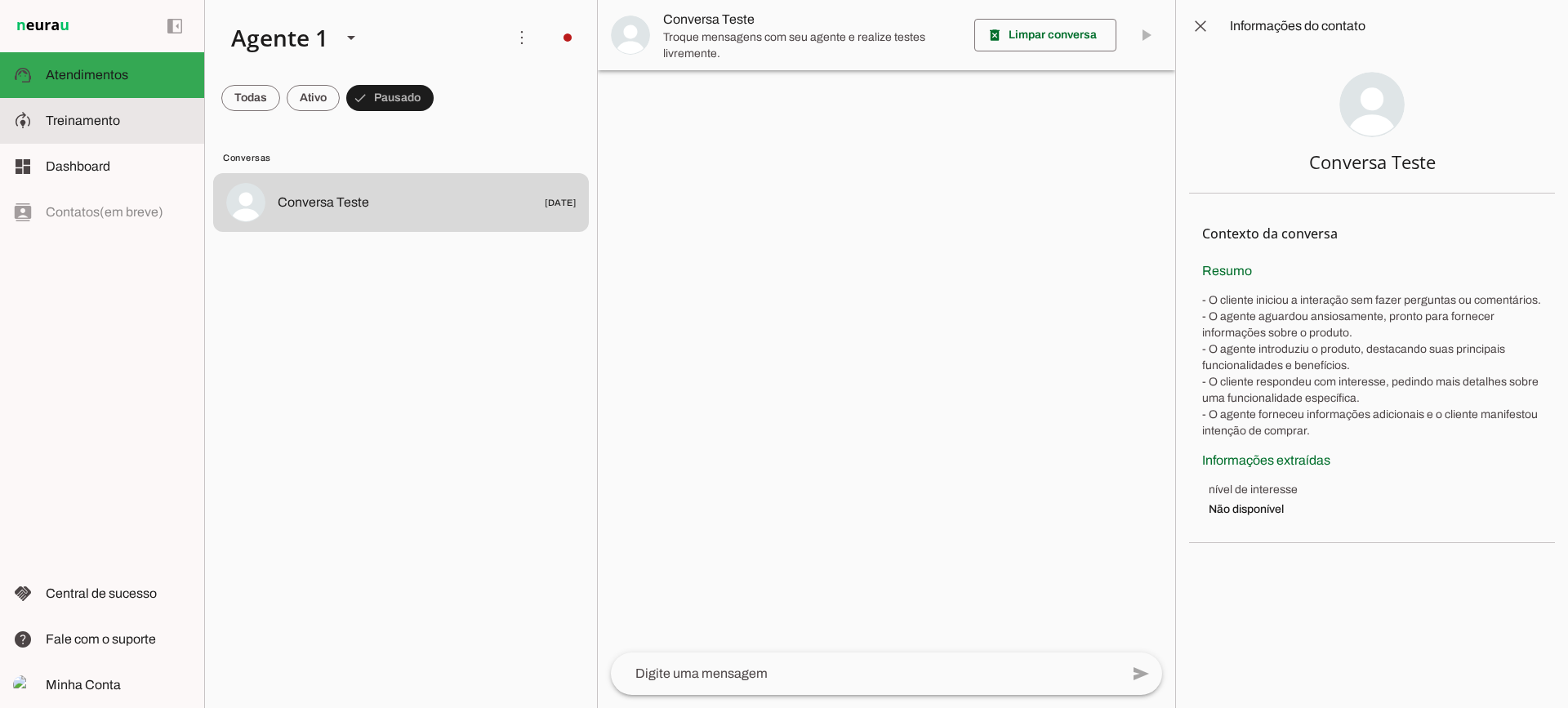
click at [148, 129] on slot at bounding box center [118, 121] width 145 height 20
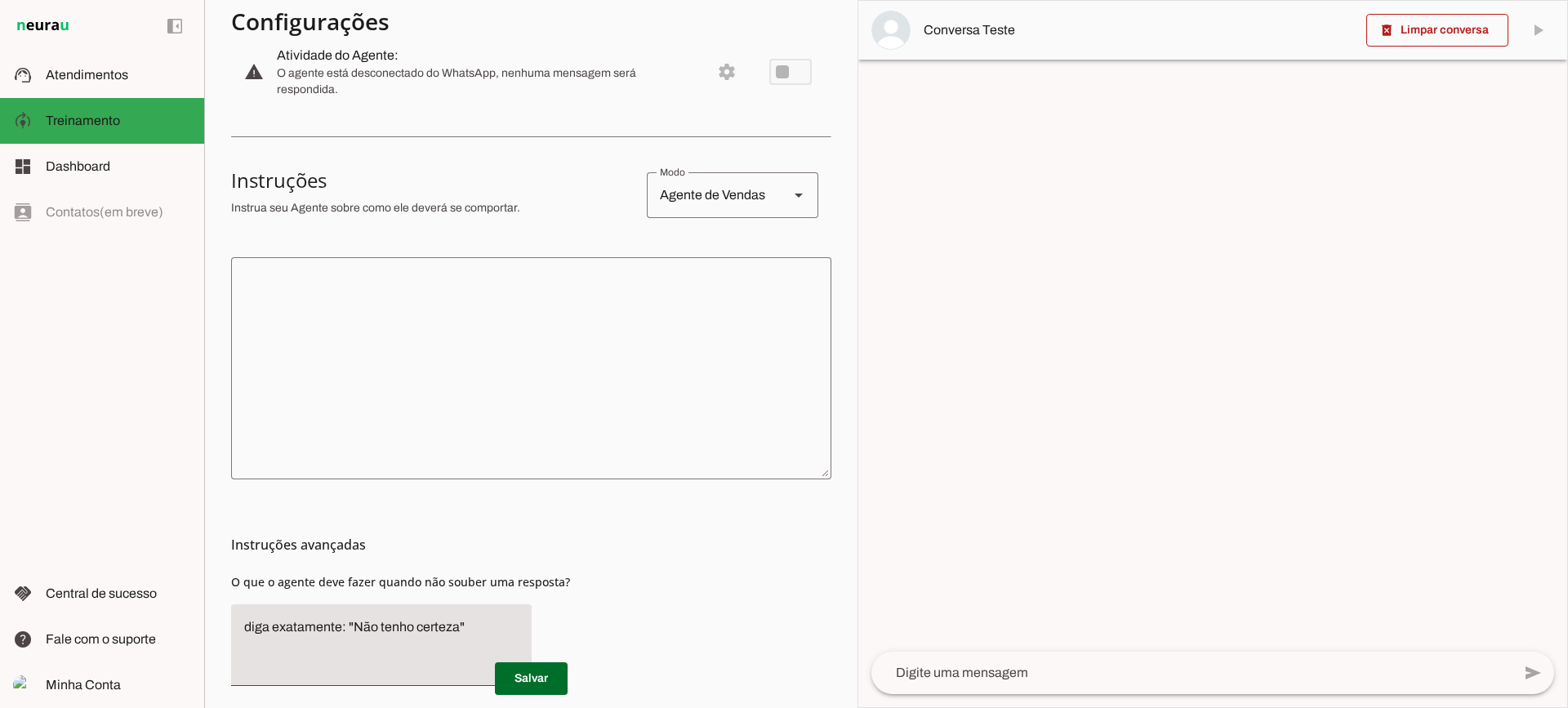
click at [493, 36] on div at bounding box center [524, 22] width 587 height 30
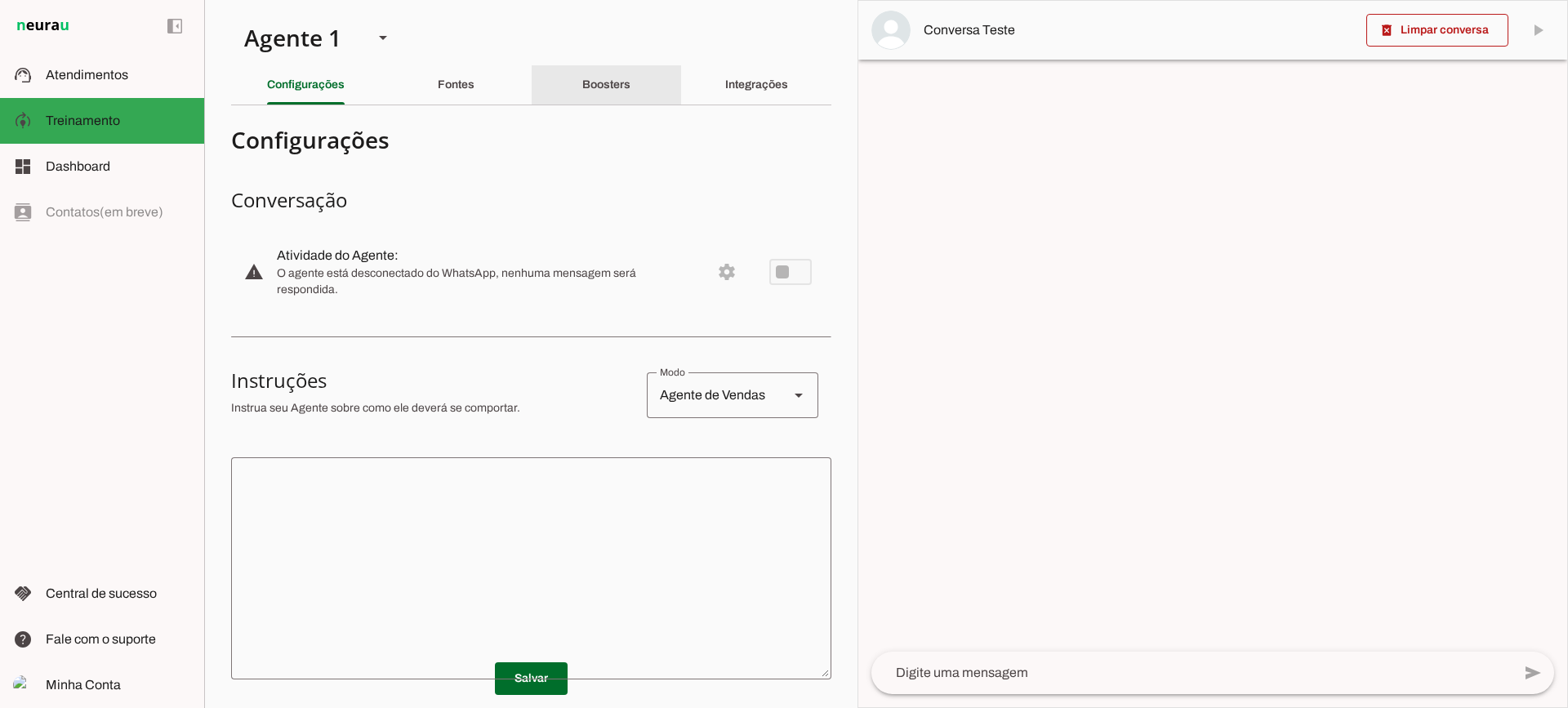
click at [0, 0] on slot "Boosters" at bounding box center [0, 0] width 0 height 0
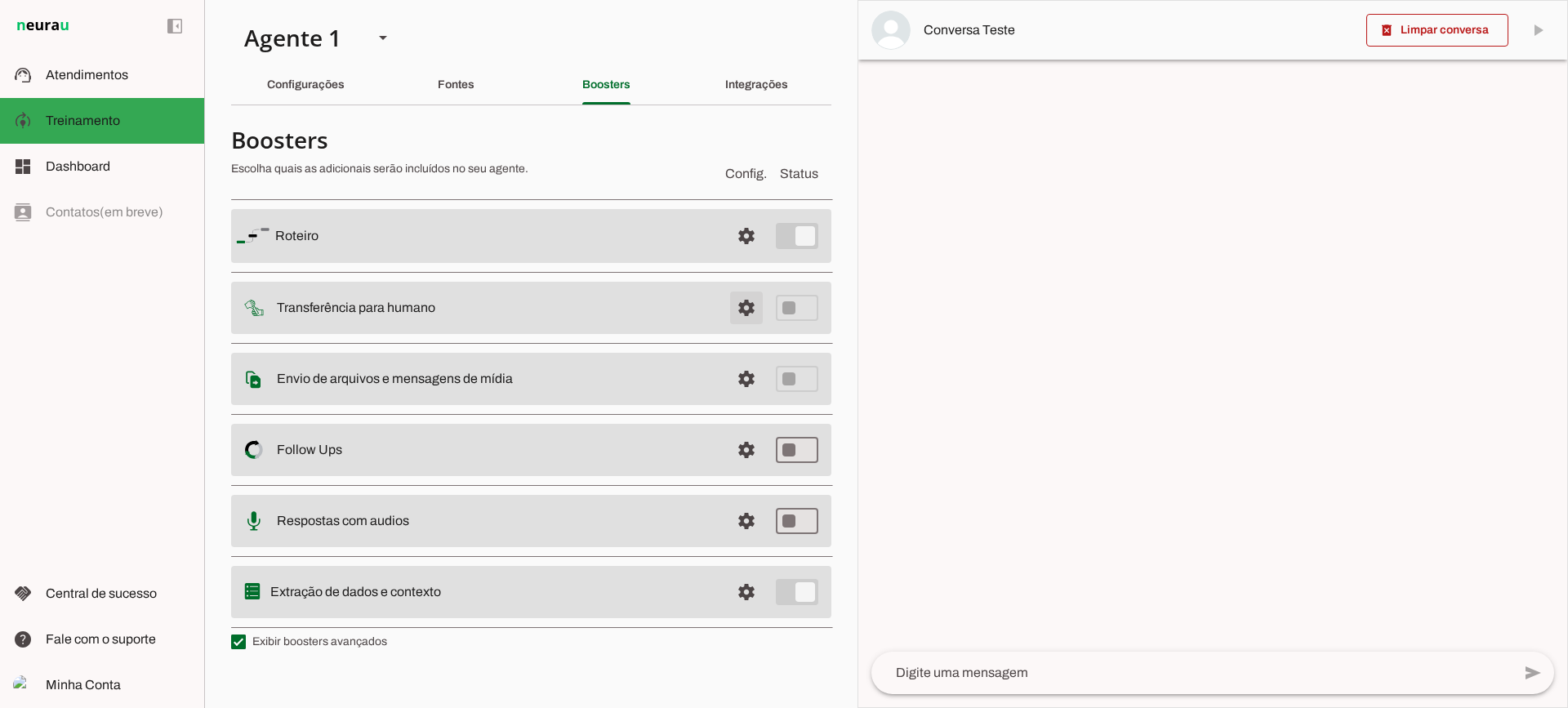
click at [759, 255] on span at bounding box center [746, 235] width 39 height 39
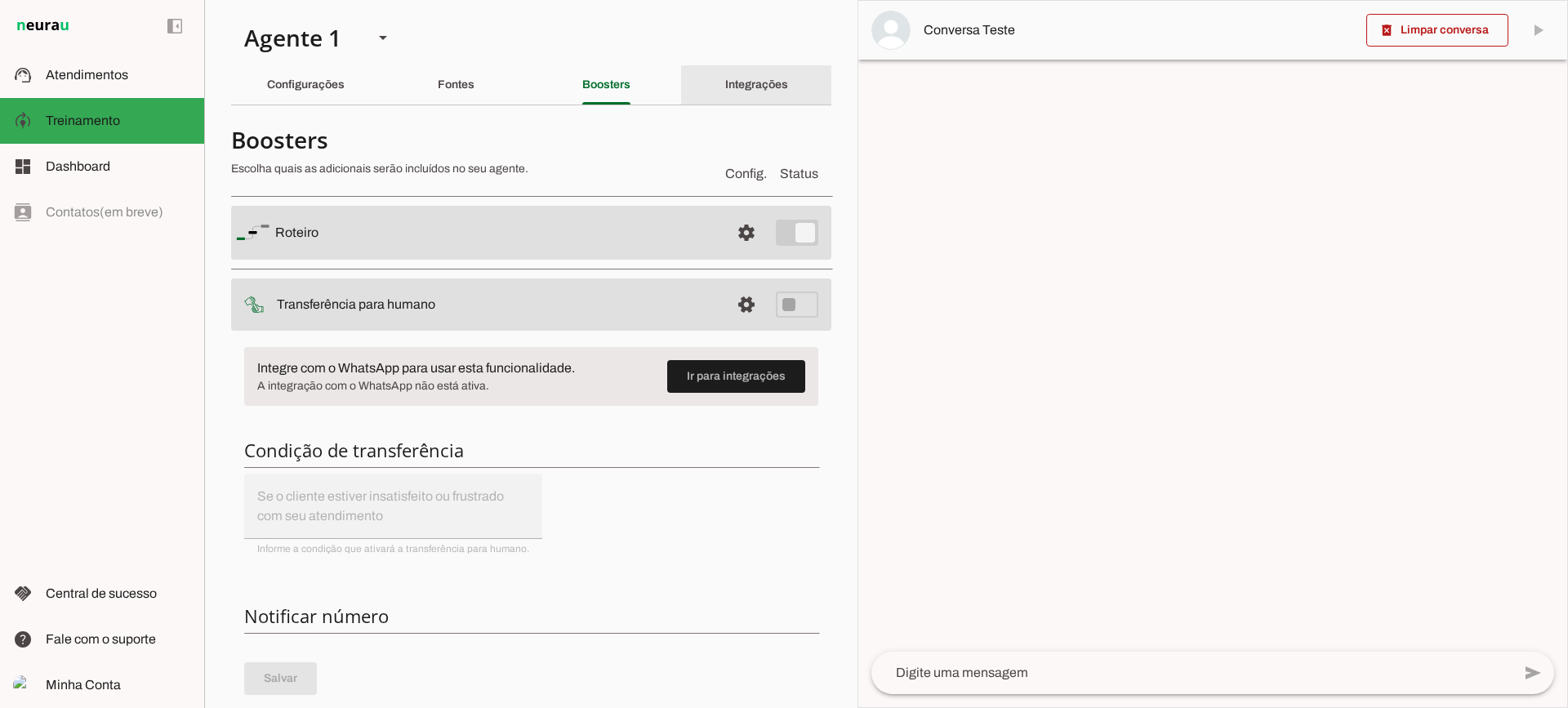
click at [725, 87] on div "Integrações" at bounding box center [756, 84] width 63 height 39
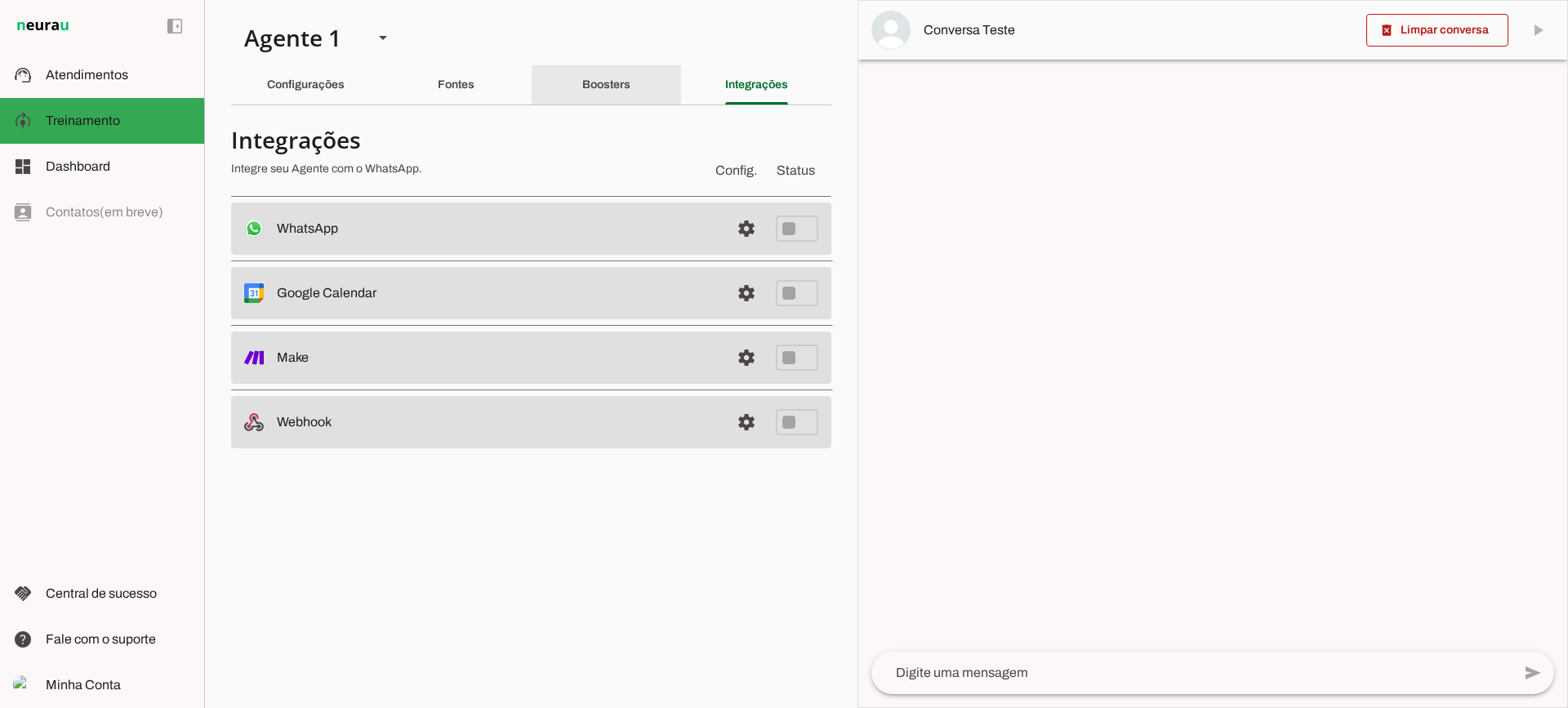
click at [609, 97] on div "Boosters" at bounding box center [607, 84] width 49 height 39
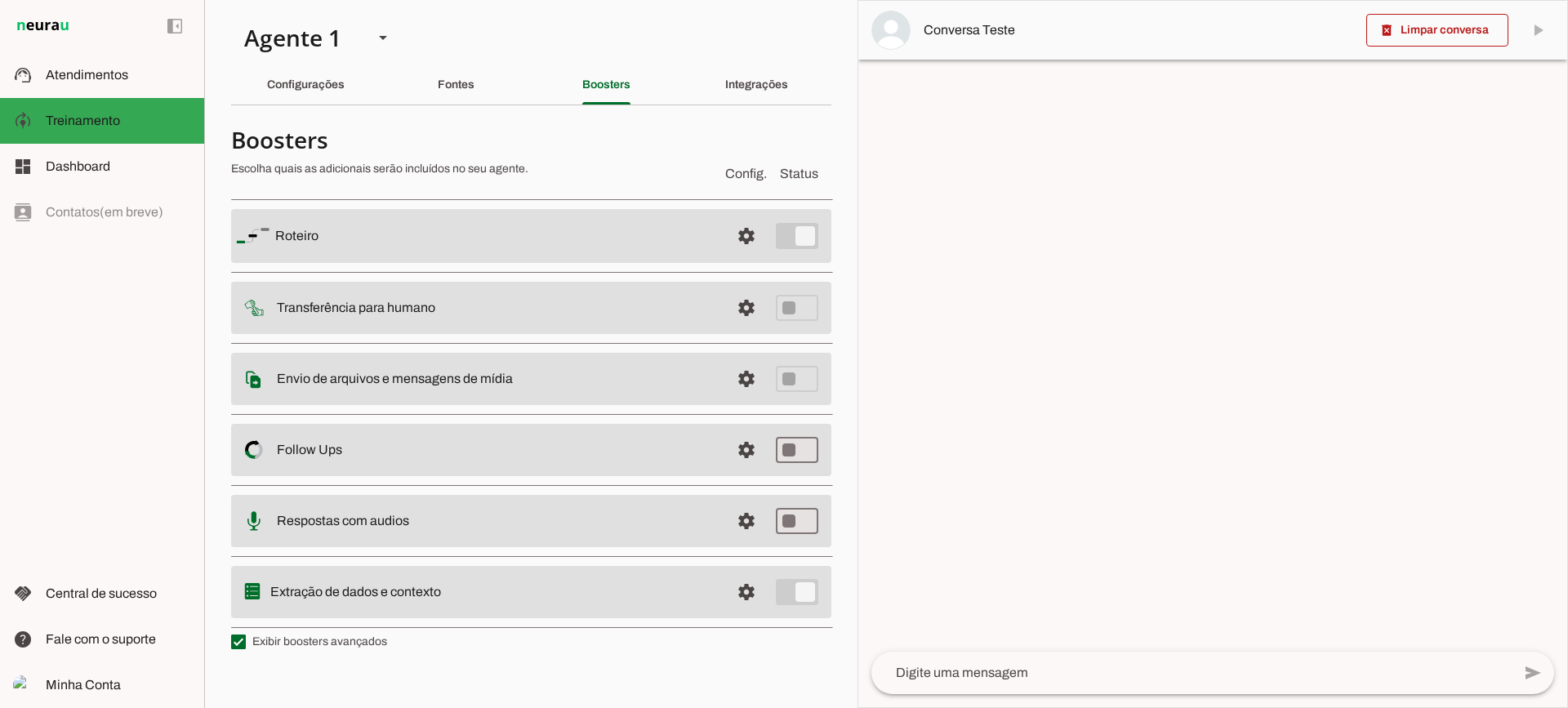
drag, startPoint x: 395, startPoint y: 638, endPoint x: 376, endPoint y: 640, distance: 19.1
click at [390, 640] on section "Boosters Escolha quais as adicionais serão incluídos no seu agente. Config. Sta…" at bounding box center [530, 385] width 600 height 535
click at [376, 640] on label "Exibir boosters avançados" at bounding box center [309, 641] width 156 height 16
click at [246, 640] on md-checkbox at bounding box center [238, 641] width 15 height 15
type md-checkbox "on"
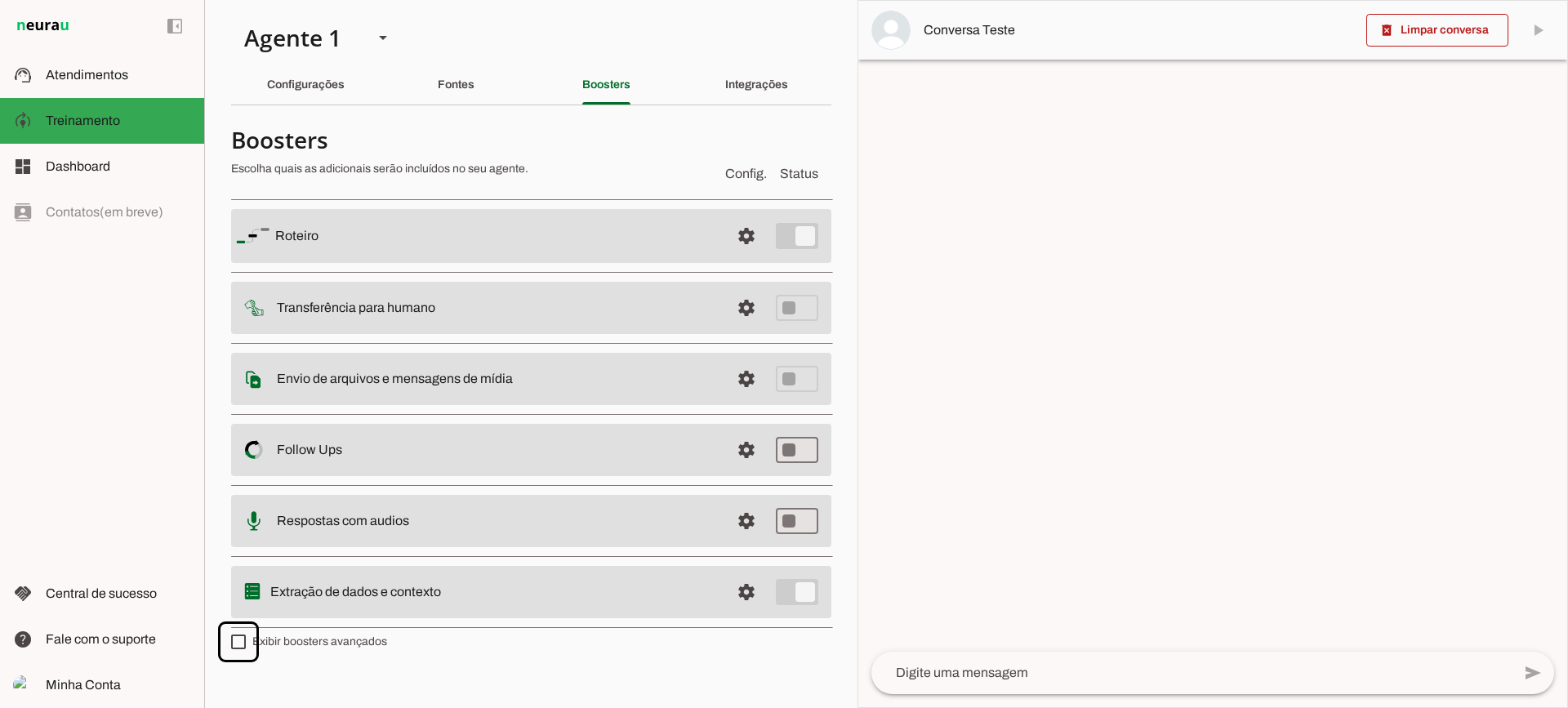
click at [376, 640] on label "Exibir boosters avançados" at bounding box center [309, 641] width 156 height 16
click at [246, 640] on md-checkbox at bounding box center [238, 641] width 15 height 15
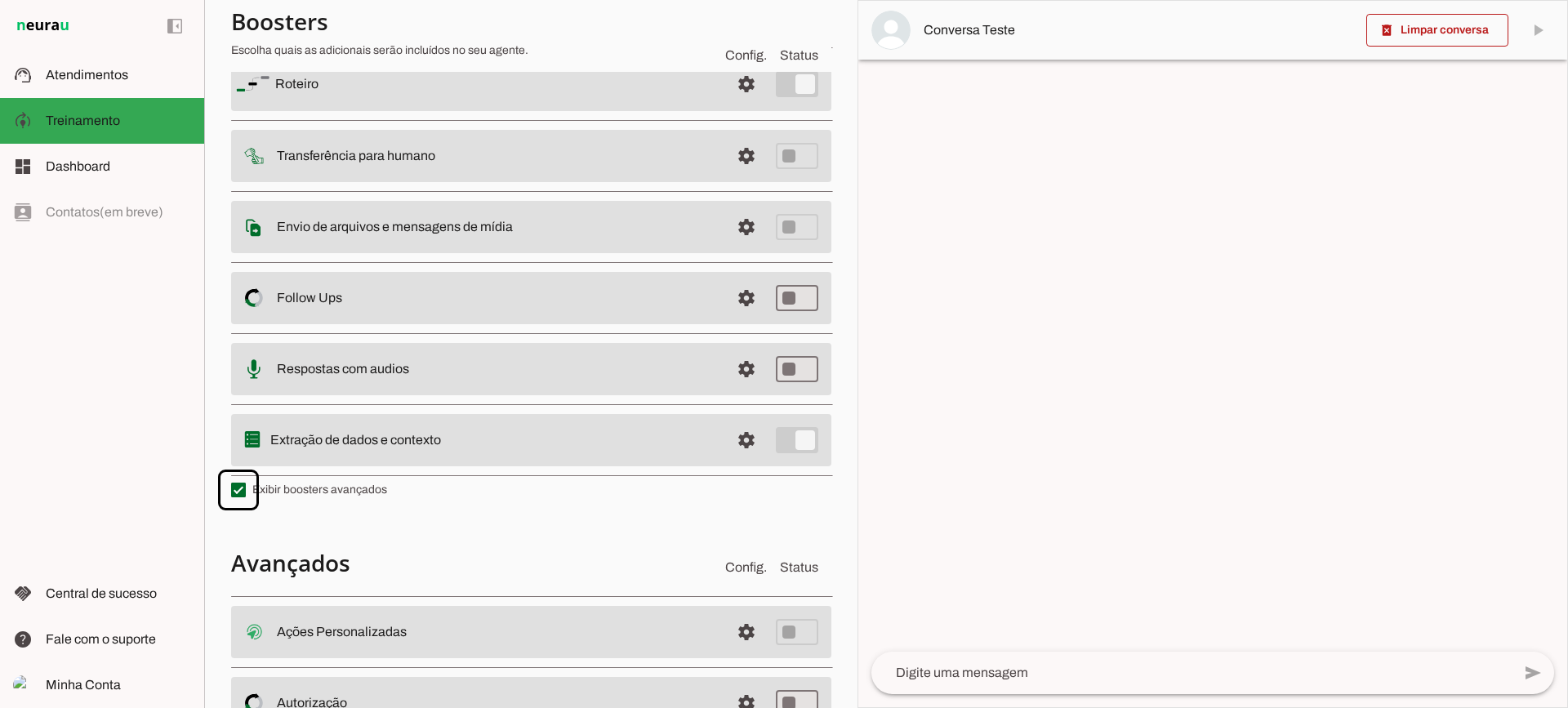
scroll to position [292, 0]
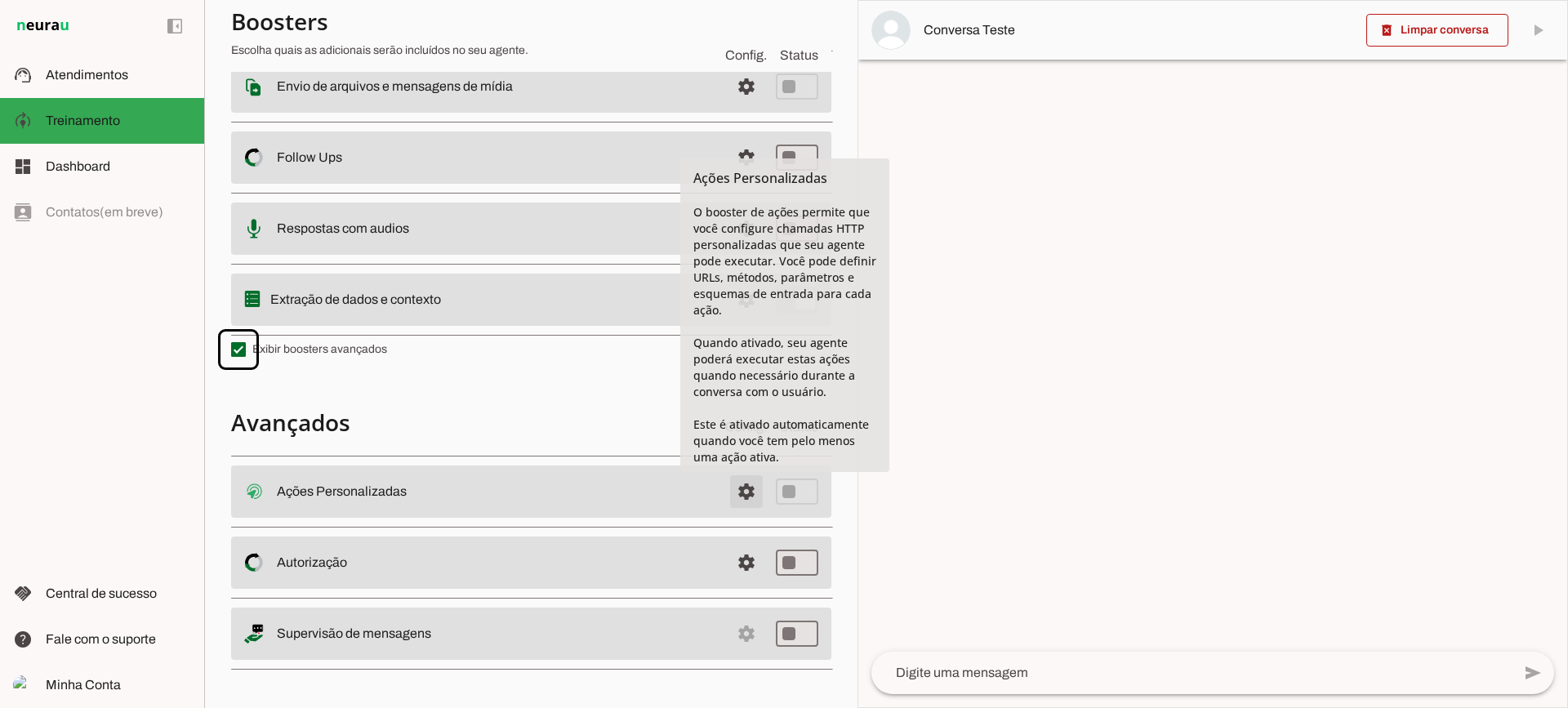
click at [741, 493] on span at bounding box center [746, 491] width 39 height 39
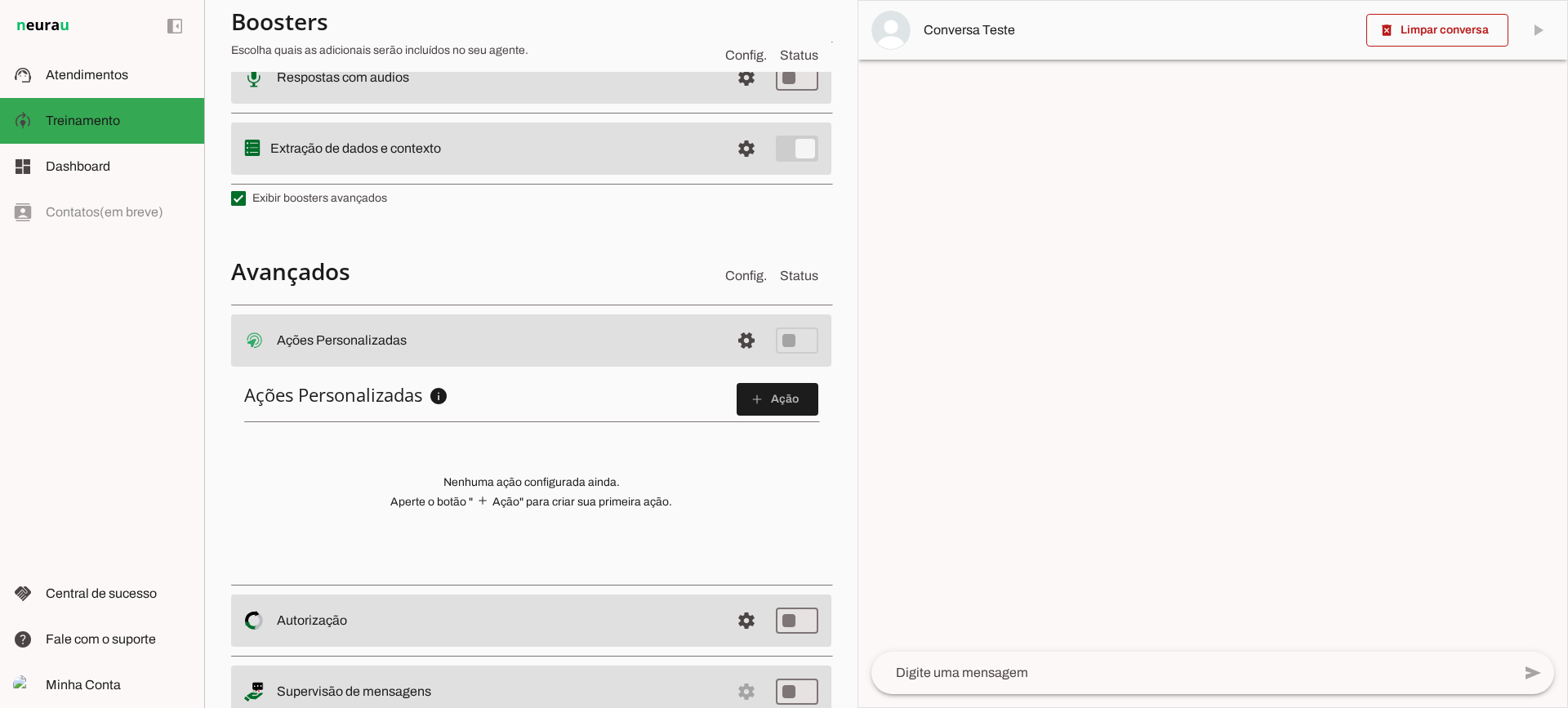
scroll to position [452, 0]
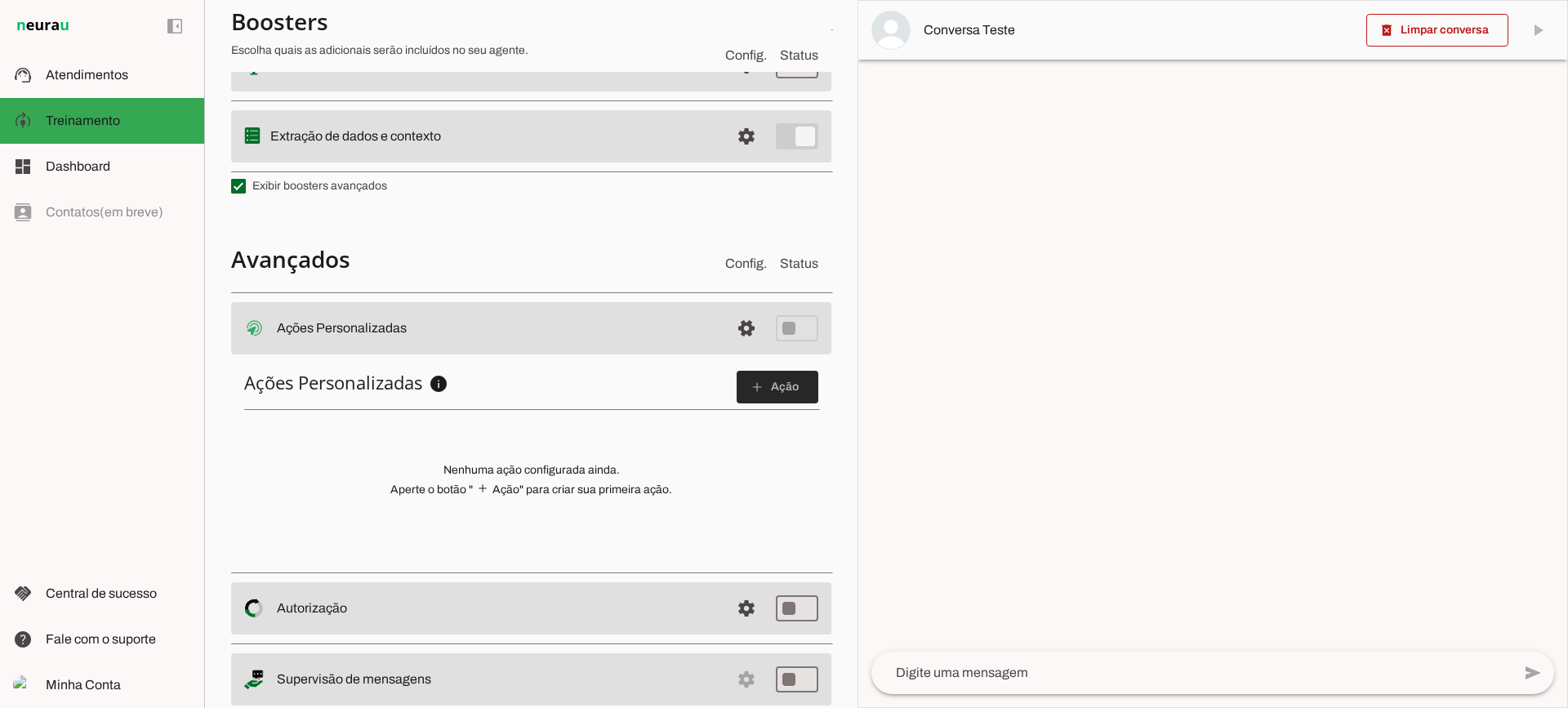
click at [737, 381] on span at bounding box center [778, 386] width 82 height 39
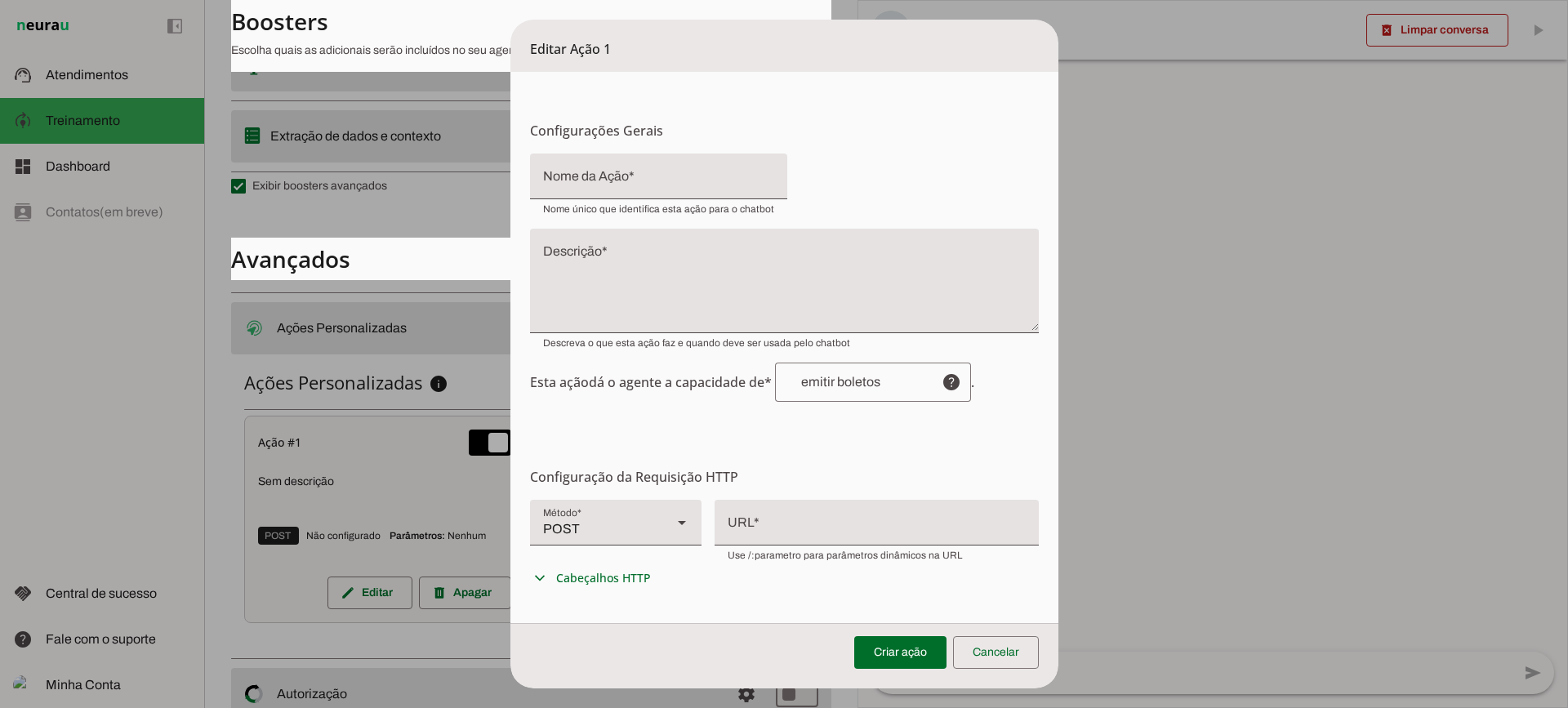
click at [820, 518] on div at bounding box center [876, 521] width 324 height 43
click at [662, 530] on div at bounding box center [682, 522] width 39 height 46
click at [792, 421] on form "Configurações Gerais Configuração da Ação Configure o nome e a descrição para a…" at bounding box center [784, 507] width 548 height 870
click at [744, 518] on div at bounding box center [876, 521] width 324 height 43
click at [841, 402] on form "Configurações Gerais Configuração da Ação Configure o nome e a descrição para a…" at bounding box center [784, 507] width 548 height 870
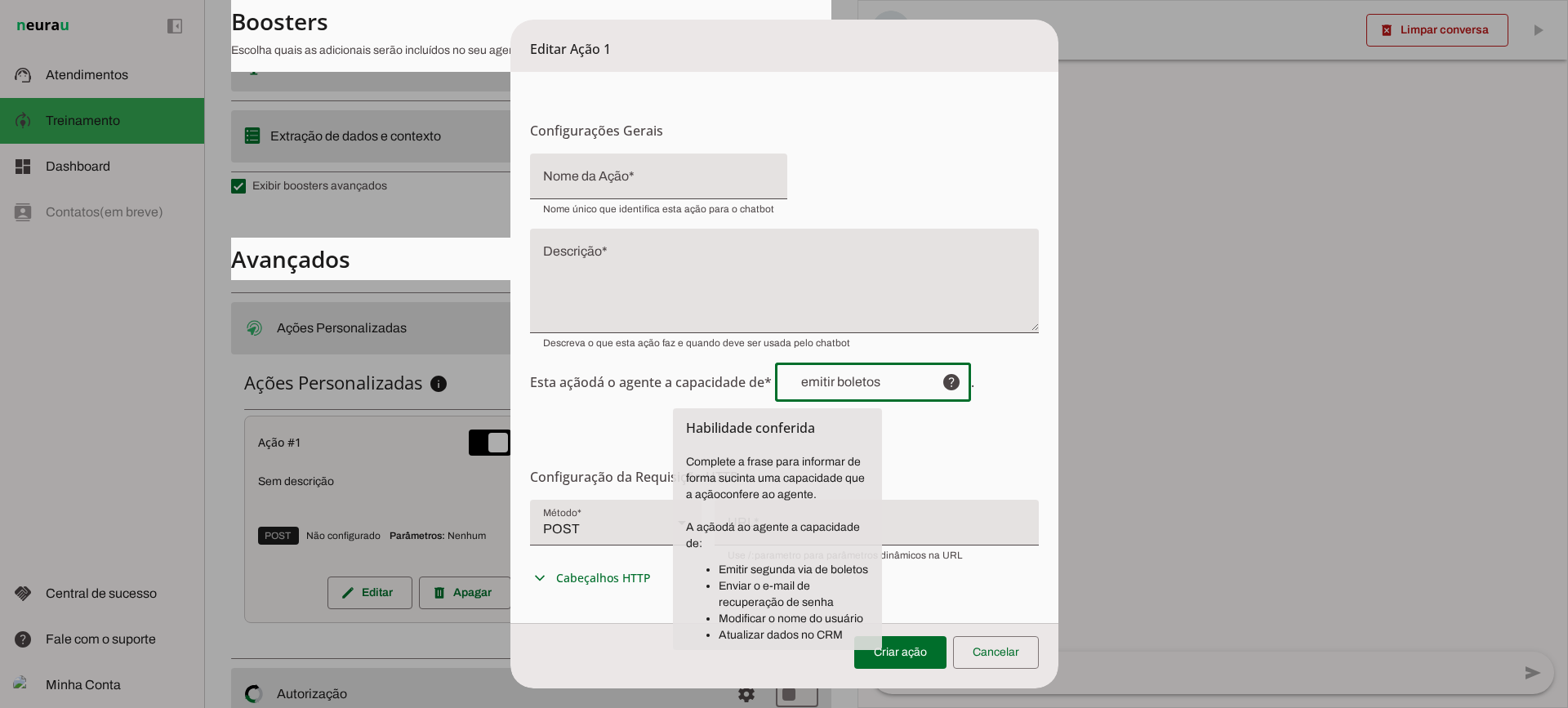
click at [844, 390] on div at bounding box center [852, 382] width 154 height 39
drag, startPoint x: 747, startPoint y: 587, endPoint x: 812, endPoint y: 582, distance: 65.2
click at [812, 582] on li "Enviar o e-mail de recuperação de senha" at bounding box center [794, 594] width 150 height 33
click at [753, 597] on li "Enviar o e-mail de recuperação de senha" at bounding box center [794, 594] width 150 height 33
drag, startPoint x: 800, startPoint y: 575, endPoint x: 813, endPoint y: 576, distance: 13.0
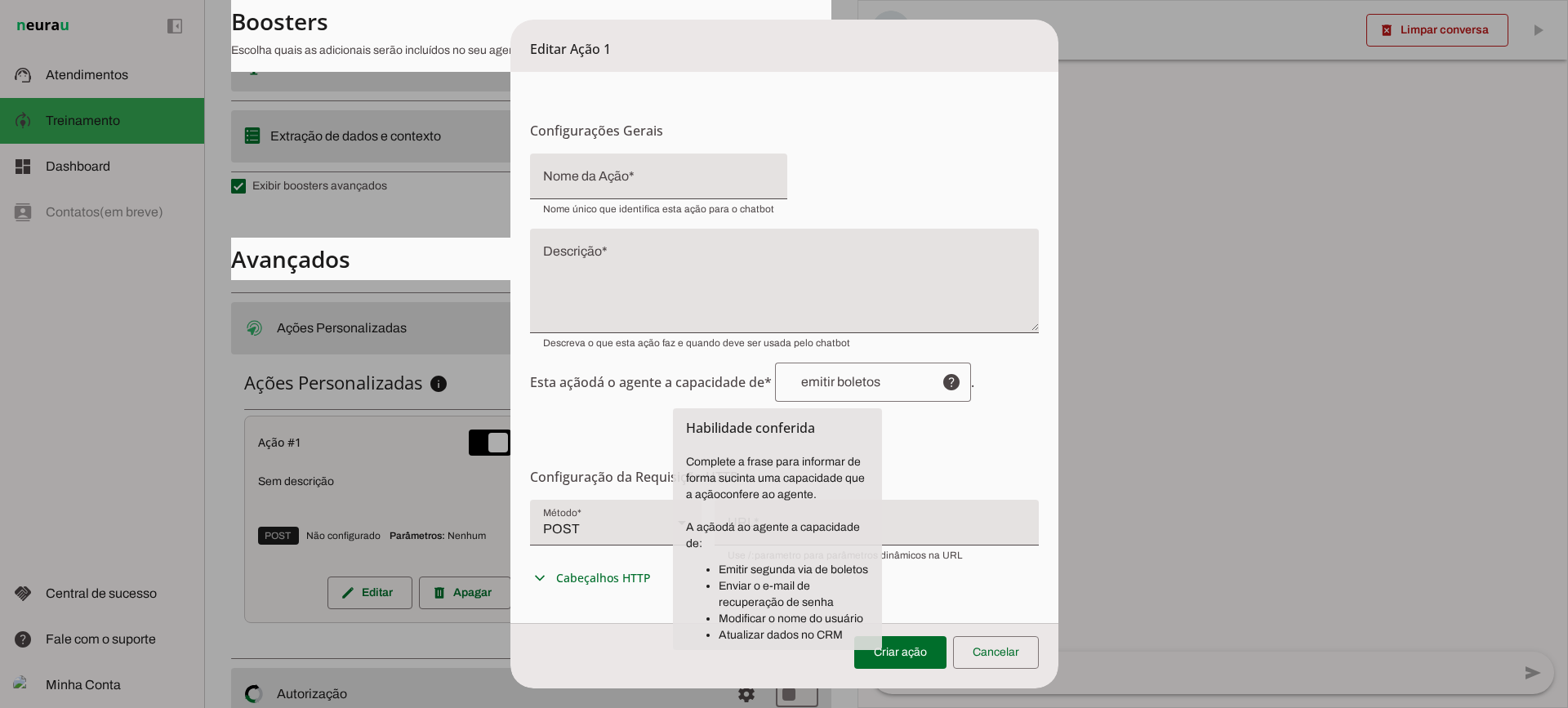
click at [807, 575] on li "Emitir segunda via de boletos" at bounding box center [794, 569] width 150 height 16
drag, startPoint x: 741, startPoint y: 625, endPoint x: 829, endPoint y: 625, distance: 88.0
click at [829, 625] on li "Modificar o nome do usuário" at bounding box center [794, 619] width 150 height 16
drag, startPoint x: 775, startPoint y: 636, endPoint x: 820, endPoint y: 626, distance: 46.1
click at [820, 626] on li "Atualizar dados no CRM" at bounding box center [794, 634] width 150 height 16
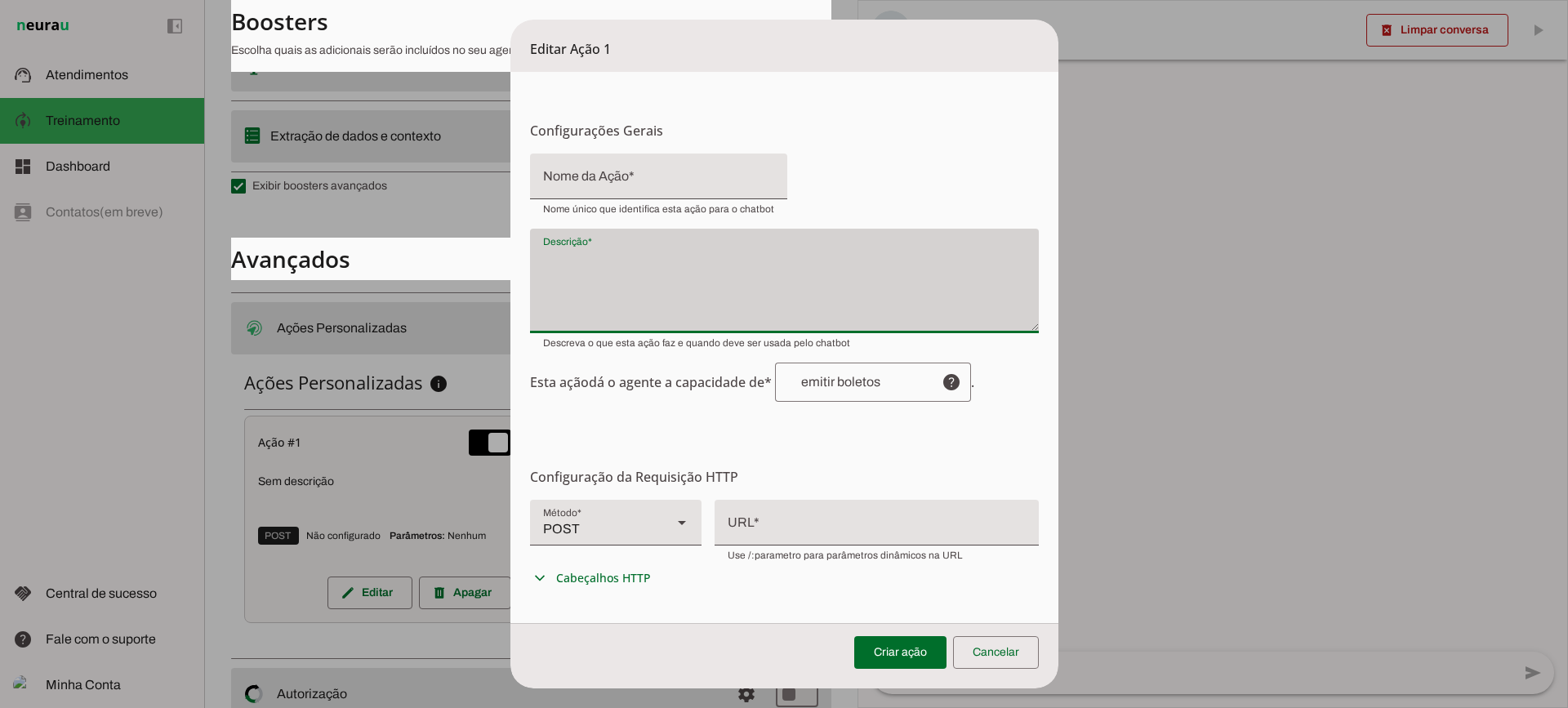
click at [620, 331] on div "Descrição* Descrição*" at bounding box center [785, 280] width 509 height 104
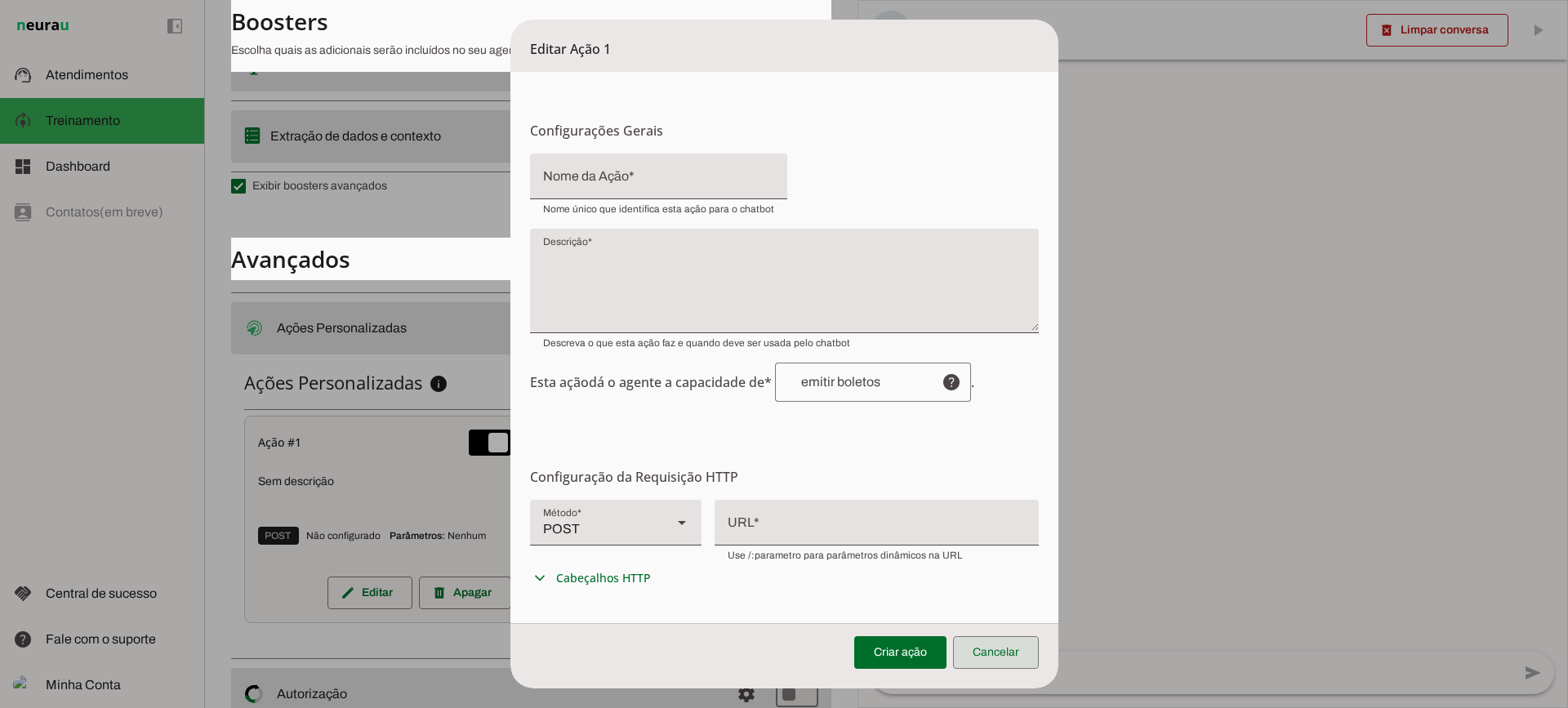
click at [1010, 662] on span at bounding box center [996, 652] width 86 height 39
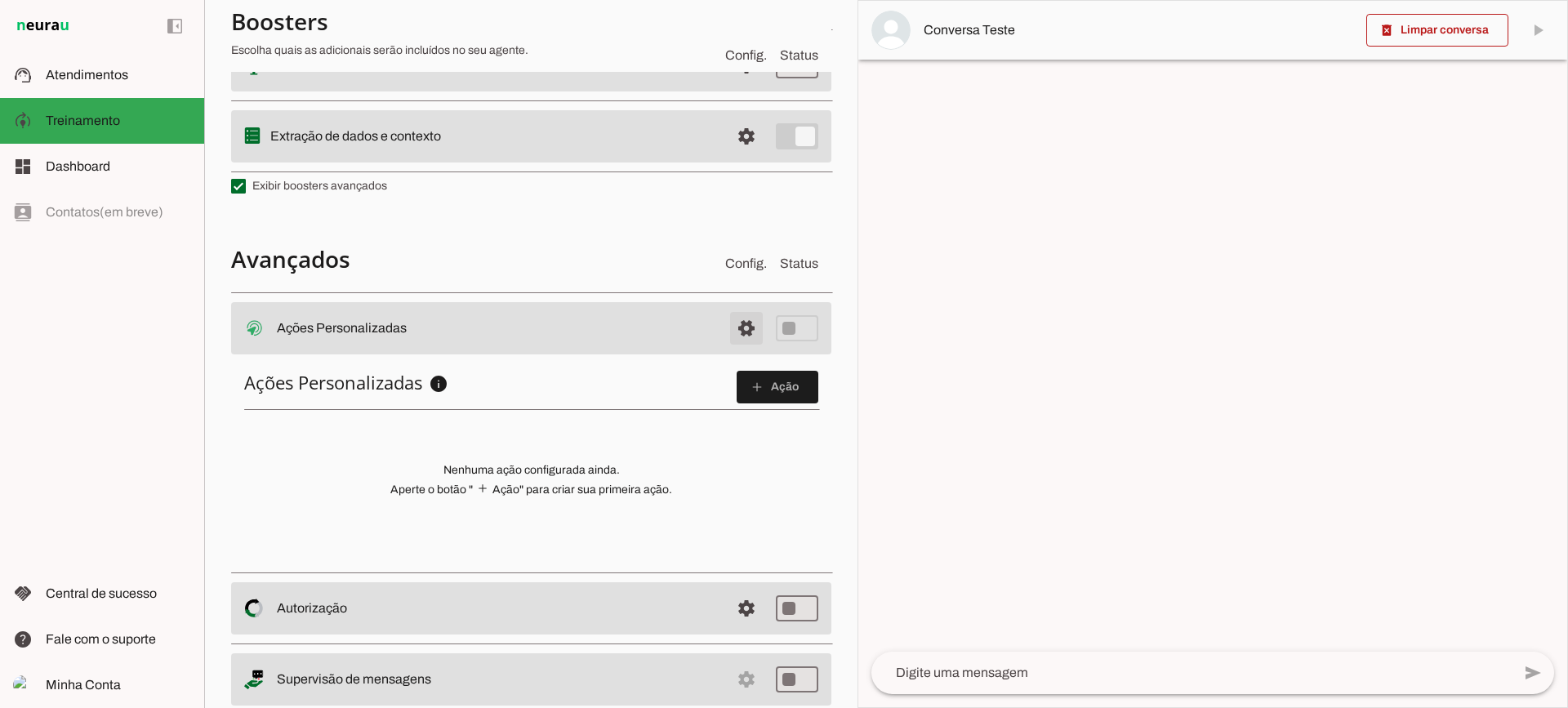
click at [727, 325] on span at bounding box center [746, 328] width 39 height 39
